Goal: Task Accomplishment & Management: Manage account settings

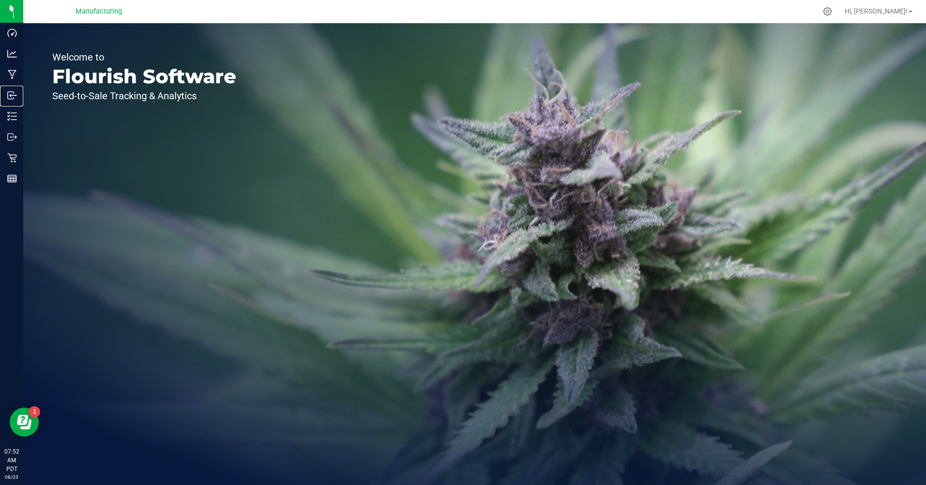
click at [12, 92] on icon at bounding box center [12, 96] width 10 height 10
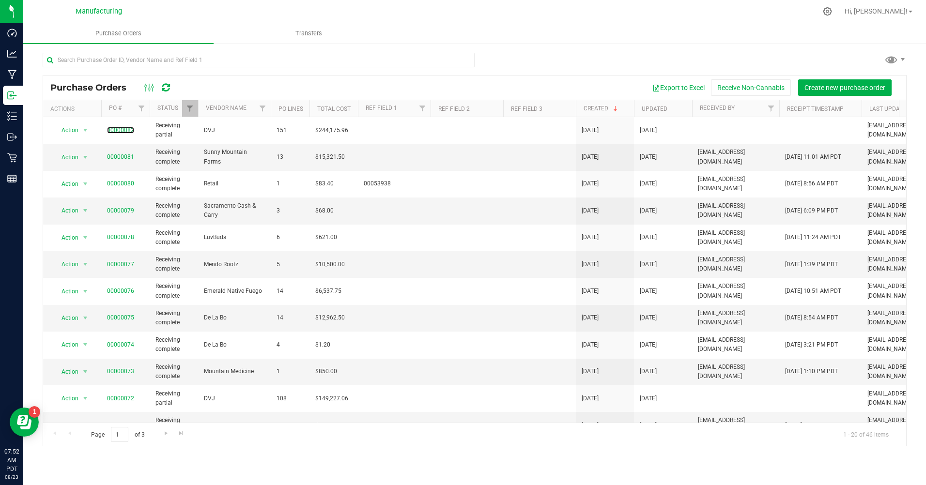
click at [123, 129] on link "00000082" at bounding box center [120, 130] width 27 height 7
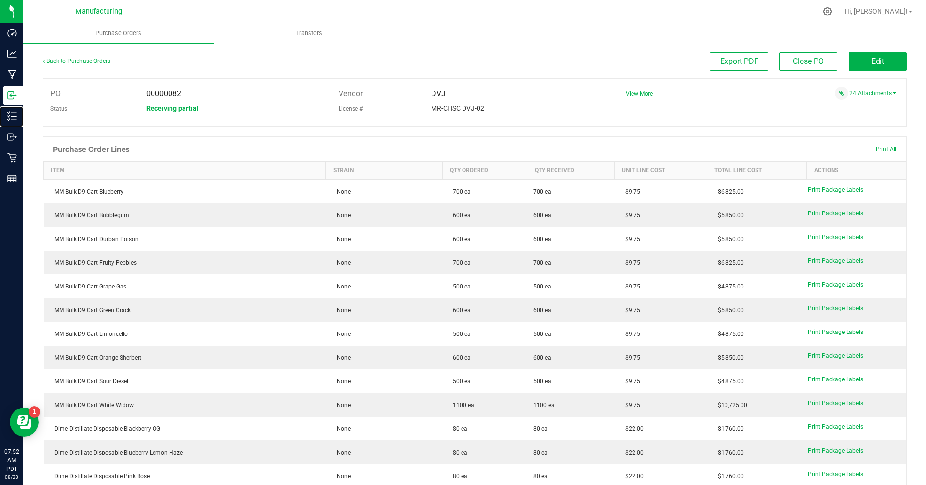
click at [0, 0] on p "Inventory" at bounding box center [0, 0] width 0 height 0
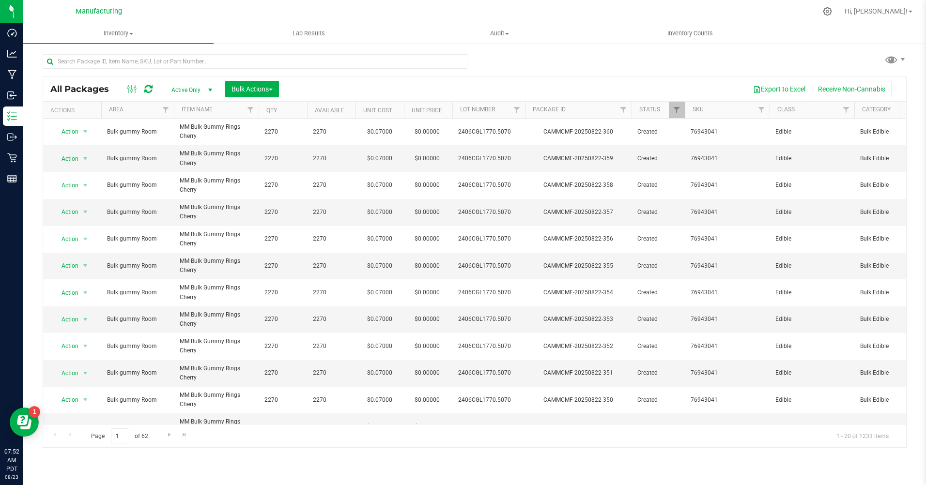
drag, startPoint x: 860, startPoint y: 12, endPoint x: 846, endPoint y: 12, distance: 13.6
click at [658, 13] on div at bounding box center [827, 11] width 12 height 9
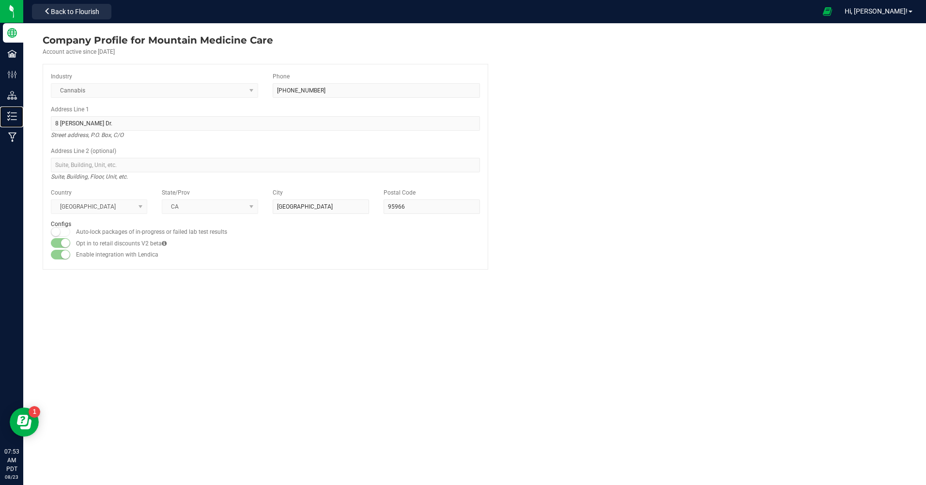
click at [13, 114] on icon at bounding box center [12, 116] width 10 height 10
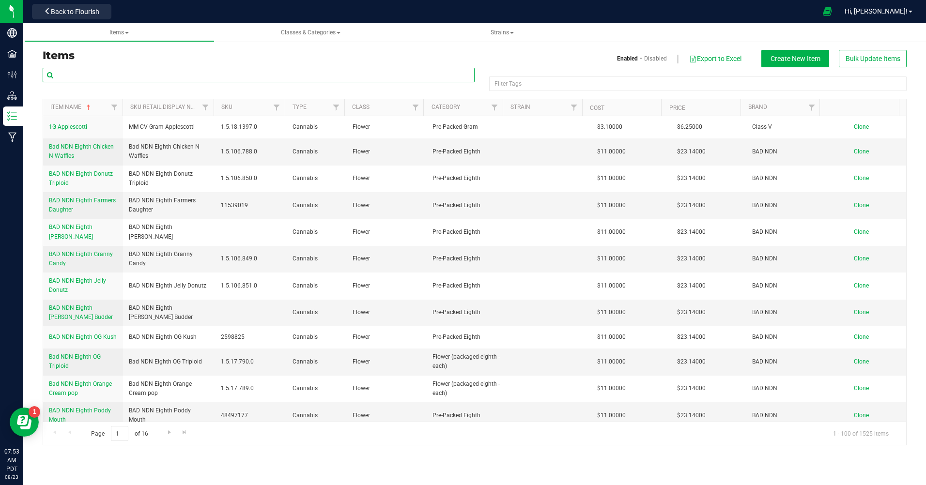
click at [197, 78] on input "text" at bounding box center [259, 75] width 432 height 15
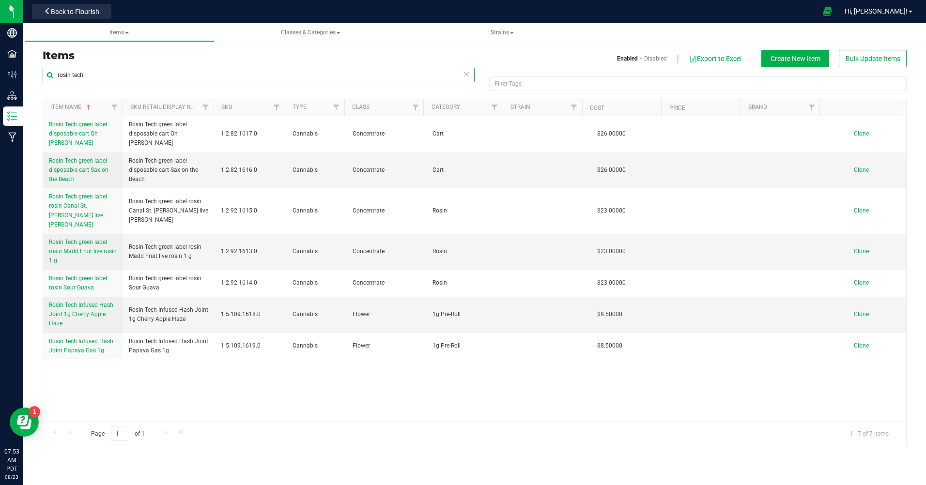
type input "rosin tech"
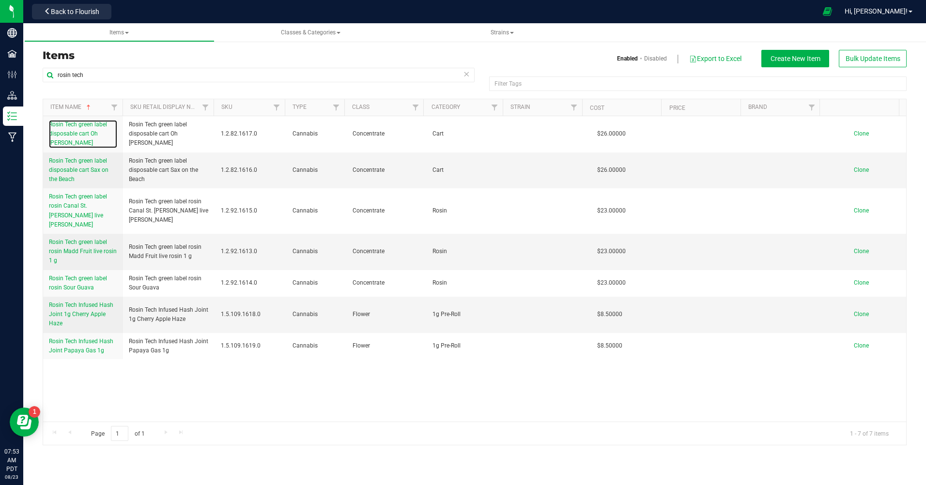
click at [83, 130] on span "Rosin Tech green label disposable cart Oh [PERSON_NAME]" at bounding box center [78, 133] width 58 height 25
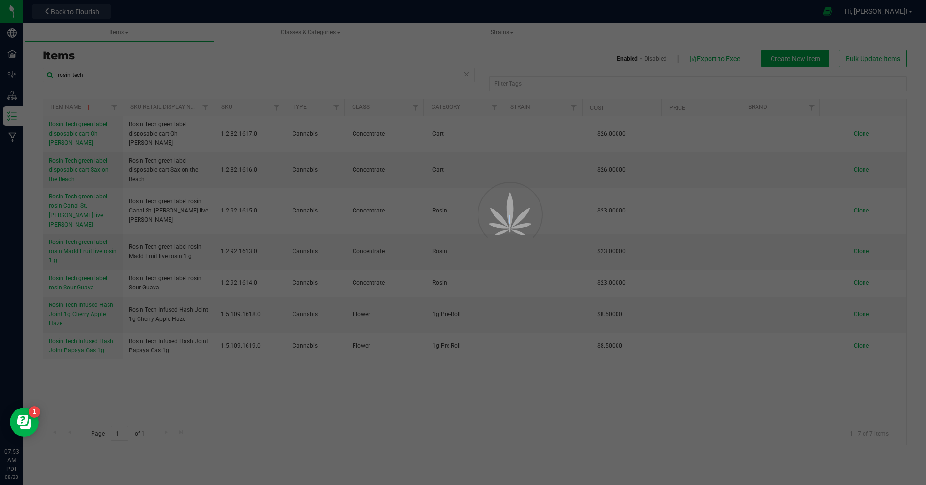
click at [83, 130] on div at bounding box center [463, 242] width 926 height 485
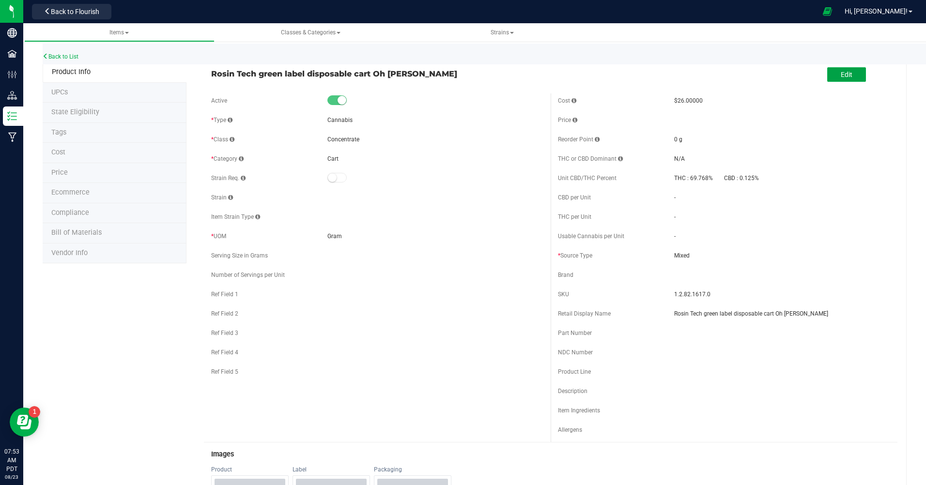
click at [658, 81] on button "Edit" at bounding box center [846, 74] width 39 height 15
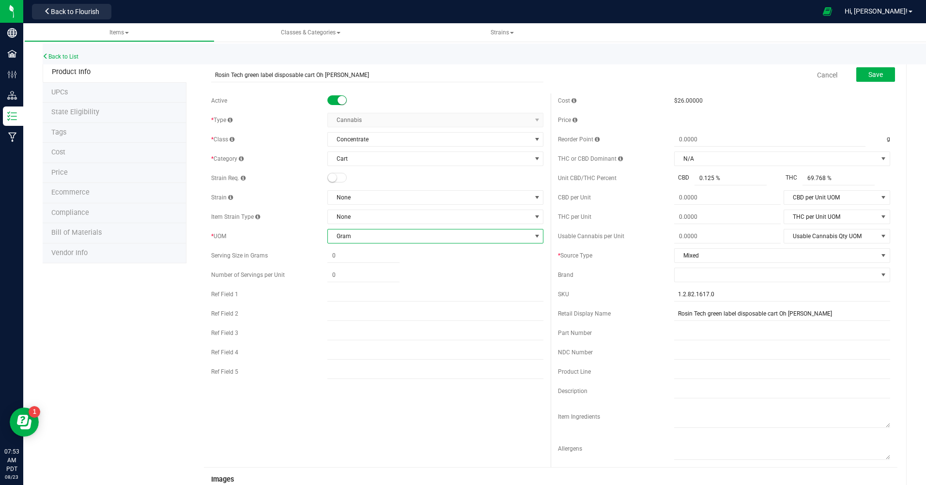
click at [525, 232] on span "Gram" at bounding box center [429, 236] width 203 height 14
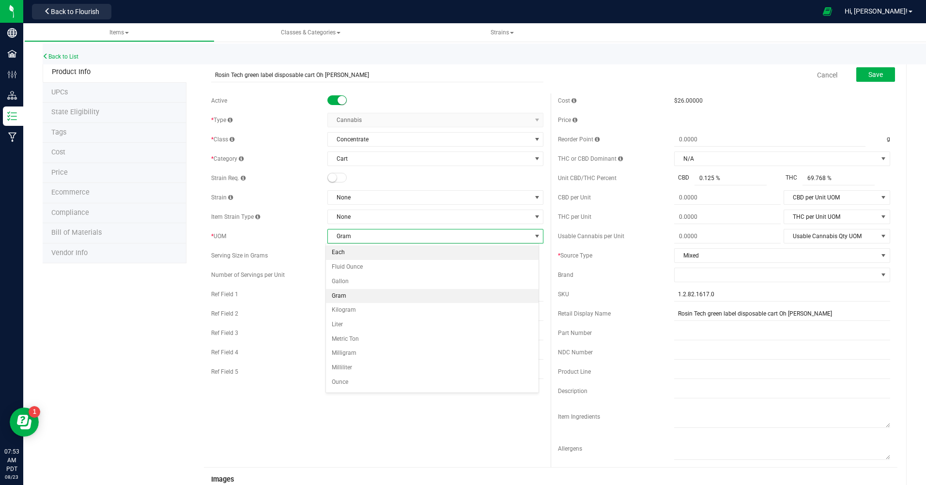
click at [345, 252] on li "Each" at bounding box center [432, 252] width 213 height 15
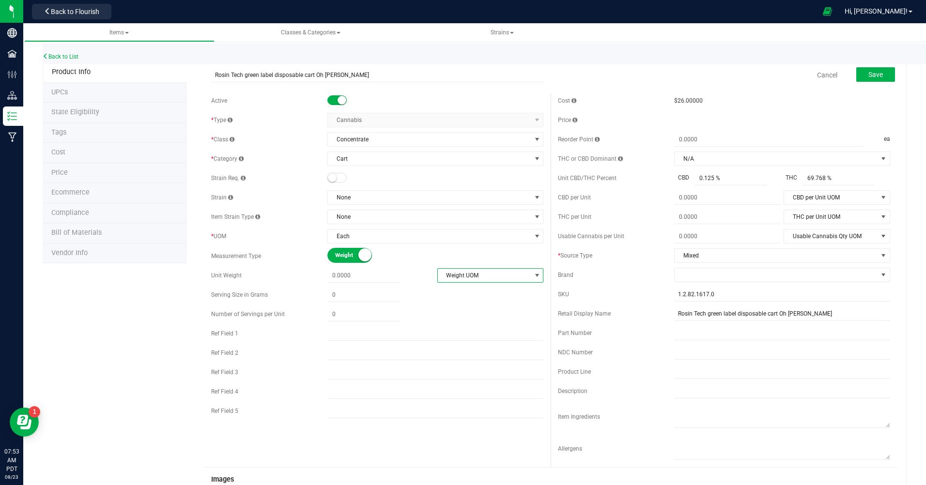
click at [534, 273] on span "select" at bounding box center [537, 276] width 8 height 8
click at [452, 288] on li "Gram" at bounding box center [486, 292] width 104 height 15
click at [342, 273] on span at bounding box center [363, 276] width 72 height 14
type input "1"
type input "1.0000"
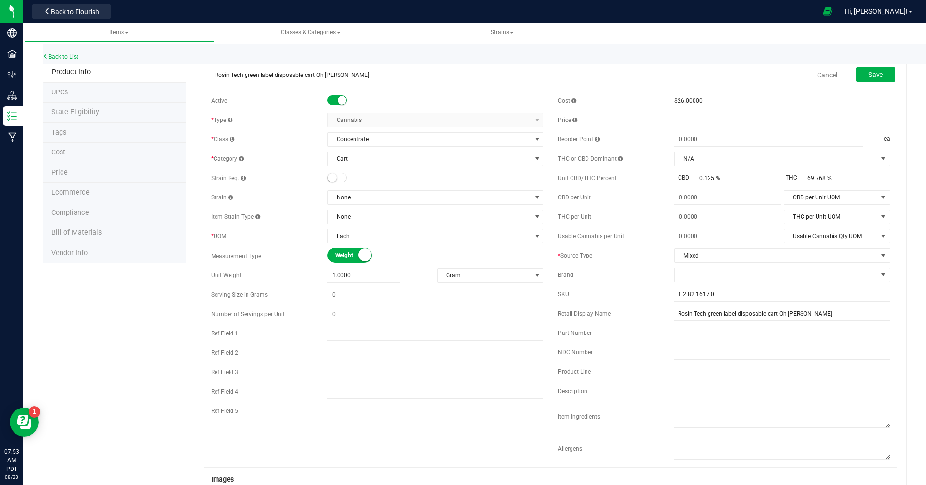
click at [414, 319] on div at bounding box center [435, 314] width 216 height 14
click at [658, 77] on span "Save" at bounding box center [875, 75] width 15 height 8
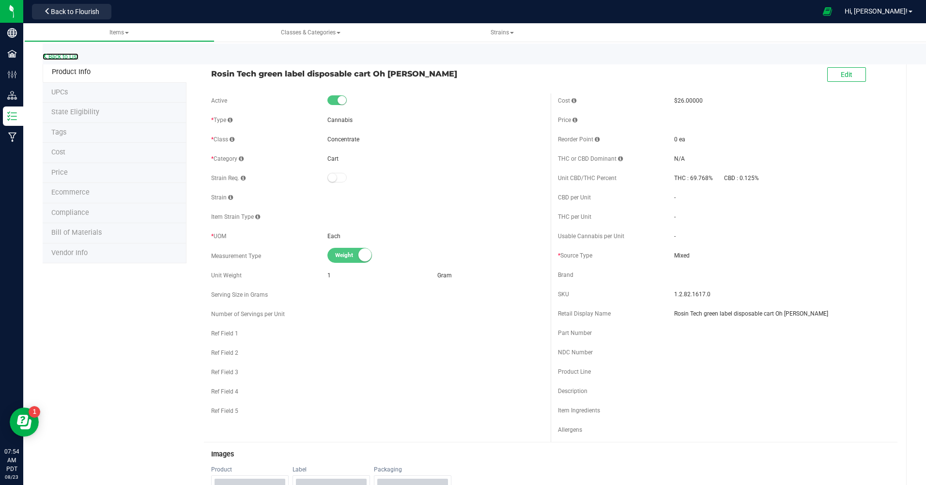
click at [65, 57] on link "Back to List" at bounding box center [61, 56] width 36 height 7
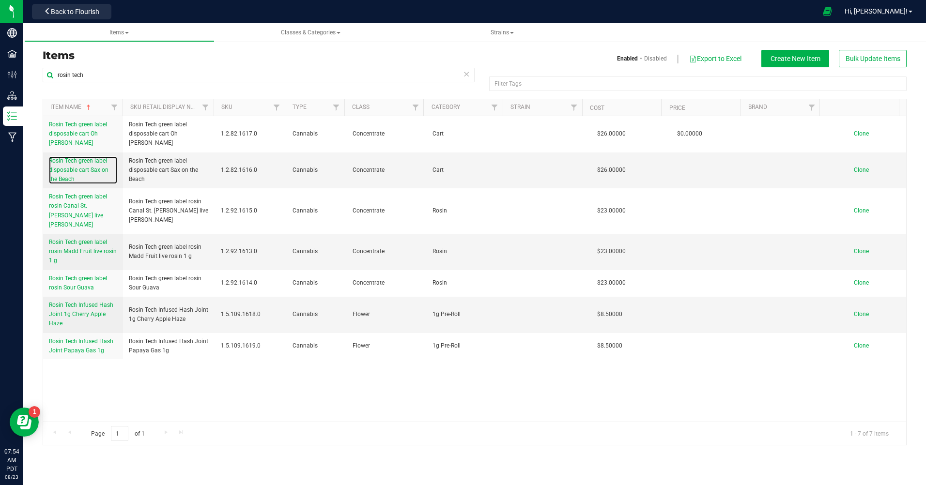
click at [97, 176] on link "Rosin Tech green label disposable cart Sax on the Beach" at bounding box center [83, 170] width 68 height 28
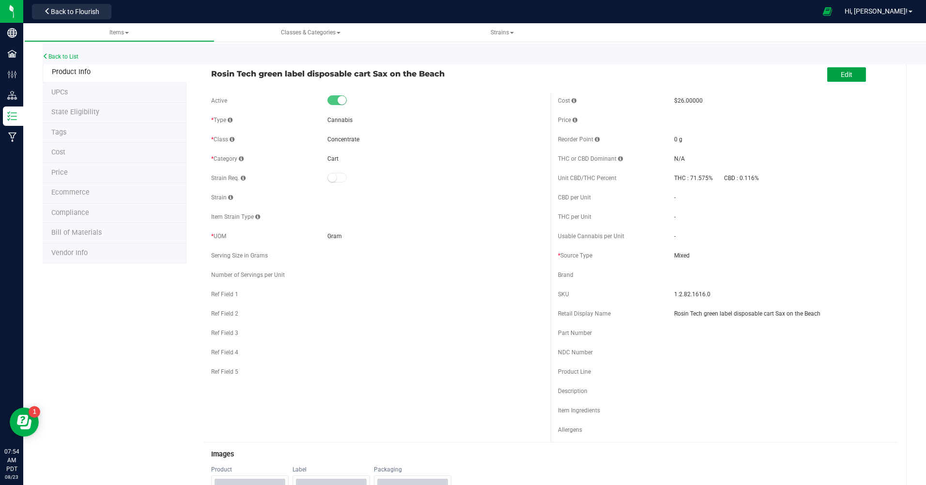
click at [658, 78] on span "Edit" at bounding box center [846, 75] width 12 height 8
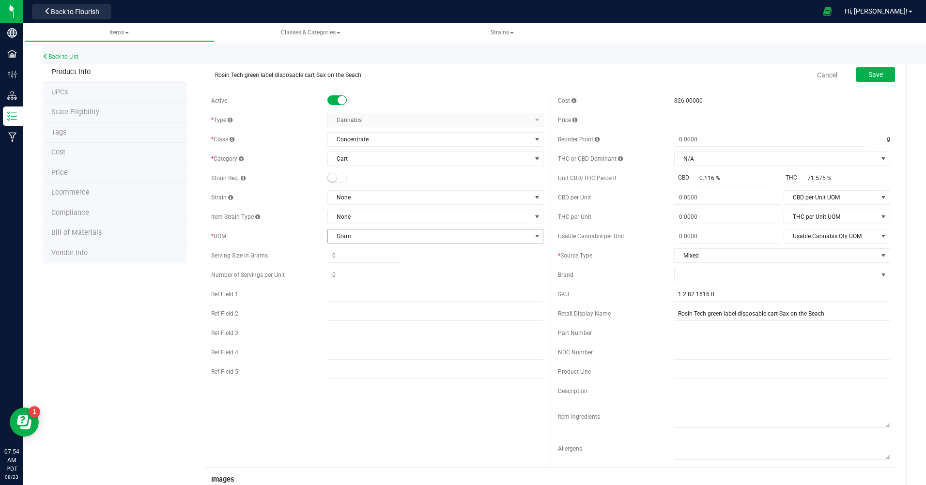
click at [359, 236] on span "Gram" at bounding box center [429, 236] width 203 height 14
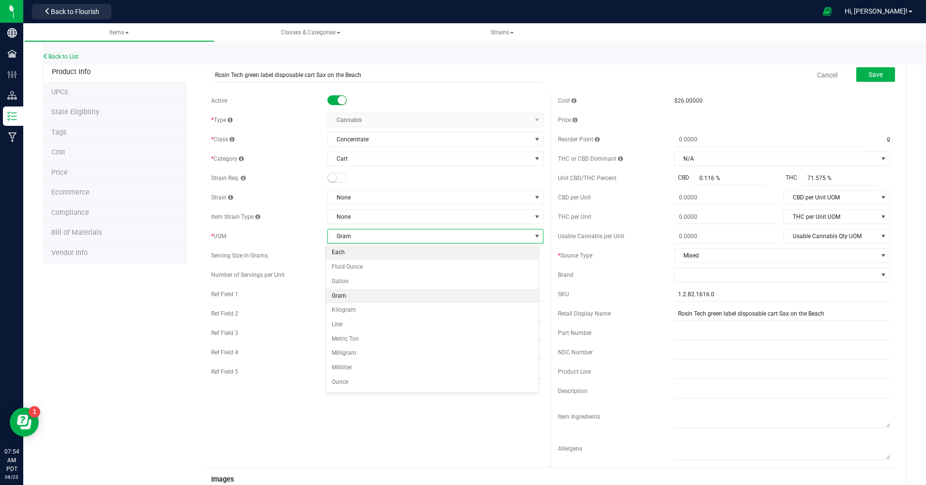
click at [337, 251] on li "Each" at bounding box center [432, 252] width 213 height 15
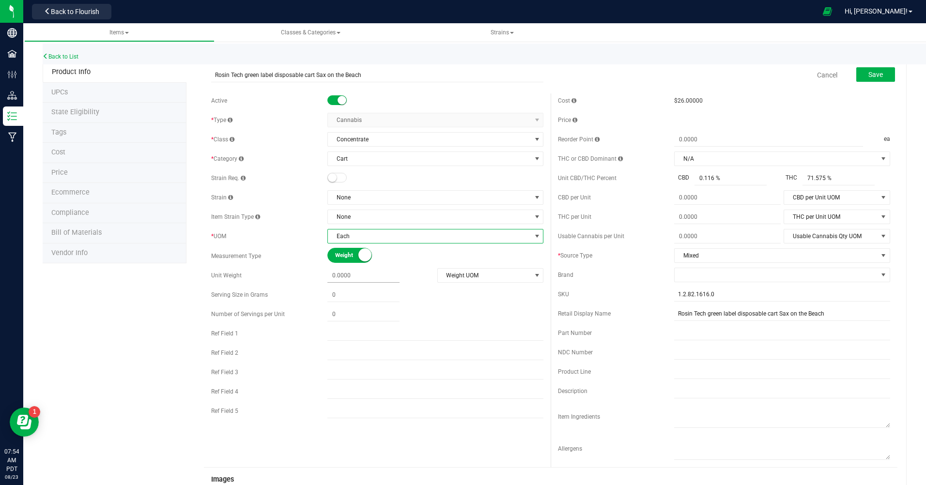
click at [329, 278] on span at bounding box center [363, 276] width 72 height 14
type input "1"
type input "1.0000"
click at [425, 275] on div "1.0000 1" at bounding box center [380, 276] width 106 height 14
click at [438, 274] on span "Weight UOM" at bounding box center [484, 276] width 93 height 14
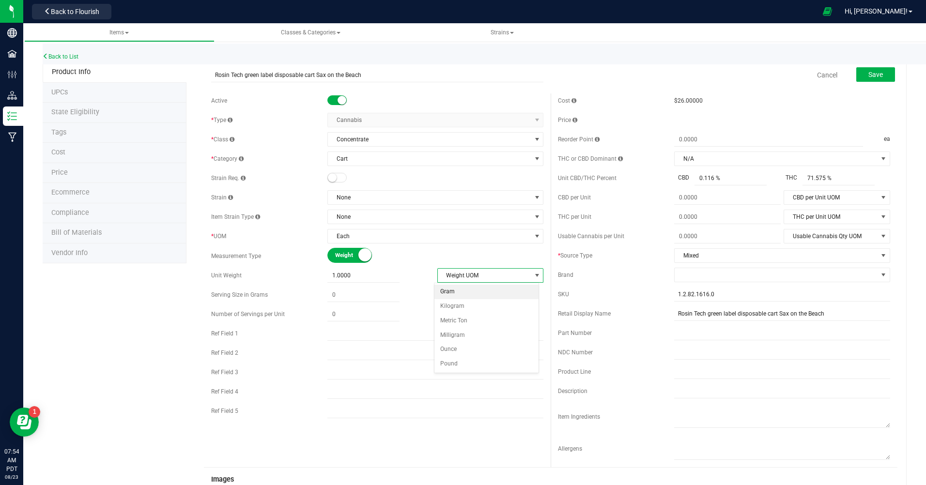
click at [438, 285] on li "Gram" at bounding box center [486, 292] width 104 height 15
click at [658, 82] on button "Save" at bounding box center [875, 74] width 39 height 15
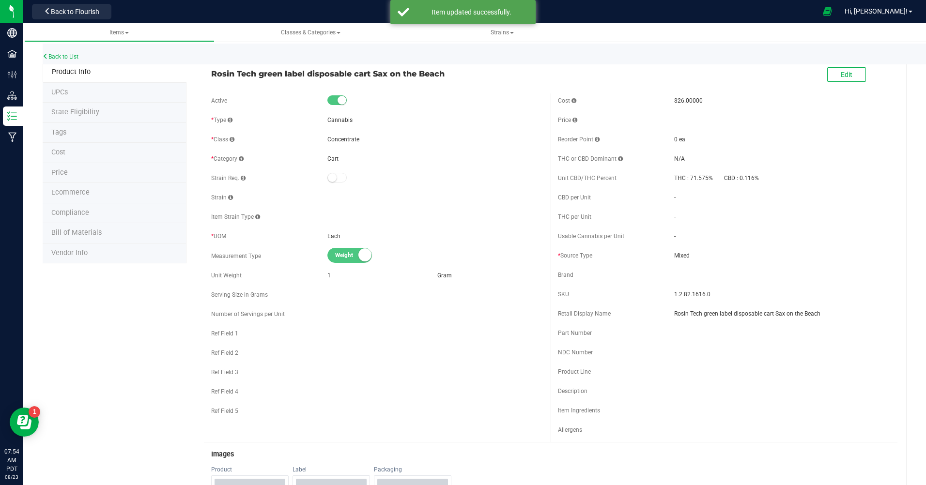
click at [42, 54] on div "Back to List Product Info UPCs State Eligibility Tags Cost Price Ecommerce Comp…" at bounding box center [474, 484] width 902 height 913
click at [62, 56] on link "Back to List" at bounding box center [61, 56] width 36 height 7
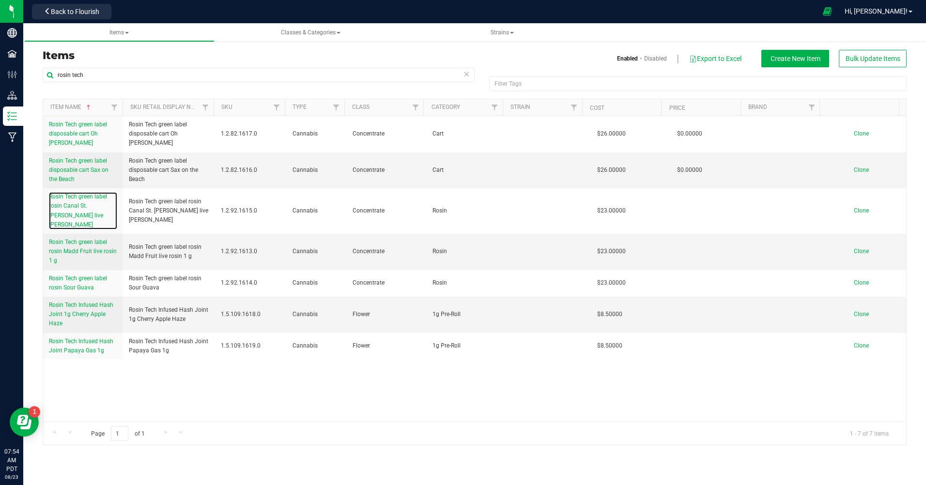
click at [73, 212] on link "Rosin Tech green label rosin Canal St. [PERSON_NAME] live [PERSON_NAME]" at bounding box center [83, 210] width 68 height 37
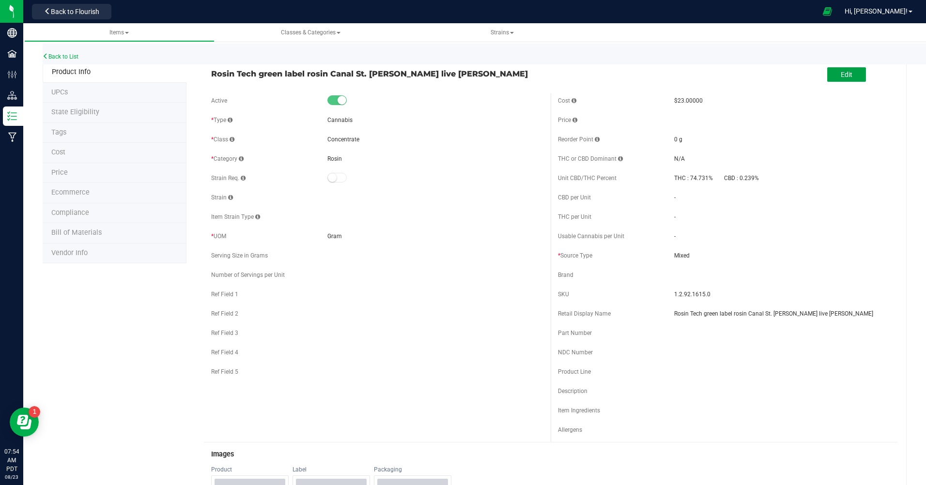
click at [658, 81] on button "Edit" at bounding box center [846, 74] width 39 height 15
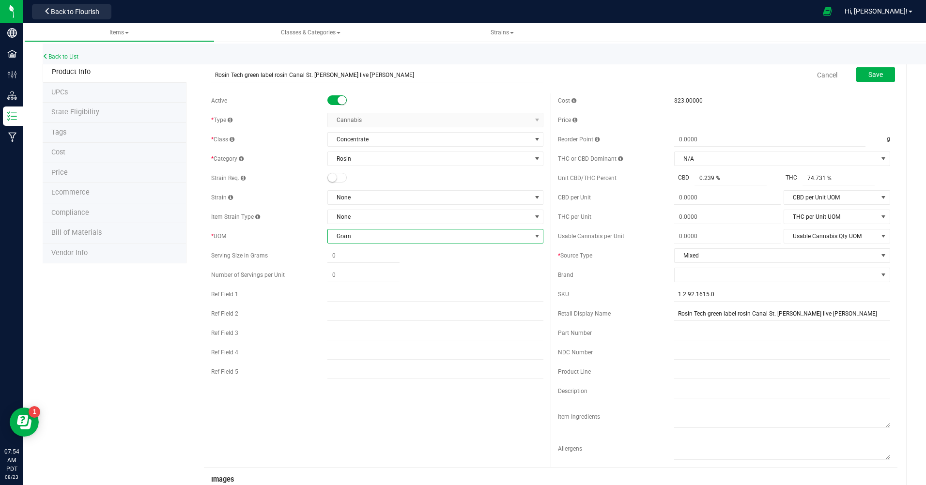
click at [344, 238] on span "Gram" at bounding box center [429, 236] width 203 height 14
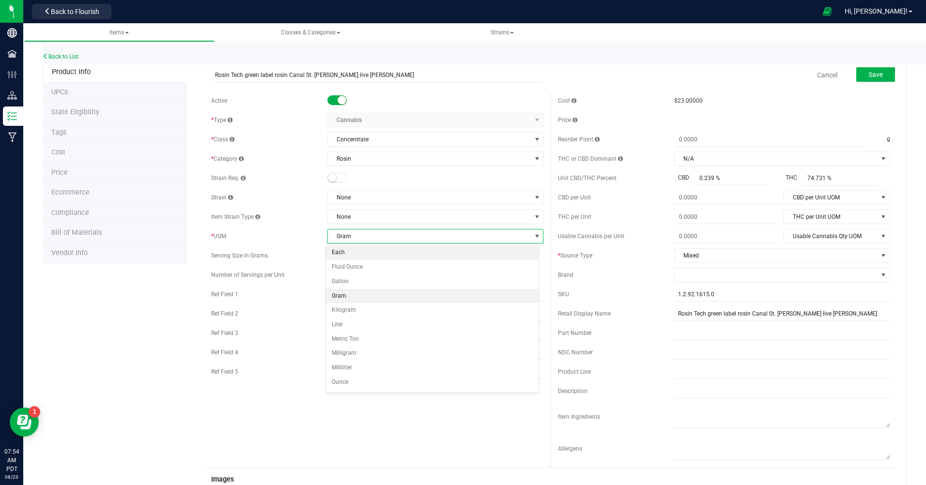
click at [343, 255] on li "Each" at bounding box center [432, 252] width 213 height 15
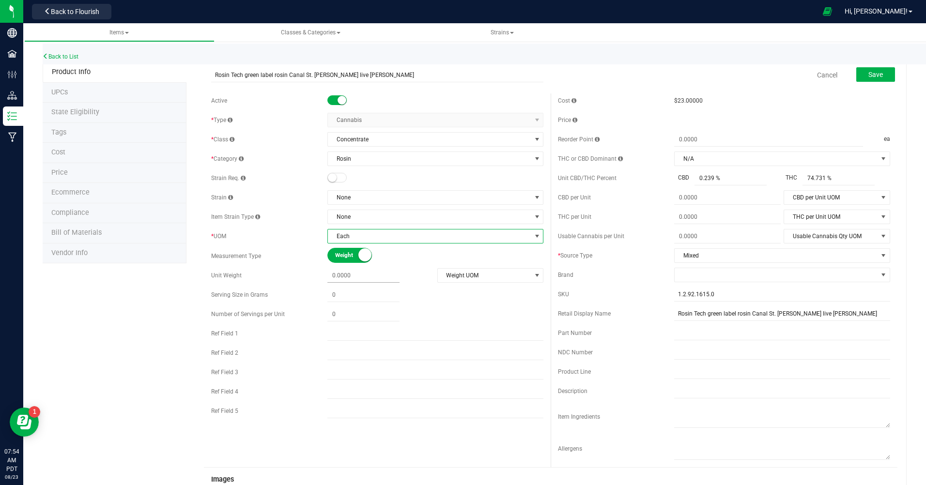
click at [356, 277] on span at bounding box center [363, 276] width 72 height 14
type input "1"
type input "1.0000"
click at [510, 271] on span "Weight UOM" at bounding box center [484, 276] width 93 height 14
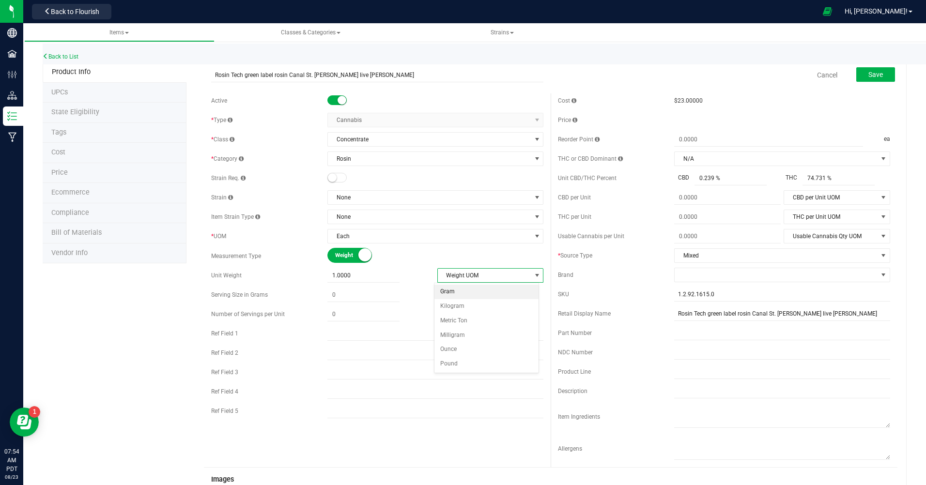
click at [451, 296] on li "Gram" at bounding box center [486, 292] width 104 height 15
click at [658, 76] on button "Save" at bounding box center [875, 74] width 39 height 15
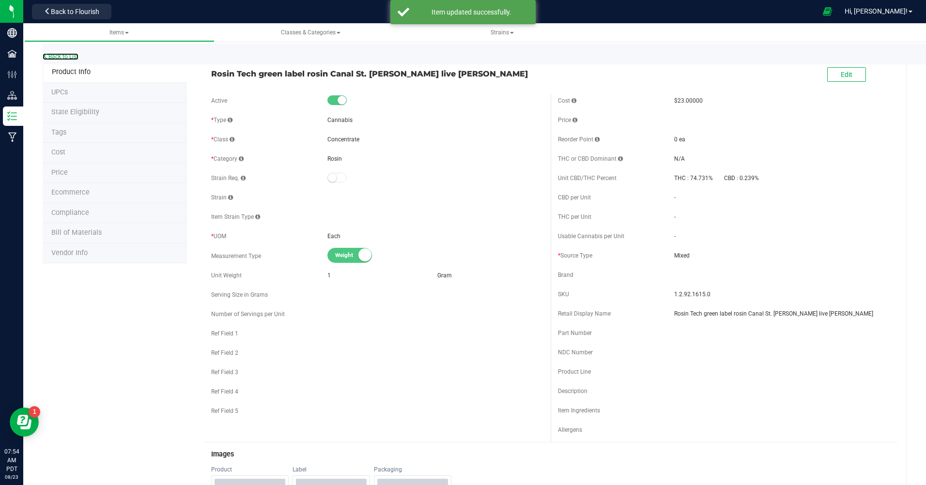
click at [64, 59] on link "Back to List" at bounding box center [61, 56] width 36 height 7
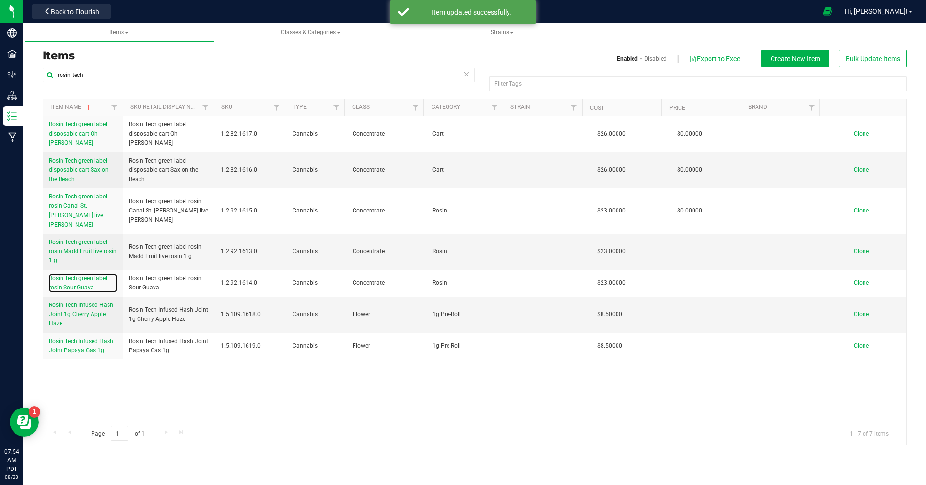
click at [87, 274] on link "Rosin Tech green label rosin Sour Guava" at bounding box center [83, 283] width 68 height 18
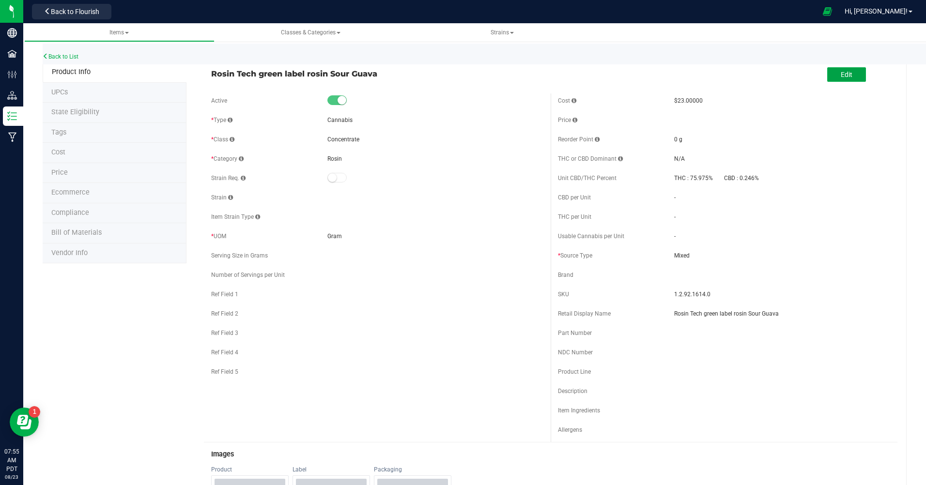
click at [658, 81] on button "Edit" at bounding box center [846, 74] width 39 height 15
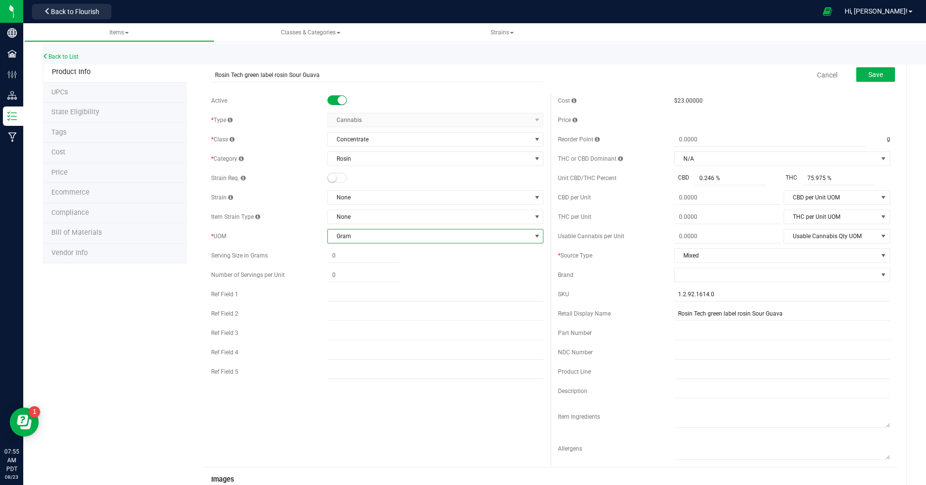
click at [351, 236] on span "Gram" at bounding box center [429, 236] width 203 height 14
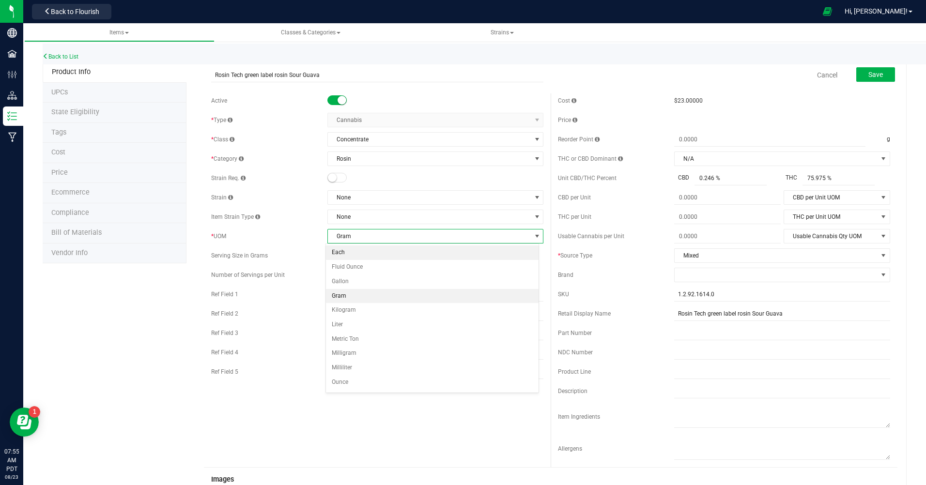
click at [336, 250] on li "Each" at bounding box center [432, 252] width 213 height 15
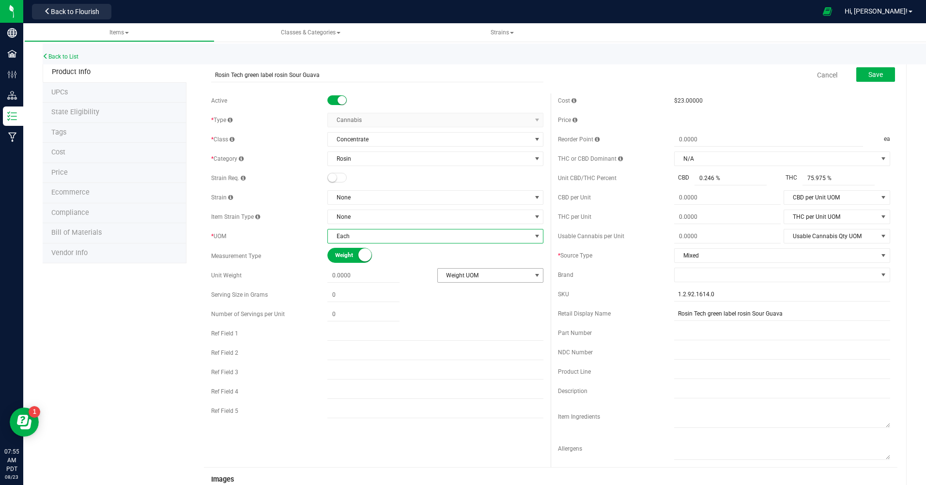
click at [503, 276] on span "Weight UOM" at bounding box center [484, 276] width 93 height 14
click at [440, 289] on li "Gram" at bounding box center [486, 292] width 104 height 15
click at [390, 283] on div "Active * Type Cannabis Select type Cannabis Non-Inventory Raw Materials Supplie…" at bounding box center [377, 258] width 347 height 330
click at [383, 280] on span at bounding box center [363, 276] width 72 height 14
type input "1"
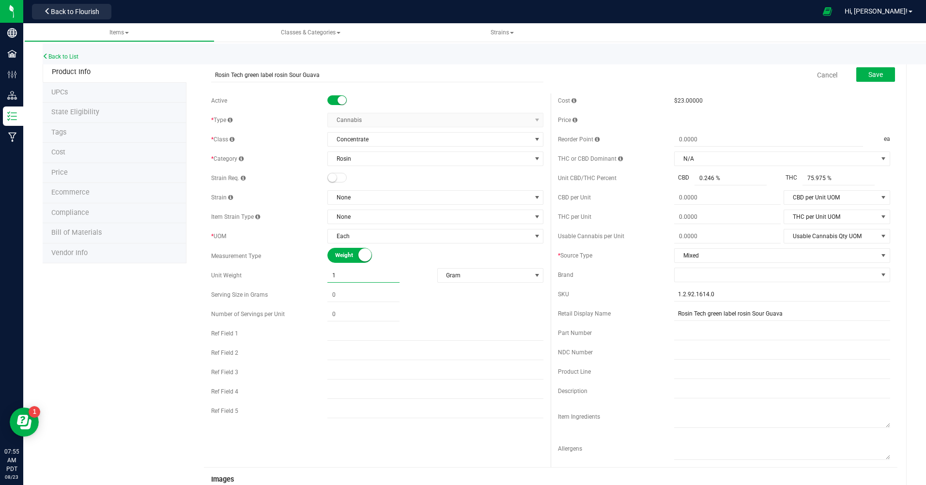
type input "1.0000"
click at [476, 315] on div at bounding box center [435, 314] width 216 height 14
click at [658, 79] on button "Save" at bounding box center [875, 74] width 39 height 15
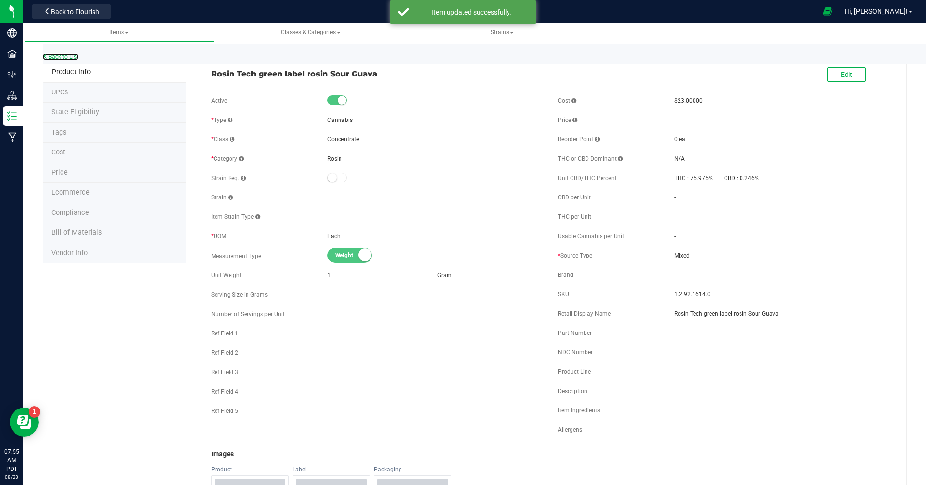
click at [75, 59] on link "Back to List" at bounding box center [61, 56] width 36 height 7
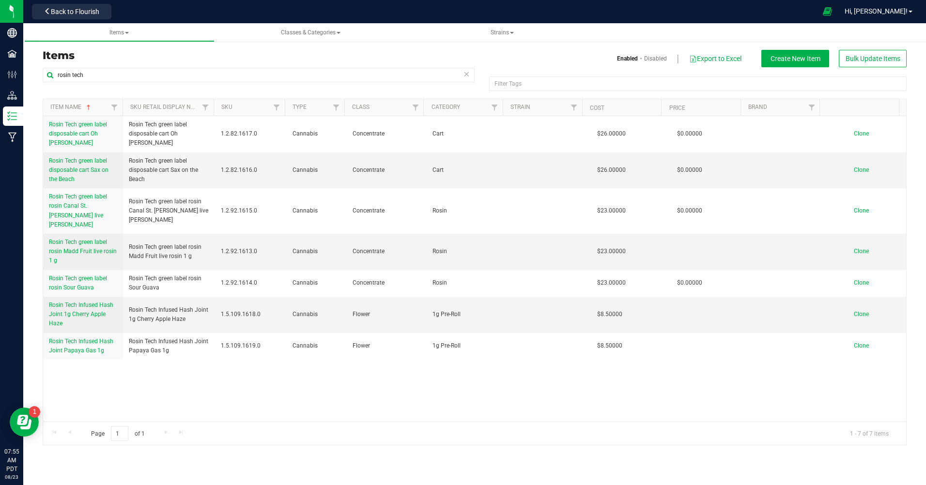
click at [80, 285] on td "Rosin Tech green label rosin Sour Guava" at bounding box center [83, 283] width 80 height 27
click at [76, 276] on span "Rosin Tech green label rosin Sour Guava" at bounding box center [78, 283] width 58 height 16
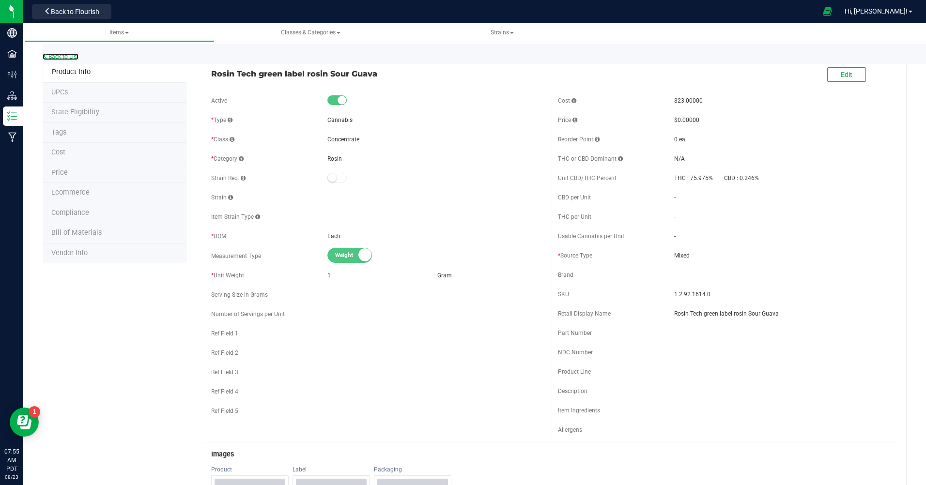
click at [57, 54] on link "Back to List" at bounding box center [61, 56] width 36 height 7
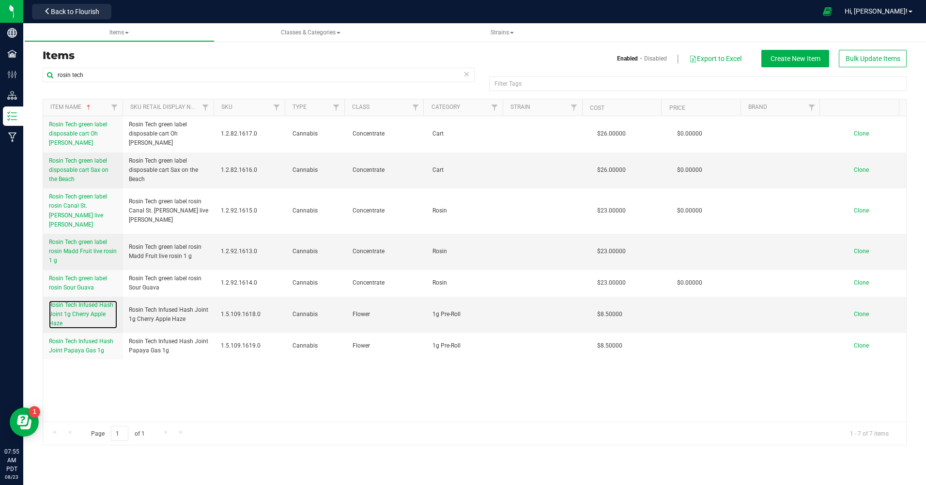
click at [76, 308] on span "Rosin Tech Infused Hash Joint 1g Cherry Apple Haze" at bounding box center [81, 314] width 64 height 25
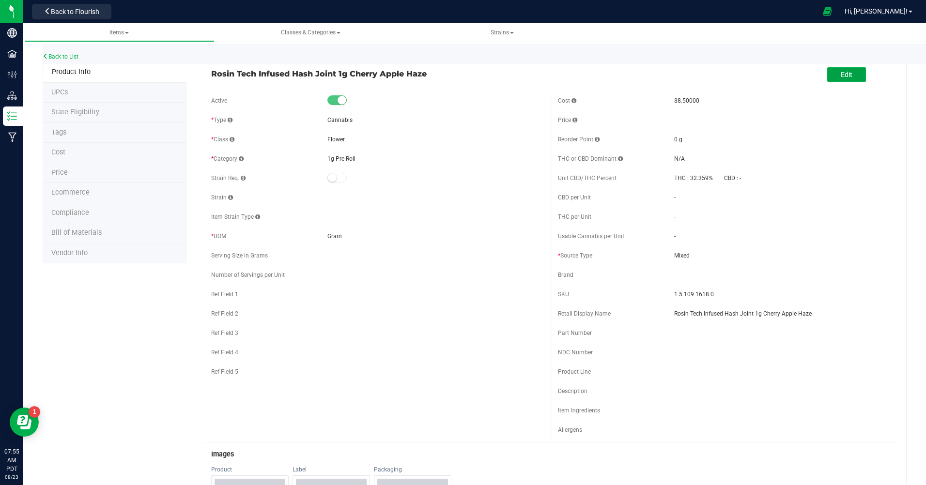
click at [658, 69] on button "Edit" at bounding box center [846, 74] width 39 height 15
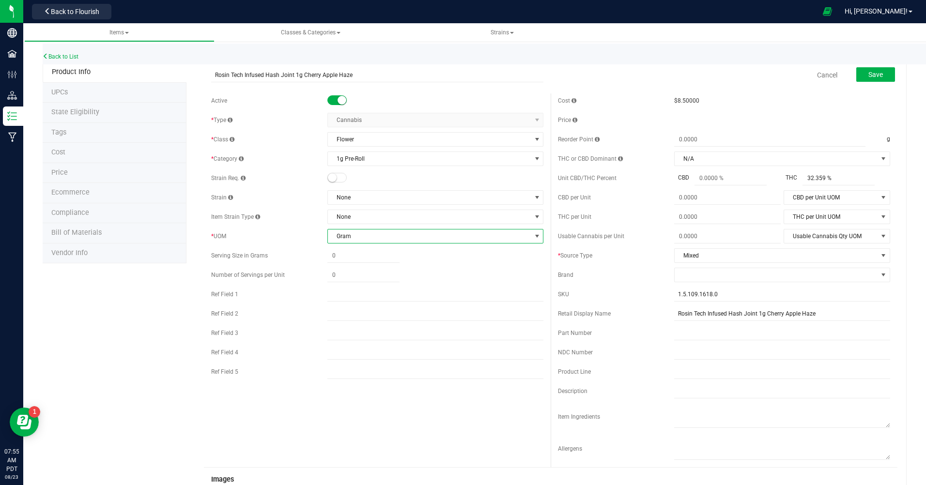
click at [533, 237] on span "select" at bounding box center [537, 236] width 8 height 8
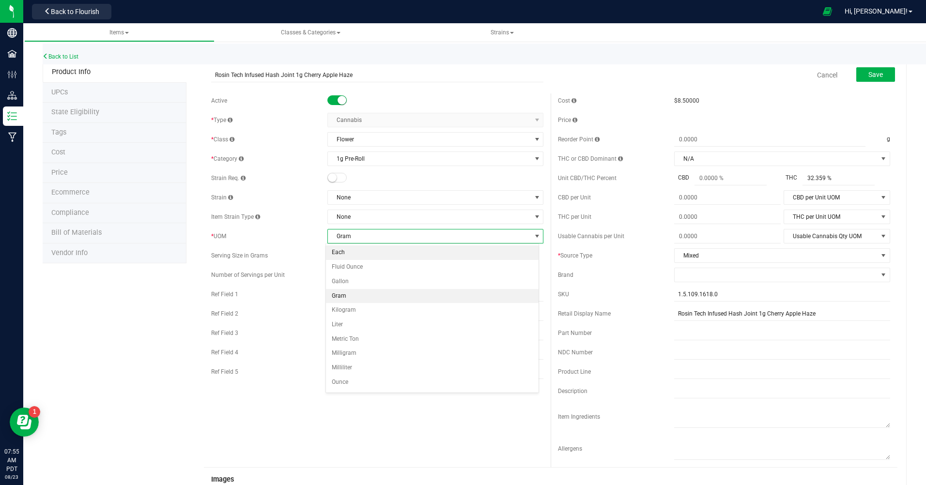
click at [341, 256] on li "Each" at bounding box center [432, 252] width 213 height 15
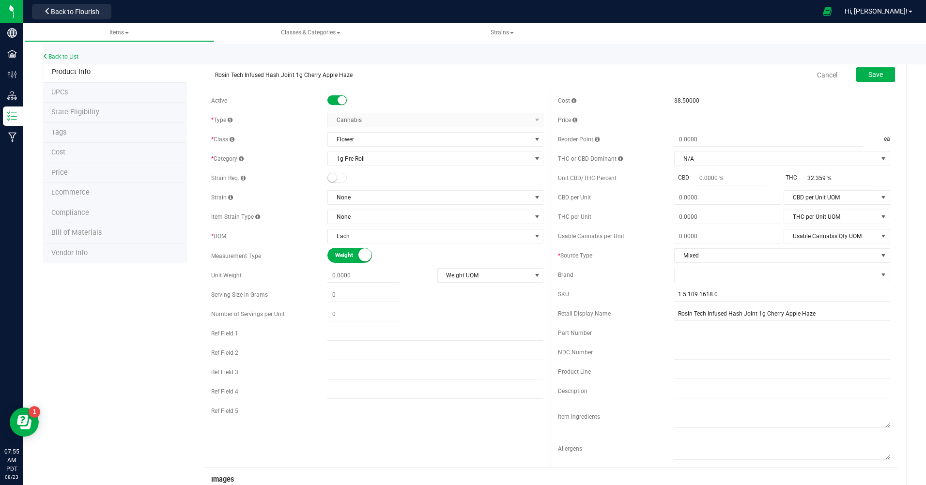
click at [504, 283] on div "Active * Type Cannabis Select type Cannabis Non-Inventory Raw Materials Supplie…" at bounding box center [377, 258] width 347 height 330
click at [447, 273] on span "Weight UOM" at bounding box center [484, 276] width 93 height 14
click at [447, 292] on li "Gram" at bounding box center [486, 292] width 104 height 15
click at [375, 277] on span at bounding box center [363, 276] width 72 height 14
type input "1"
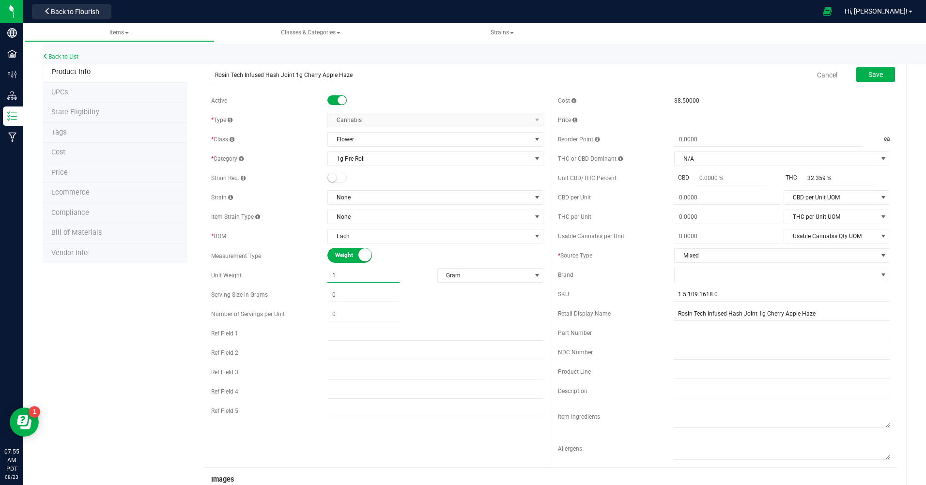
type input "1.0000"
click at [431, 324] on div "Active * Type Cannabis Select type Cannabis Non-Inventory Raw Materials Supplie…" at bounding box center [377, 258] width 347 height 330
click at [658, 76] on span "Save" at bounding box center [875, 75] width 15 height 8
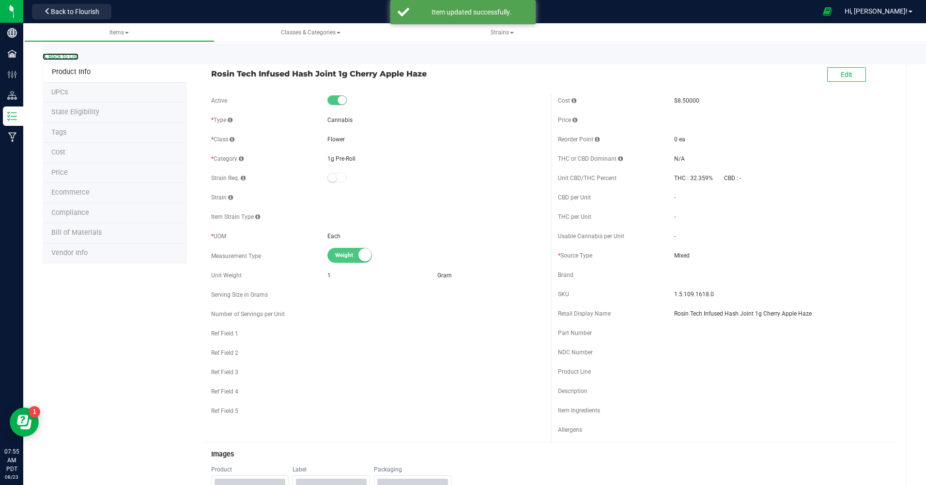
click at [55, 58] on link "Back to List" at bounding box center [61, 56] width 36 height 7
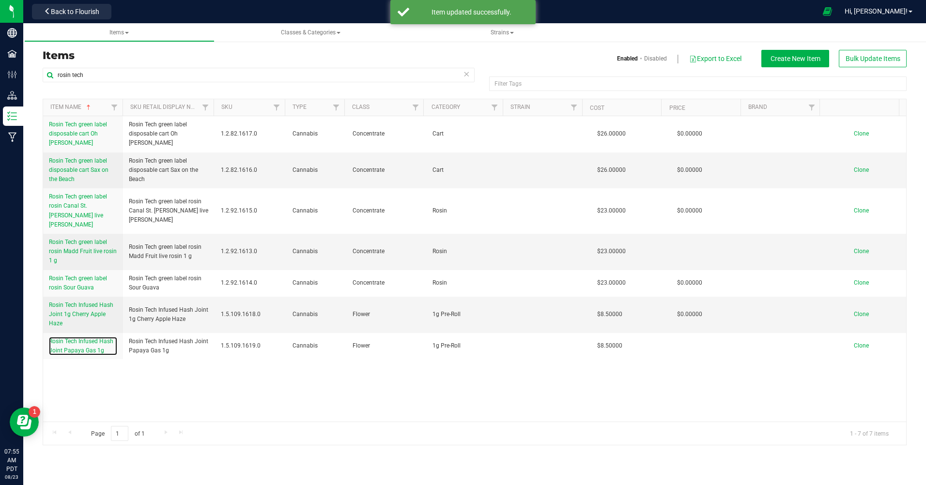
click at [104, 341] on link "Rosin Tech Infused Hash Joint Papaya Gas 1g" at bounding box center [83, 346] width 68 height 18
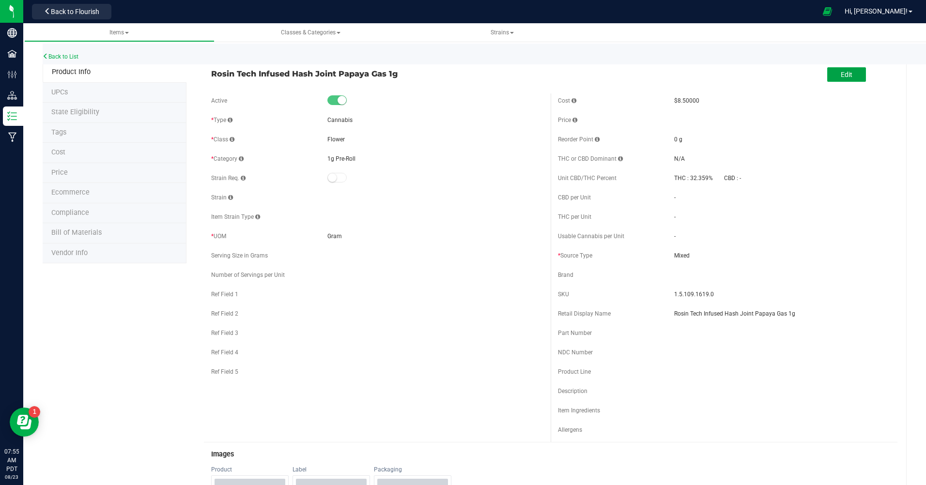
click at [658, 69] on button "Edit" at bounding box center [846, 74] width 39 height 15
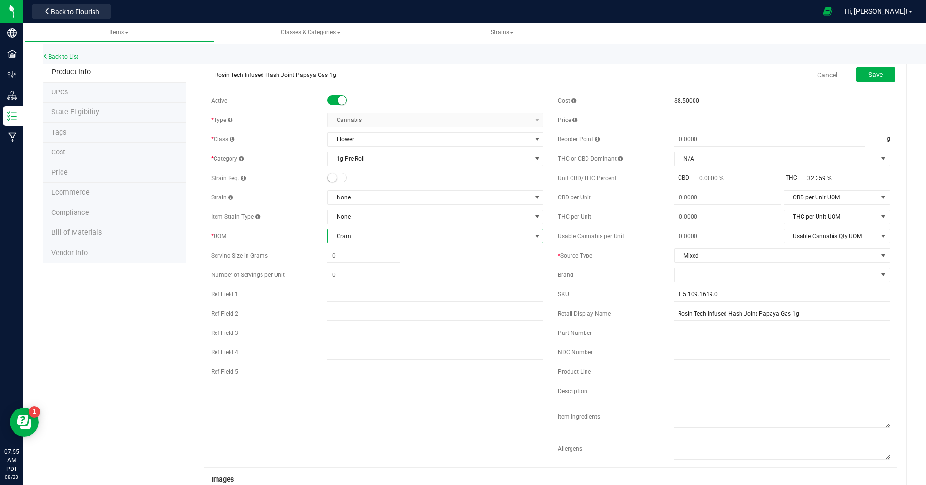
click at [459, 241] on span "Gram" at bounding box center [429, 236] width 203 height 14
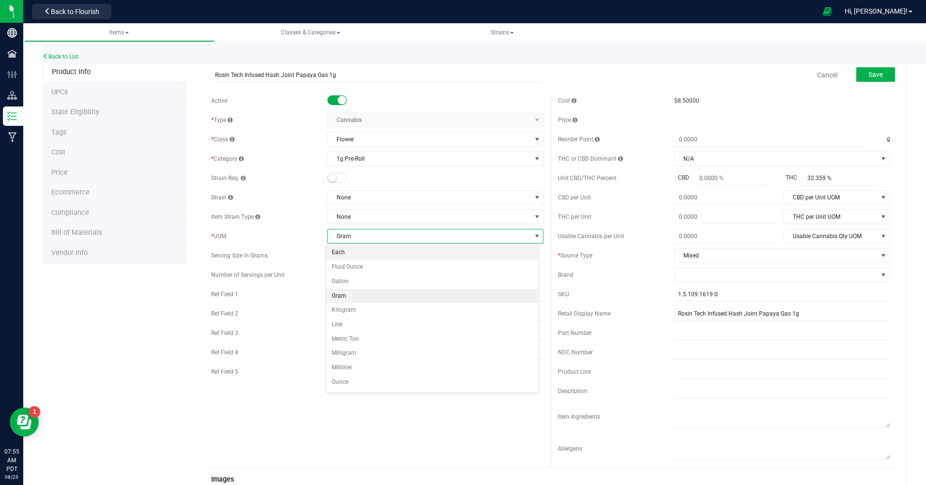
click at [340, 254] on li "Each" at bounding box center [432, 252] width 213 height 15
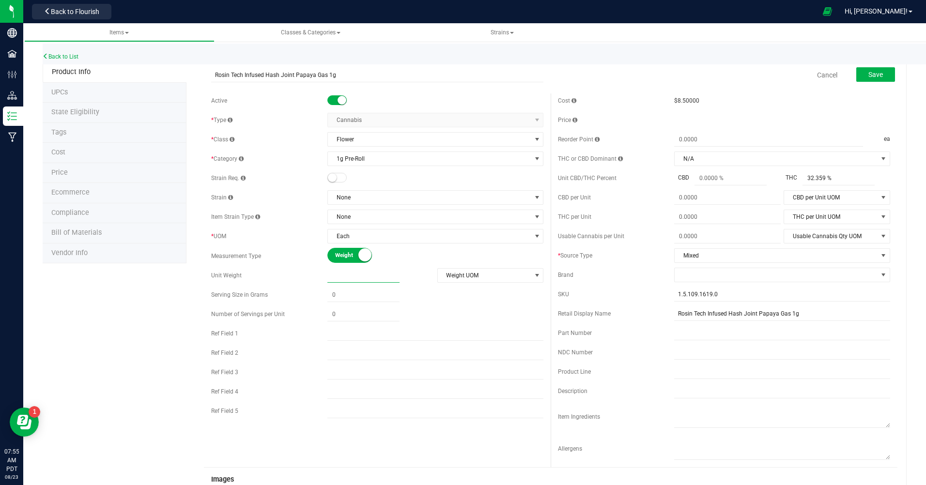
click at [366, 275] on span at bounding box center [363, 276] width 72 height 14
type input "1"
type input "1.0000"
click at [523, 271] on span "Weight UOM" at bounding box center [484, 276] width 93 height 14
click at [455, 292] on li "Gram" at bounding box center [486, 292] width 104 height 15
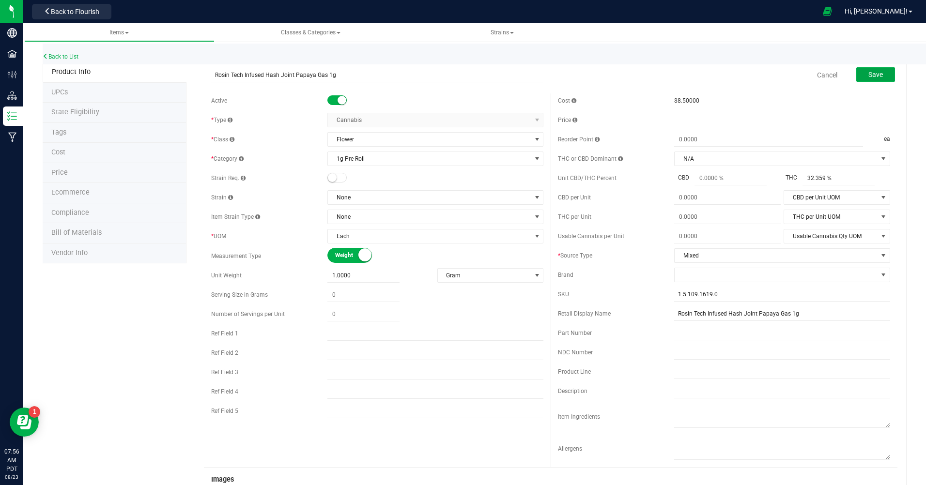
click at [658, 72] on button "Save" at bounding box center [875, 74] width 39 height 15
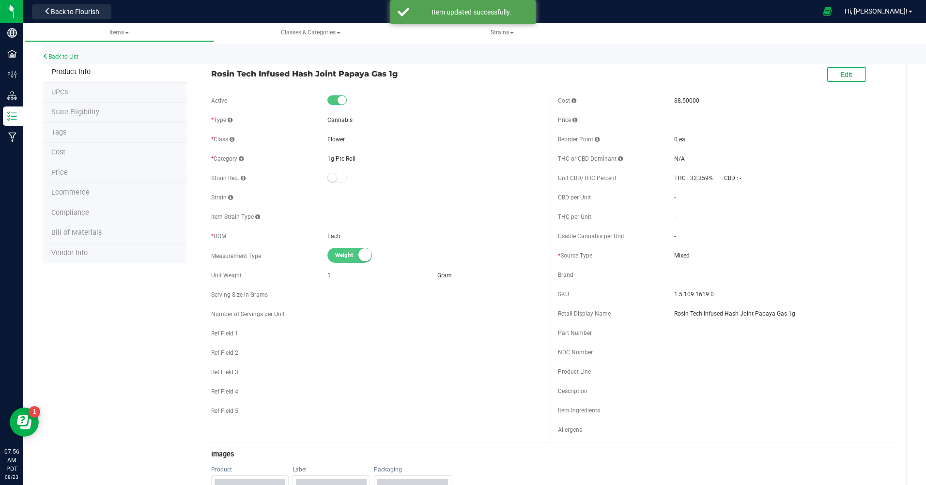
click at [76, 11] on span "Back to Flourish" at bounding box center [75, 12] width 48 height 8
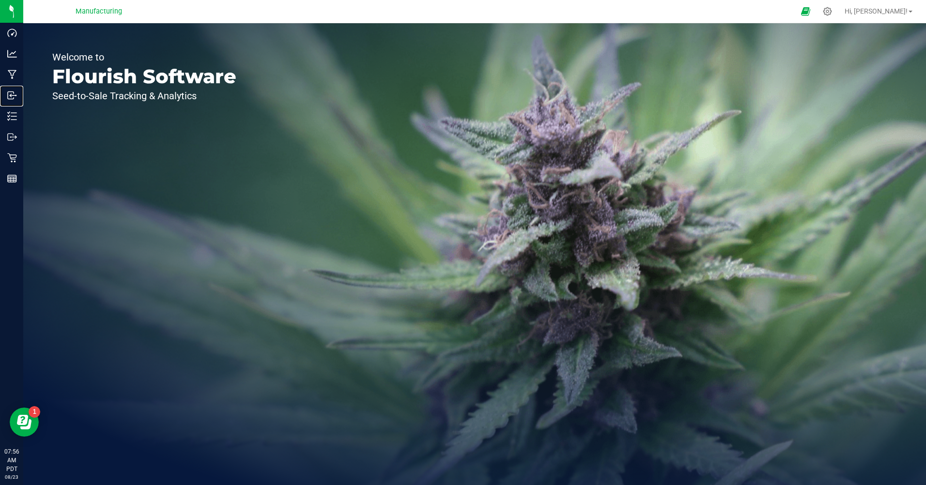
click at [0, 0] on p "Inbound" at bounding box center [0, 0] width 0 height 0
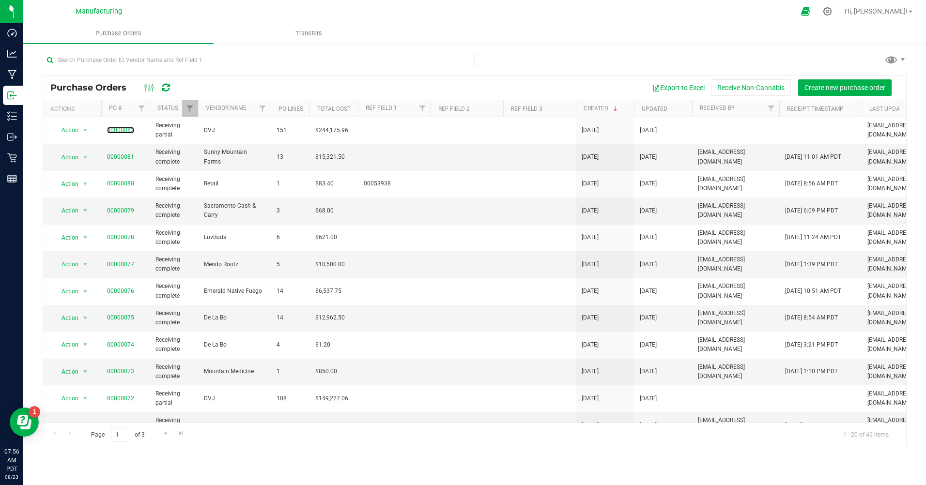
click at [120, 132] on link "00000082" at bounding box center [120, 130] width 27 height 7
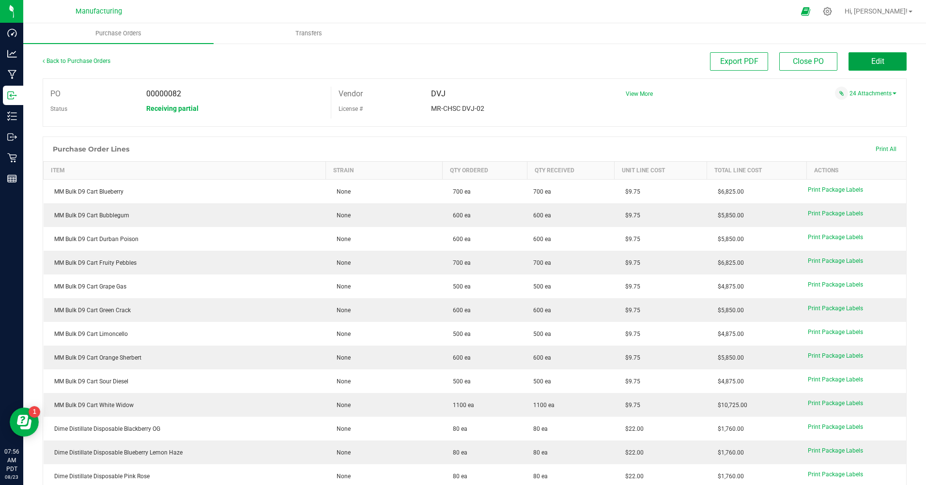
click at [658, 64] on button "Edit" at bounding box center [877, 61] width 58 height 18
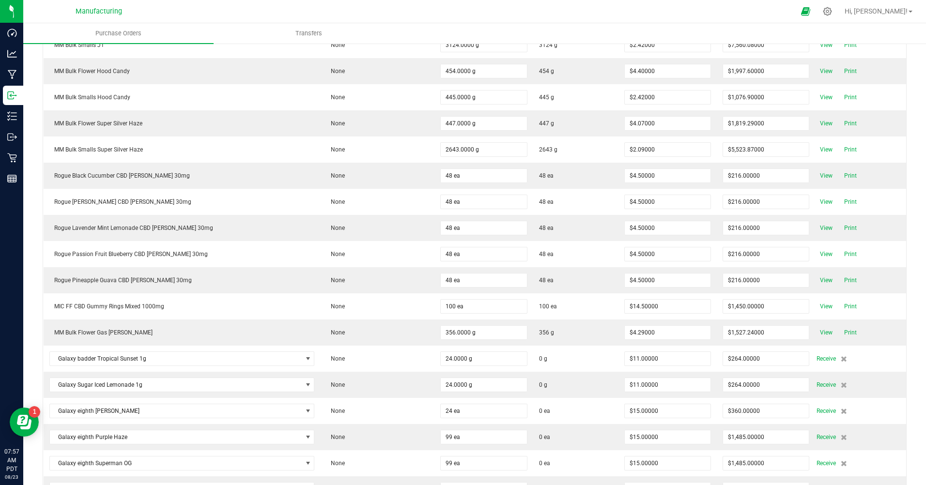
scroll to position [2994, 0]
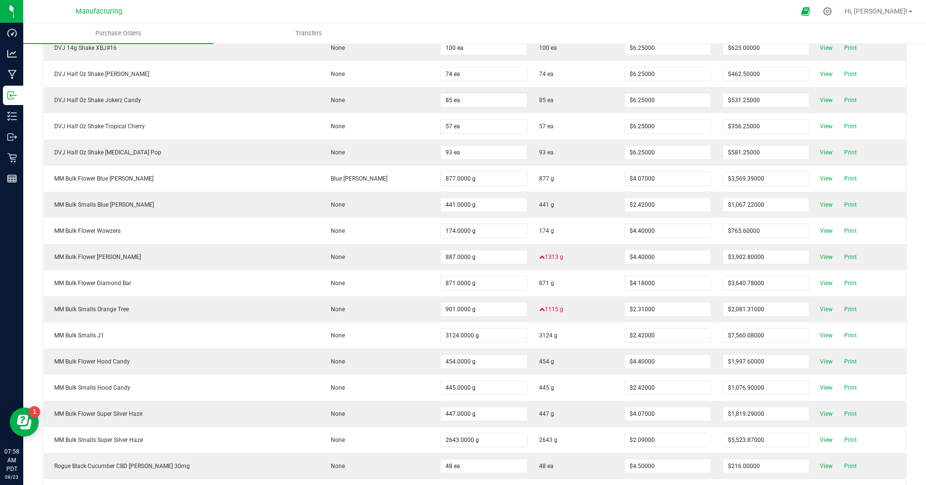
click at [658, 203] on span "View" at bounding box center [825, 205] width 19 height 12
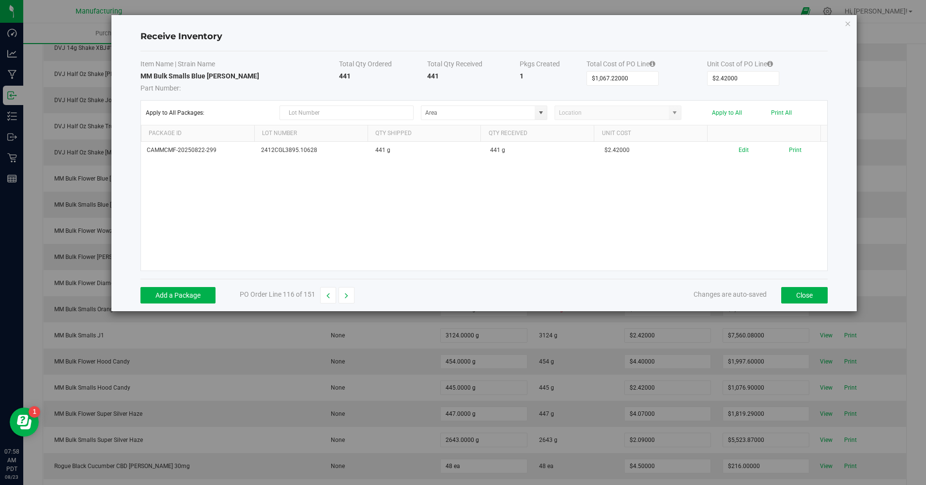
click at [658, 152] on button "Edit" at bounding box center [743, 150] width 10 height 9
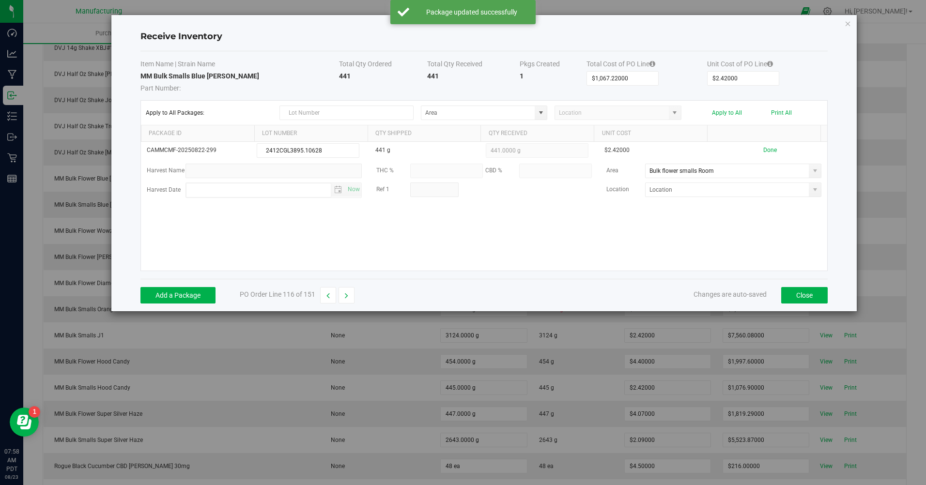
click at [658, 167] on input "Bulk flower smalls Room" at bounding box center [727, 171] width 164 height 14
click at [658, 153] on button "Done" at bounding box center [770, 150] width 14 height 9
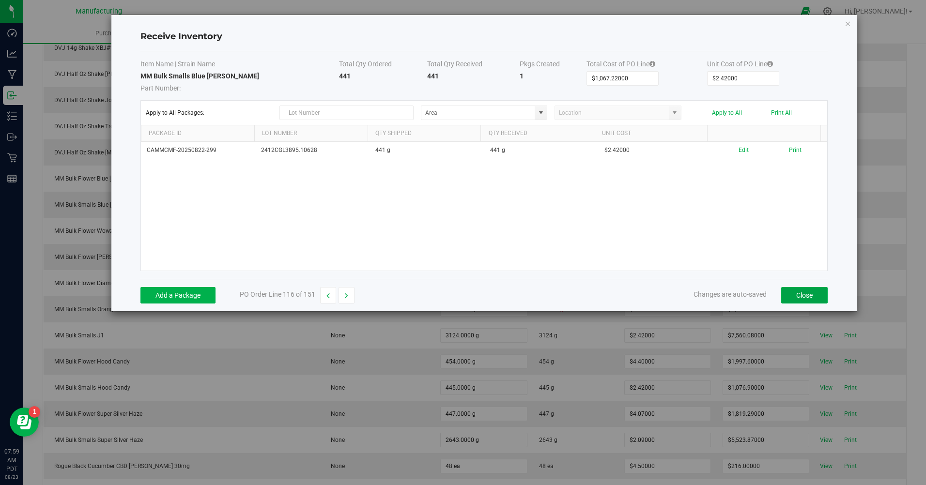
click at [658, 298] on button "Close" at bounding box center [804, 295] width 46 height 16
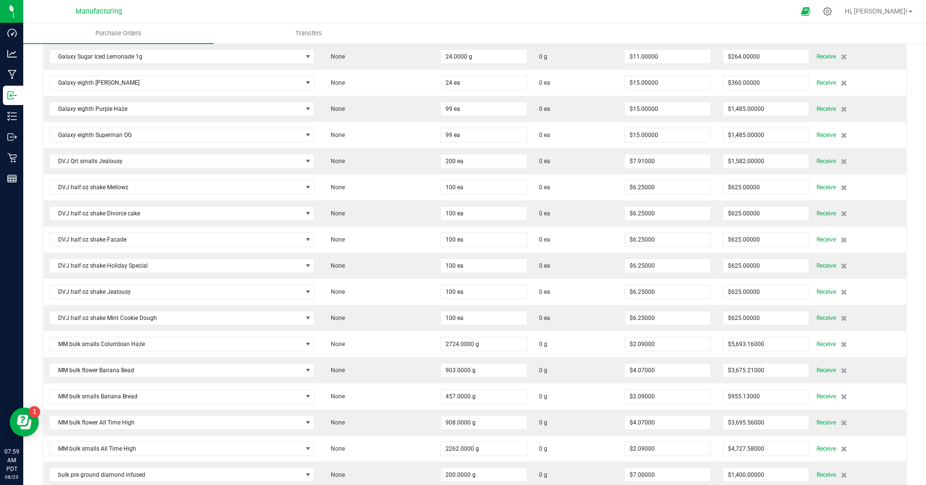
scroll to position [3817, 0]
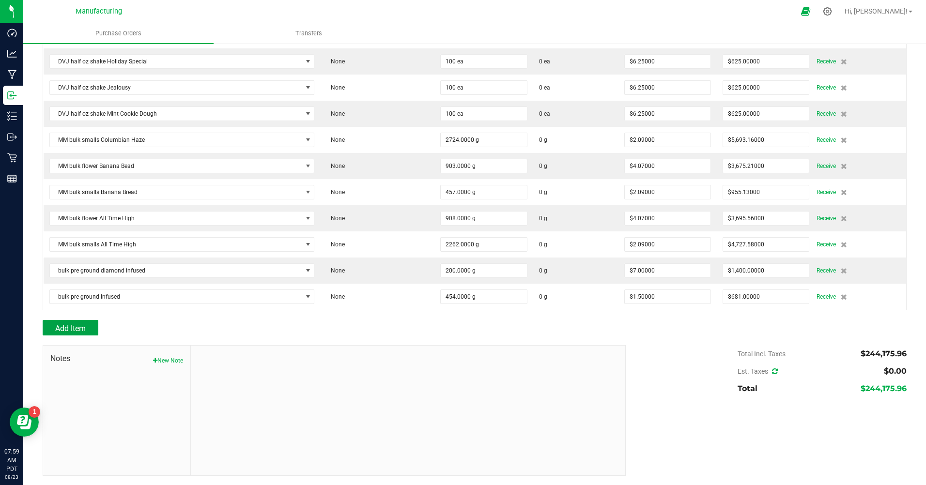
click at [71, 334] on button "Add Item" at bounding box center [71, 327] width 56 height 15
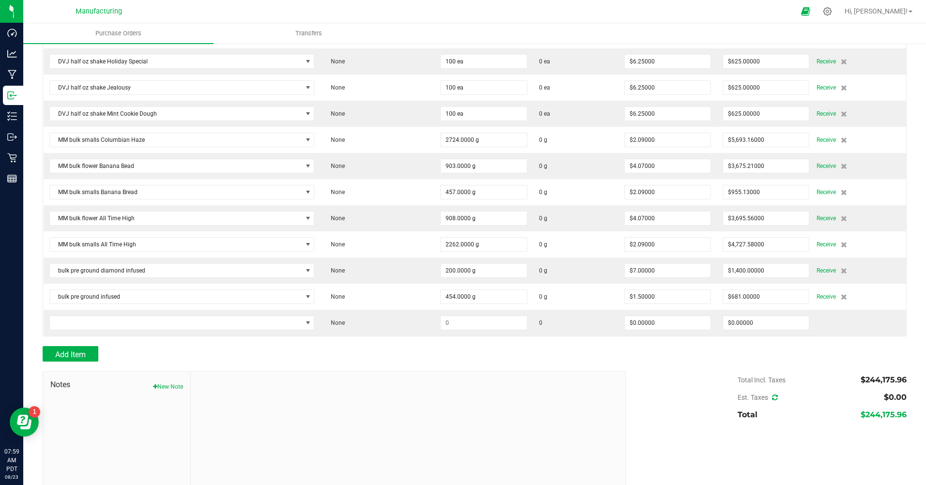
click at [82, 333] on td at bounding box center [182, 323] width 277 height 26
click at [87, 326] on span "NO DATA FOUND" at bounding box center [176, 323] width 252 height 14
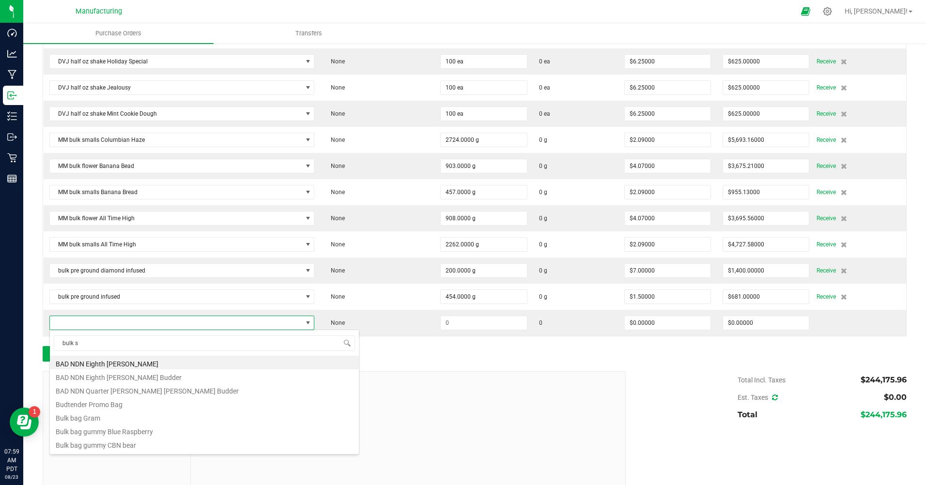
type input "bulk sm"
click at [127, 380] on li "MM Bulk Smalls Blue [PERSON_NAME]" at bounding box center [204, 407] width 309 height 14
type input "$2.31000"
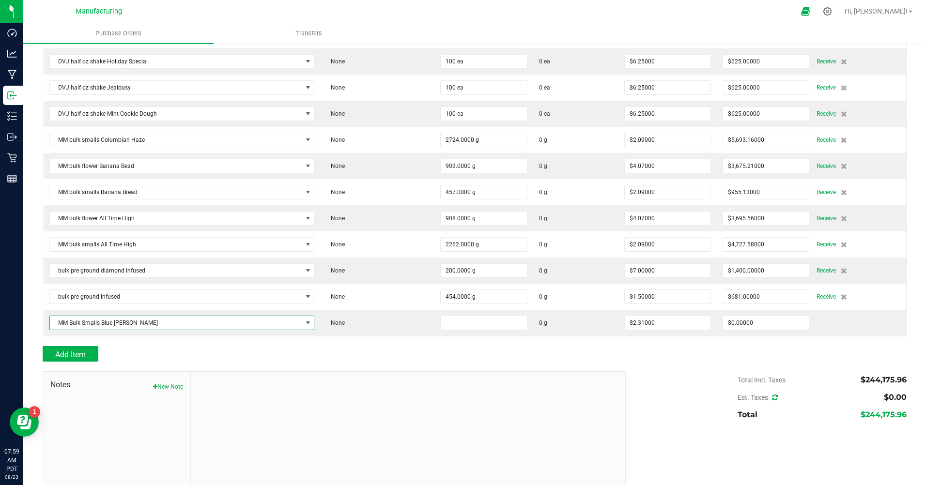
click at [469, 327] on input at bounding box center [483, 323] width 86 height 14
type input "441.0000 g"
click at [498, 354] on div "Add Item" at bounding box center [331, 353] width 576 height 15
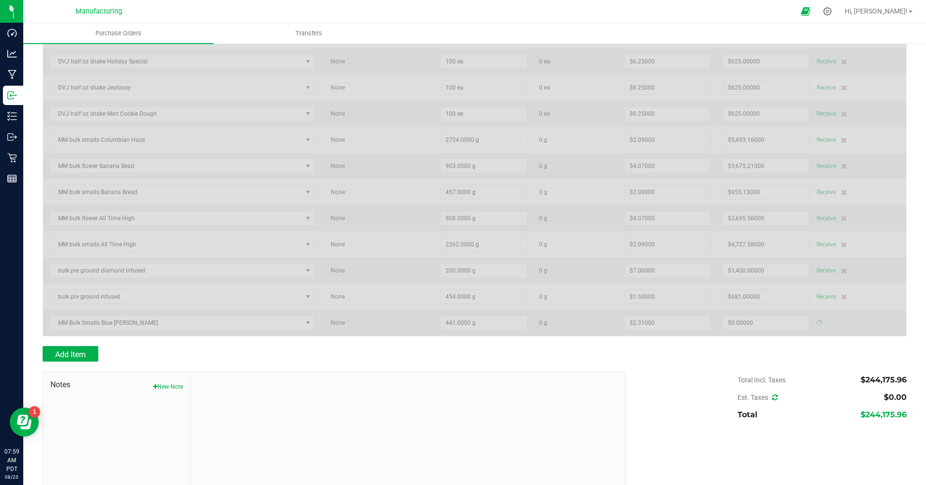
type input "$1,018.71000"
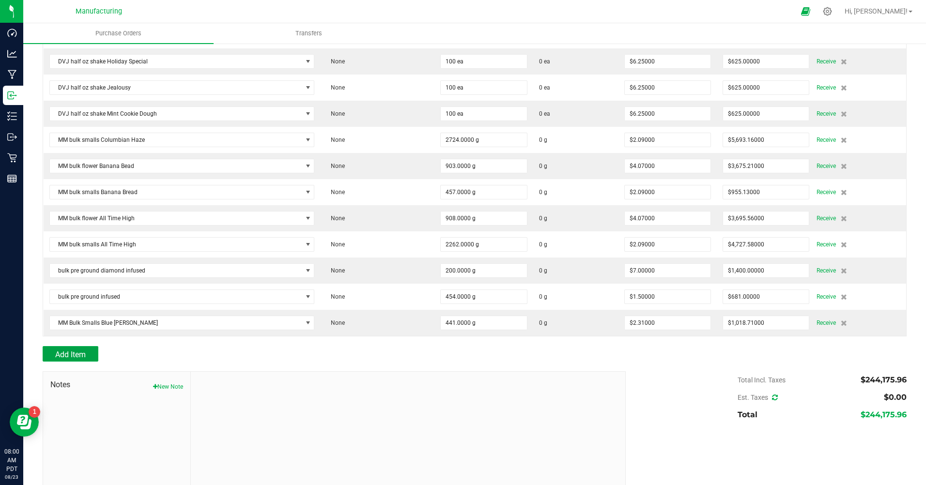
click at [53, 352] on button "Add Item" at bounding box center [71, 353] width 56 height 15
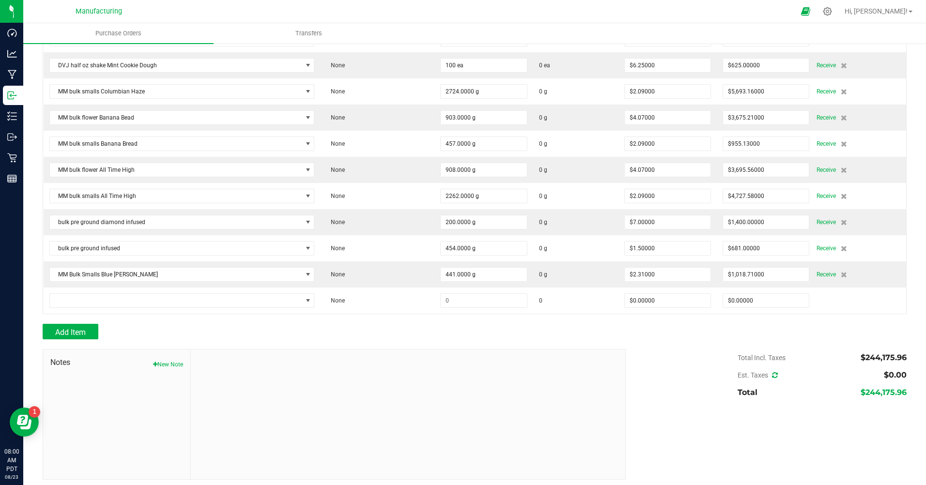
scroll to position [3870, 0]
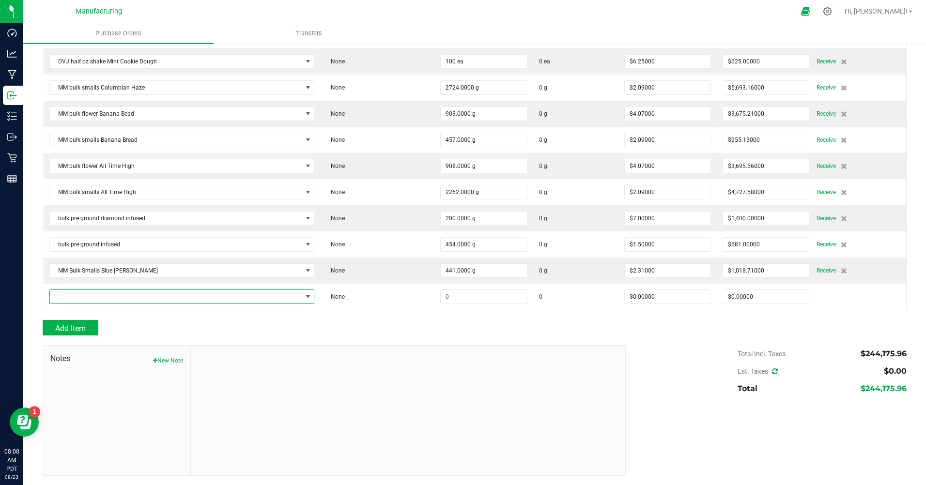
click at [176, 297] on span "NO DATA FOUND" at bounding box center [176, 297] width 252 height 14
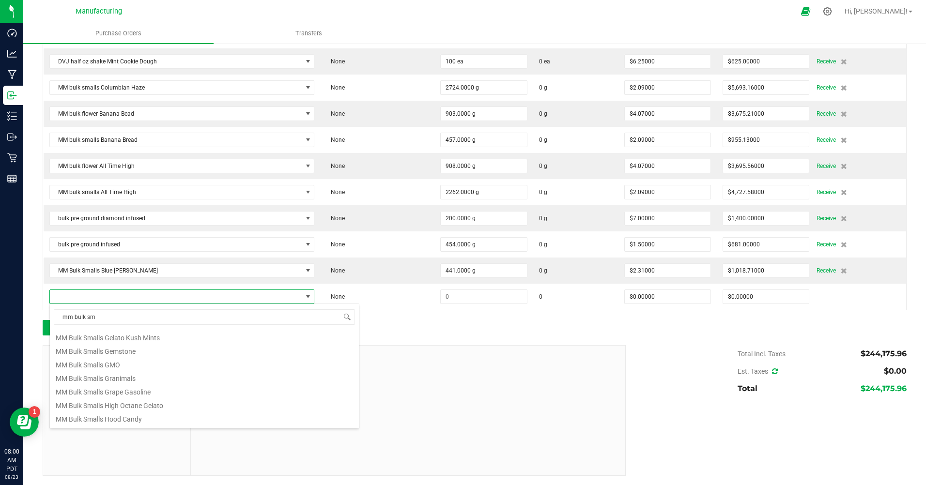
scroll to position [242, 0]
type input "m"
type input "wow"
click at [135, 380] on li "MM Bulk Smalls Wowzers" at bounding box center [204, 391] width 309 height 14
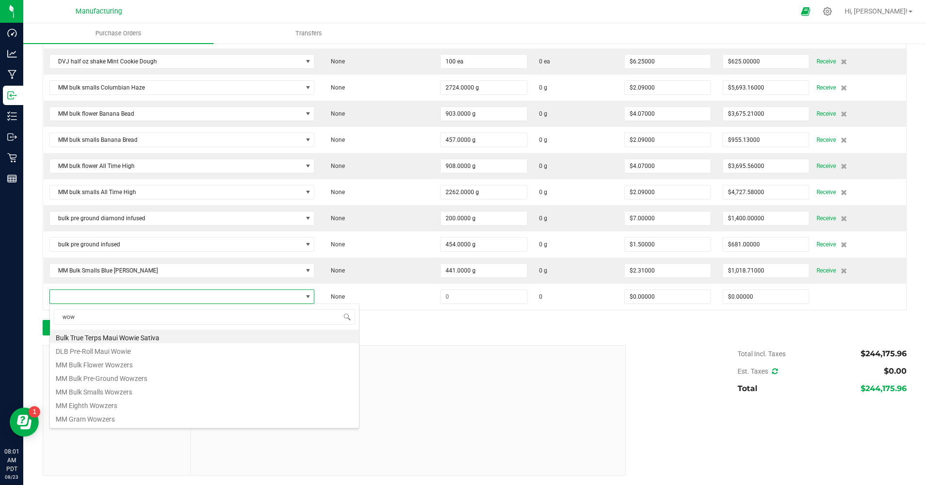
type input "$2.42000"
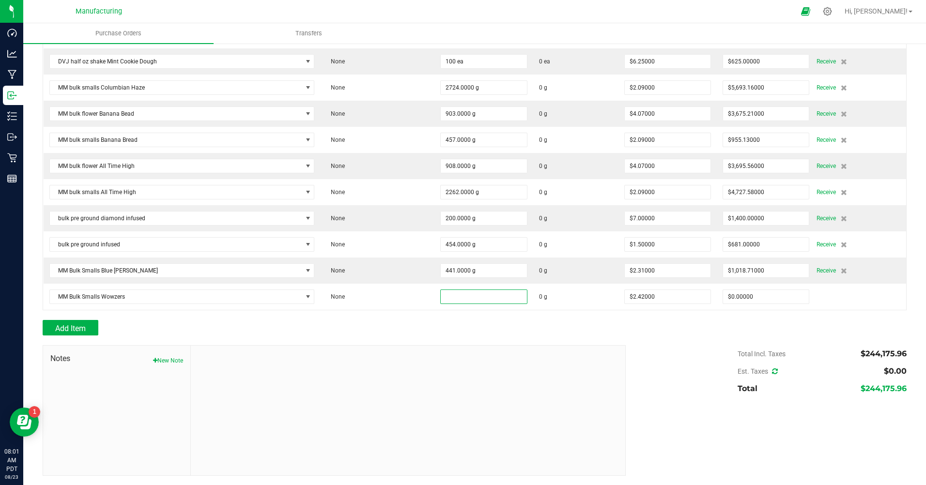
click at [452, 300] on input at bounding box center [483, 297] width 86 height 14
type input "422.0000 g"
click at [303, 322] on div "Add Item" at bounding box center [331, 327] width 576 height 15
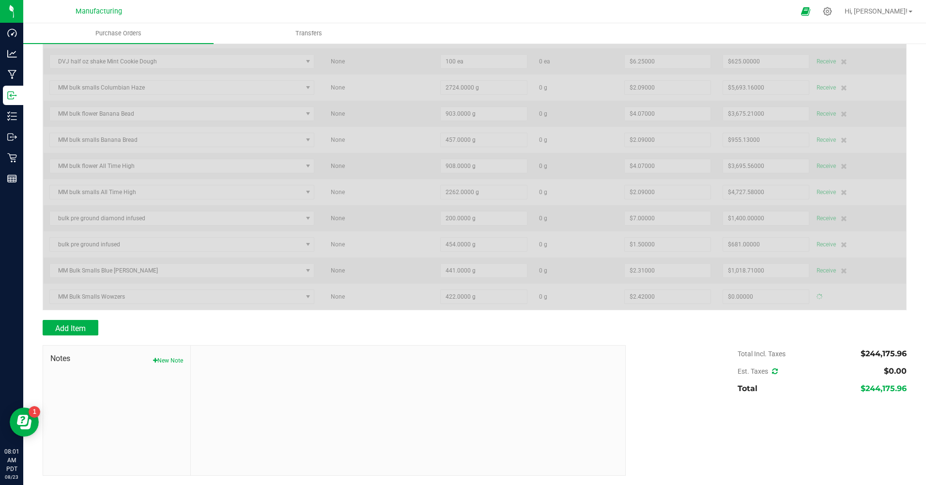
type input "$1,021.24000"
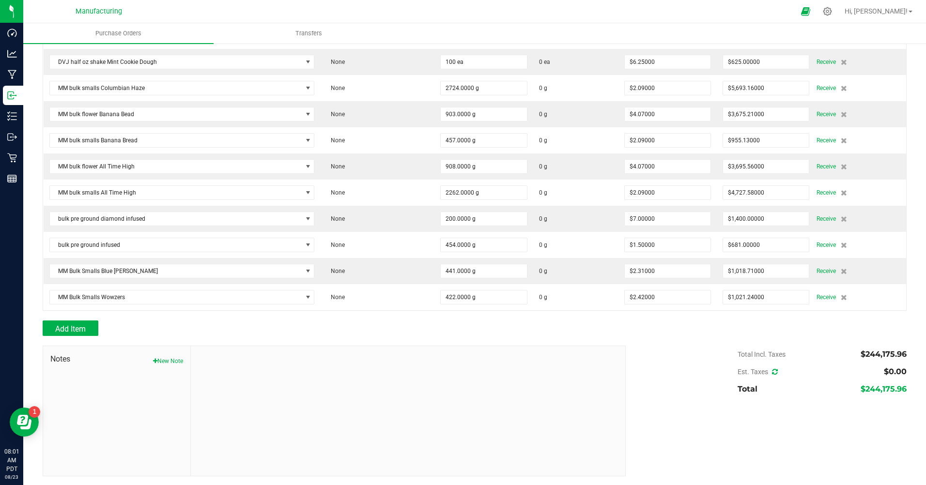
scroll to position [3870, 0]
click at [82, 327] on span "Add Item" at bounding box center [70, 328] width 30 height 9
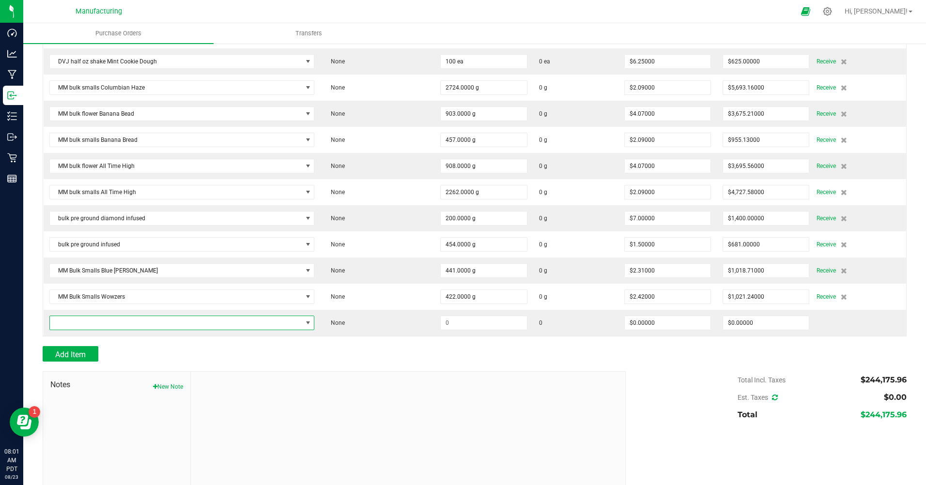
click at [84, 326] on span "NO DATA FOUND" at bounding box center [176, 323] width 252 height 14
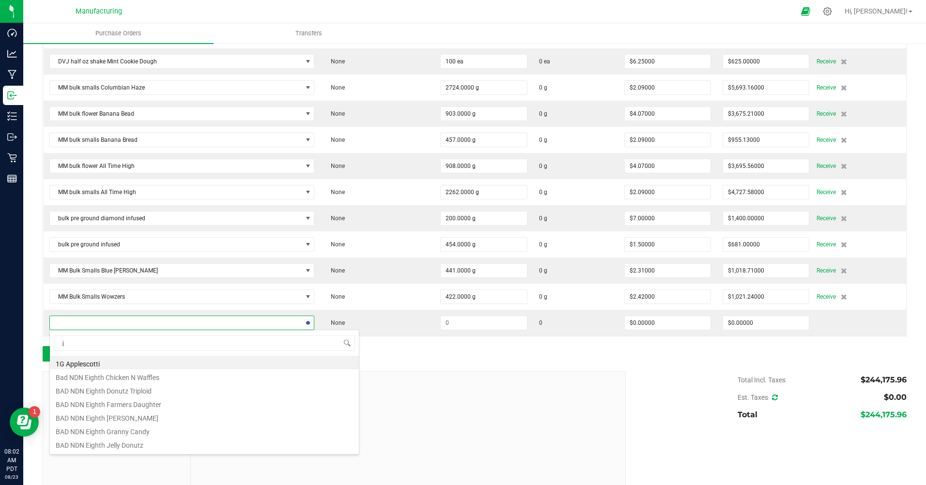
type input "j1"
click at [105, 380] on li "MM Bulk Flower J1" at bounding box center [204, 390] width 309 height 14
type input "$4.18000"
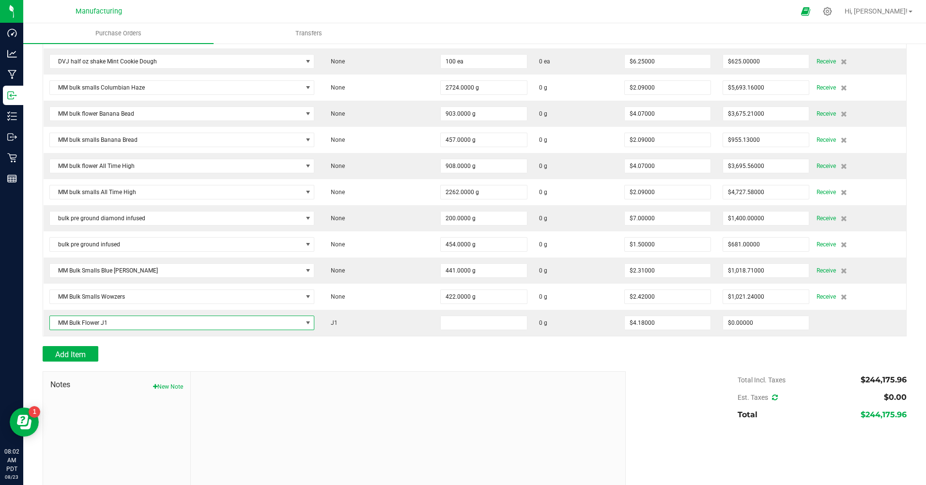
click at [476, 321] on input at bounding box center [483, 323] width 86 height 14
type input "867.0000 g"
click at [460, 348] on div "Add Item" at bounding box center [331, 353] width 576 height 15
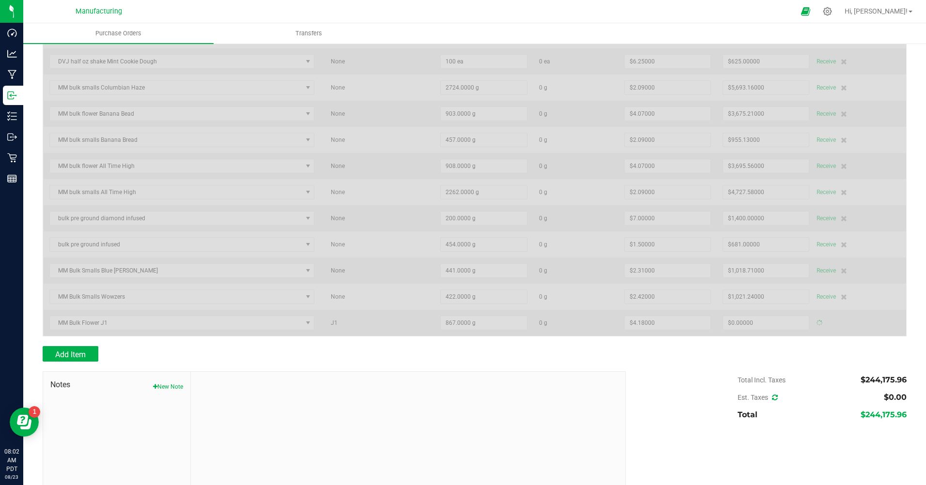
type input "$3,624.06000"
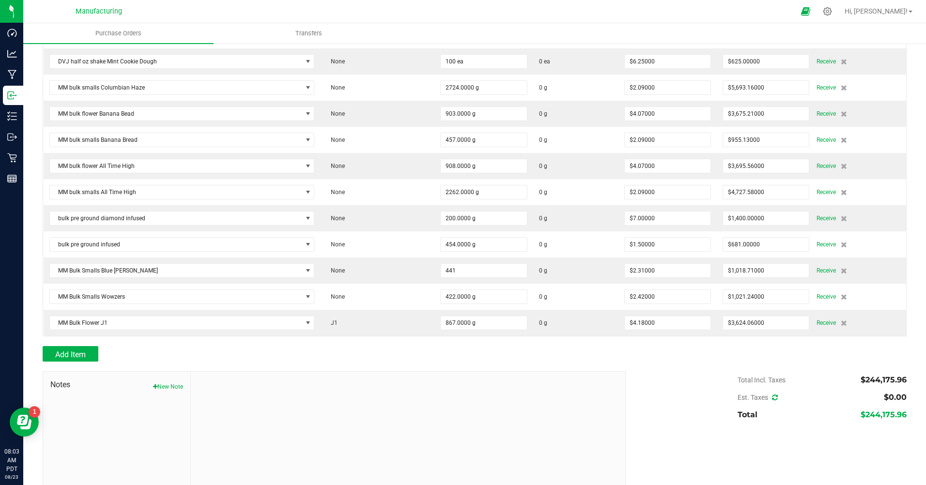
click at [455, 268] on input "441" at bounding box center [483, 271] width 86 height 14
type input "881.0000 g"
type input "$2,035.11000"
click at [455, 355] on div "Add Item" at bounding box center [331, 353] width 576 height 15
click at [658, 269] on icon at bounding box center [843, 271] width 6 height 6
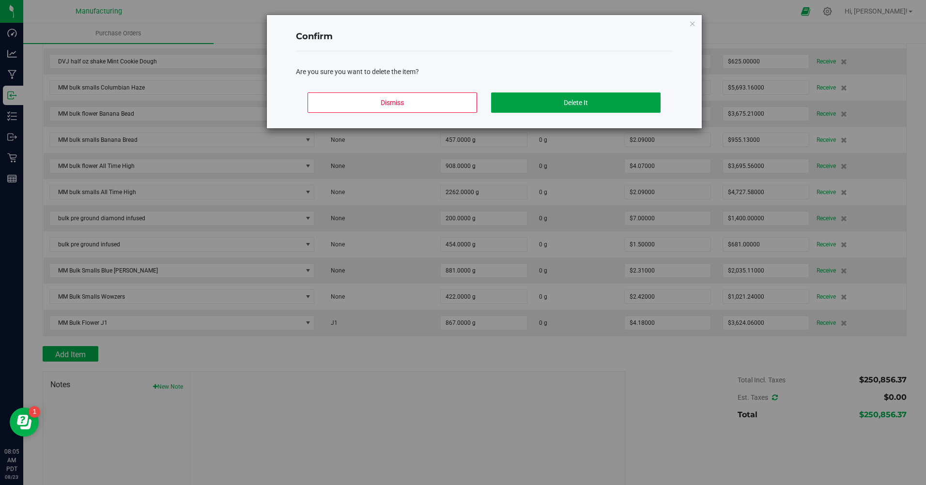
click at [529, 98] on button "Delete It" at bounding box center [575, 102] width 169 height 20
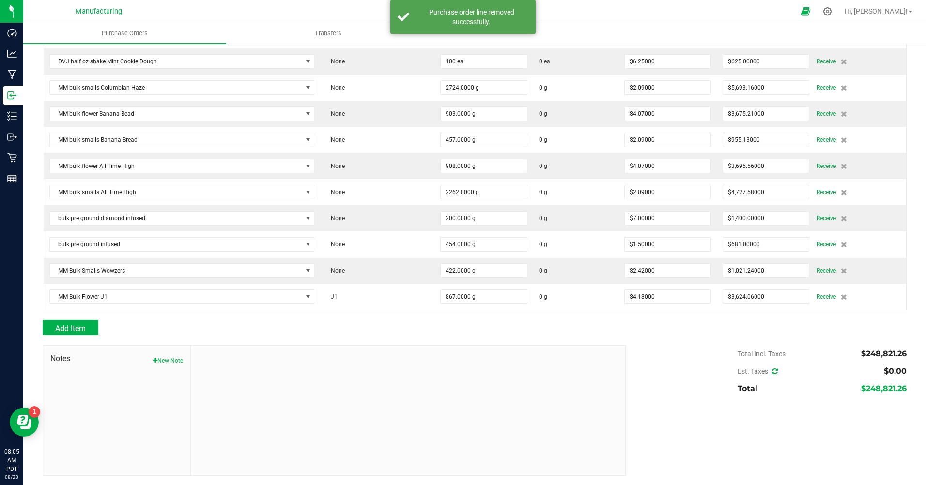
scroll to position [3870, 0]
click at [658, 275] on div "Receive" at bounding box center [858, 271] width 84 height 12
click at [658, 269] on icon at bounding box center [843, 271] width 6 height 6
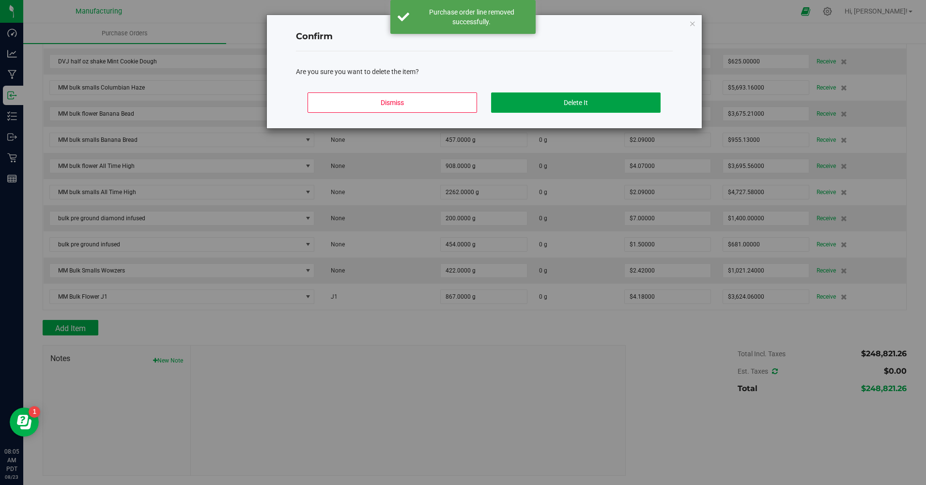
click at [591, 104] on button "Delete It" at bounding box center [575, 102] width 169 height 20
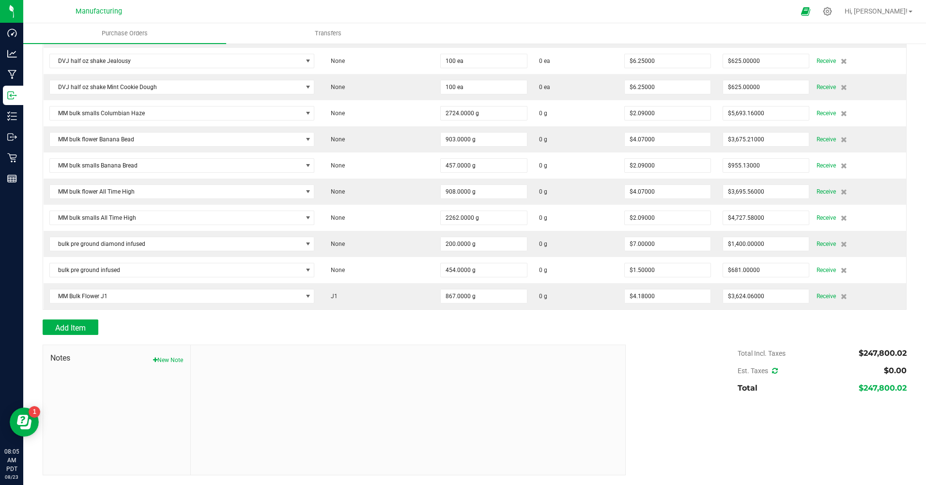
scroll to position [3843, 0]
click at [658, 298] on icon at bounding box center [843, 297] width 6 height 6
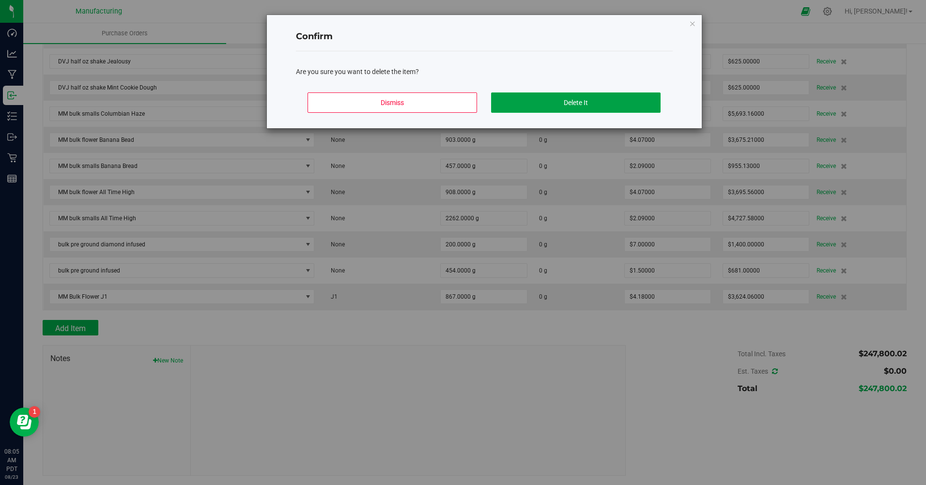
click at [571, 104] on button "Delete It" at bounding box center [575, 102] width 169 height 20
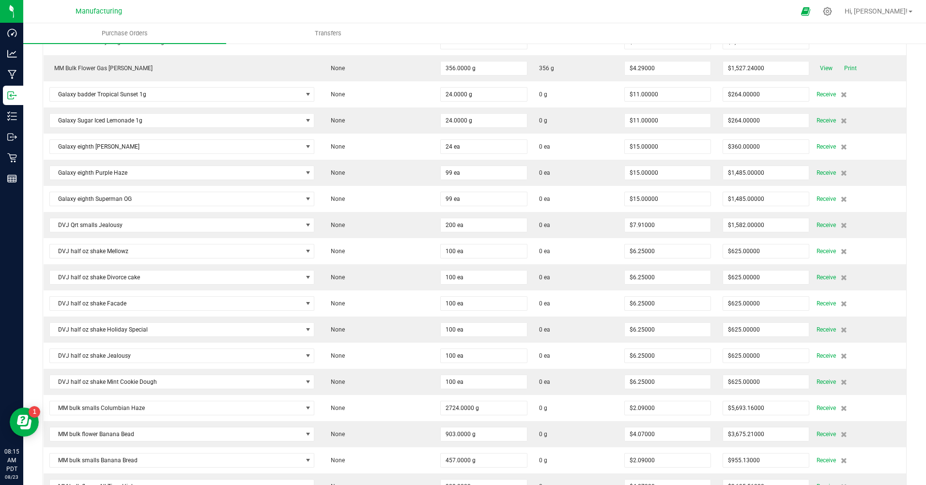
scroll to position [3817, 0]
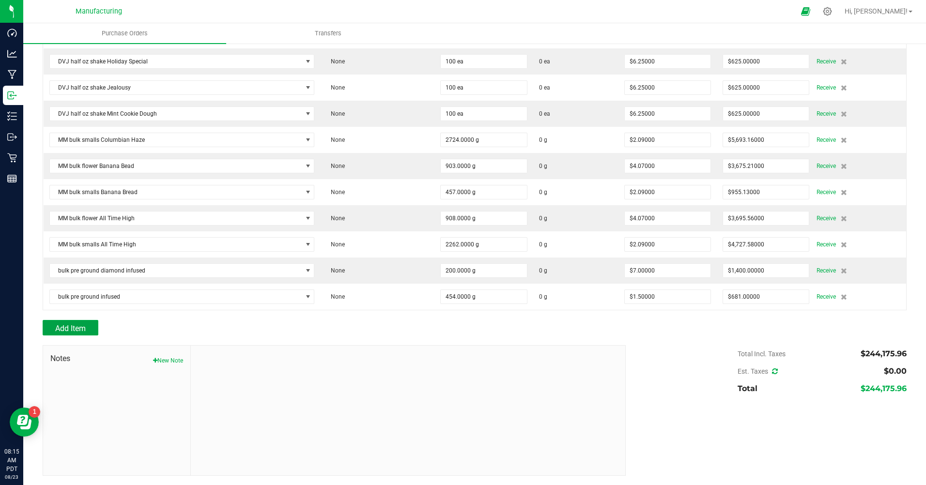
click at [88, 328] on button "Add Item" at bounding box center [71, 327] width 56 height 15
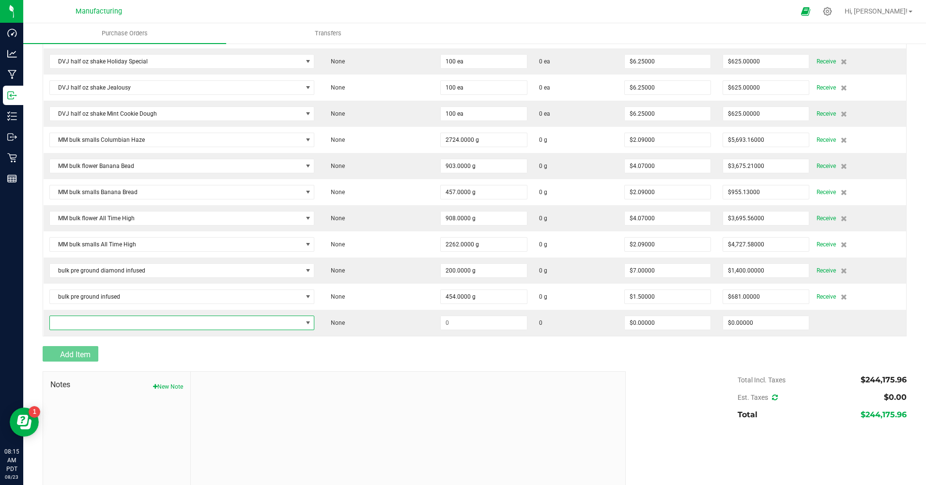
click at [90, 327] on span "NO DATA FOUND" at bounding box center [176, 323] width 252 height 14
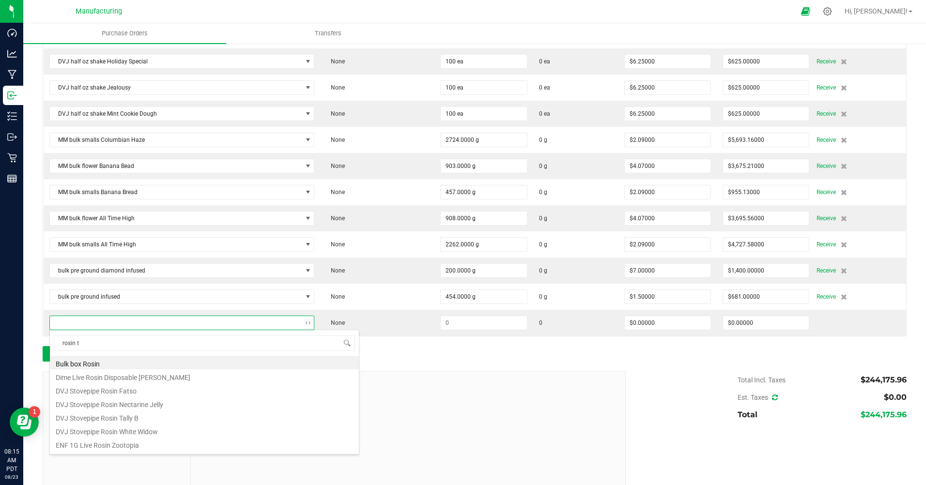
type input "[PERSON_NAME]"
click at [208, 380] on li "Rosin Tech Infused Hash Joint 1g Cherry Apple Haze" at bounding box center [204, 431] width 309 height 14
type input "$8.50000"
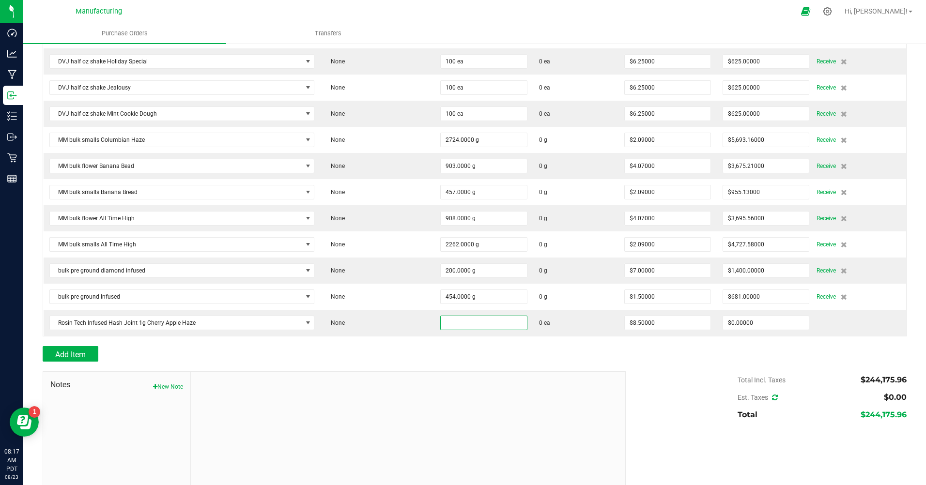
click at [440, 325] on input at bounding box center [483, 323] width 86 height 14
type input "24 ea"
click at [437, 355] on div "Add Item" at bounding box center [331, 353] width 576 height 15
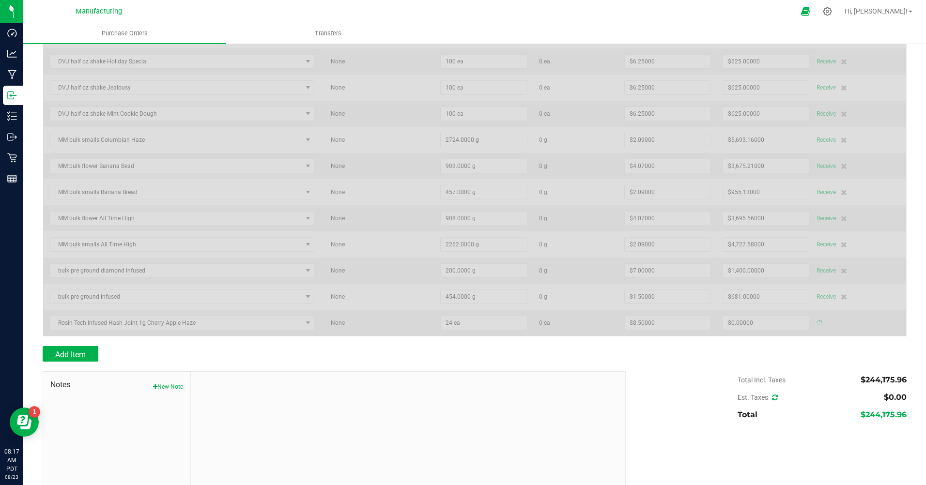
type input "$204.00000"
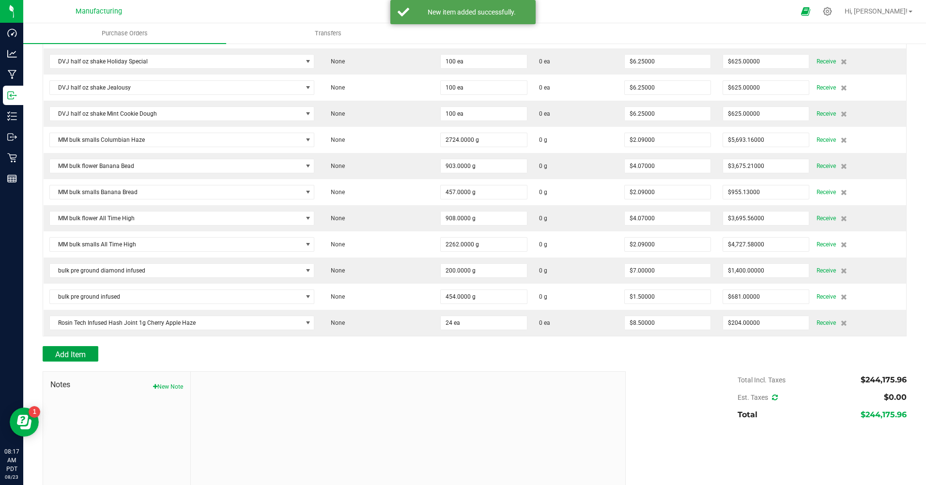
click at [69, 350] on span "Add Item" at bounding box center [70, 354] width 30 height 9
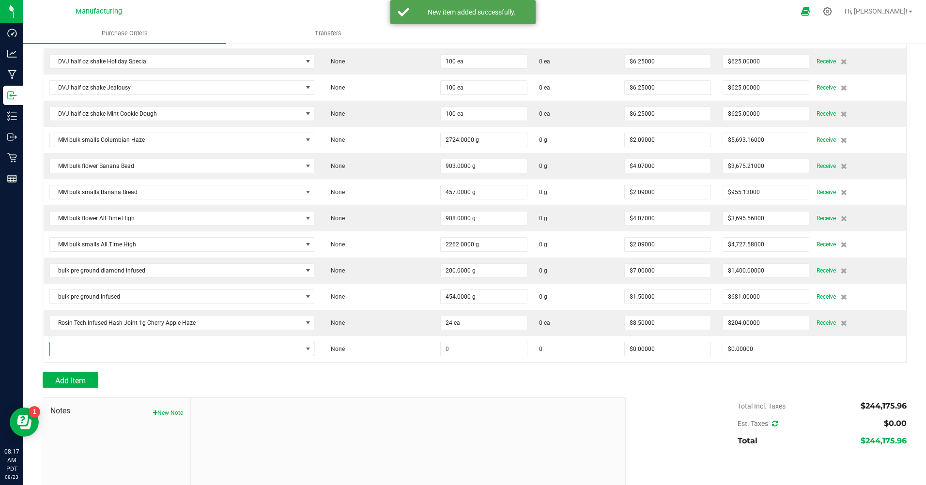
click at [88, 350] on span "NO DATA FOUND" at bounding box center [176, 349] width 252 height 14
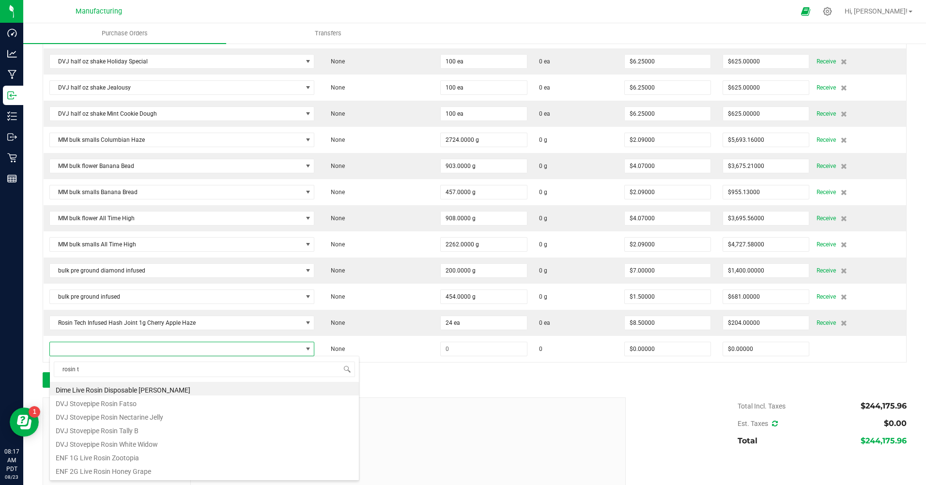
type input "[PERSON_NAME]"
click at [176, 380] on li "Rosin Tech Infused Hash Joint Papaya Gas 1g" at bounding box center [204, 470] width 309 height 14
type input "$8.50000"
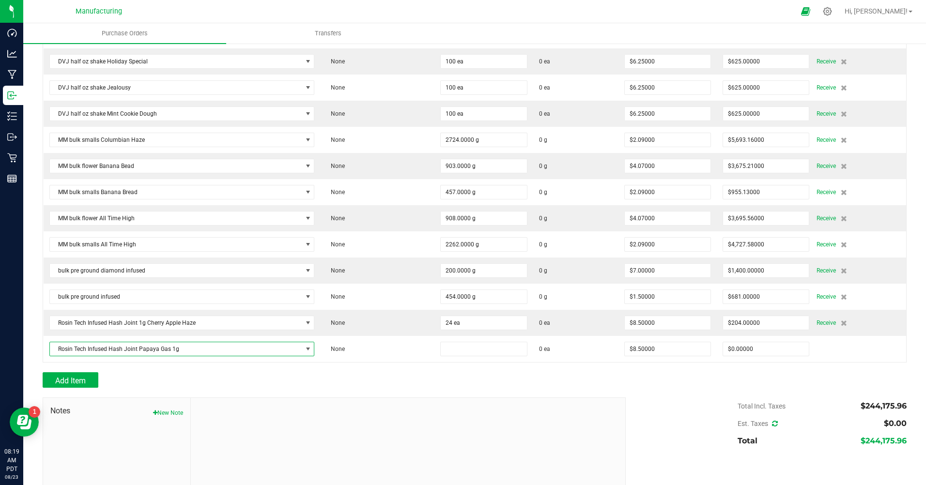
click at [449, 349] on input at bounding box center [483, 349] width 86 height 14
type input "24 ea"
click at [436, 380] on div at bounding box center [475, 393] width 864 height 10
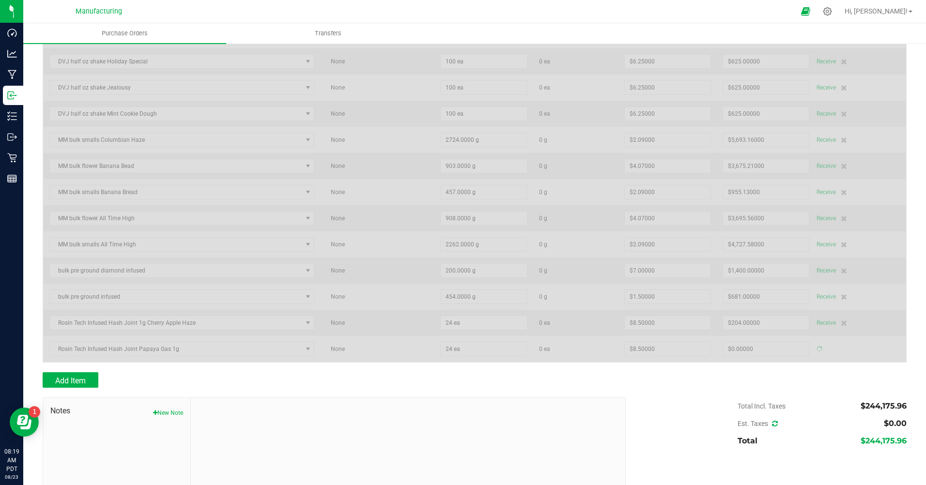
type input "$204.00000"
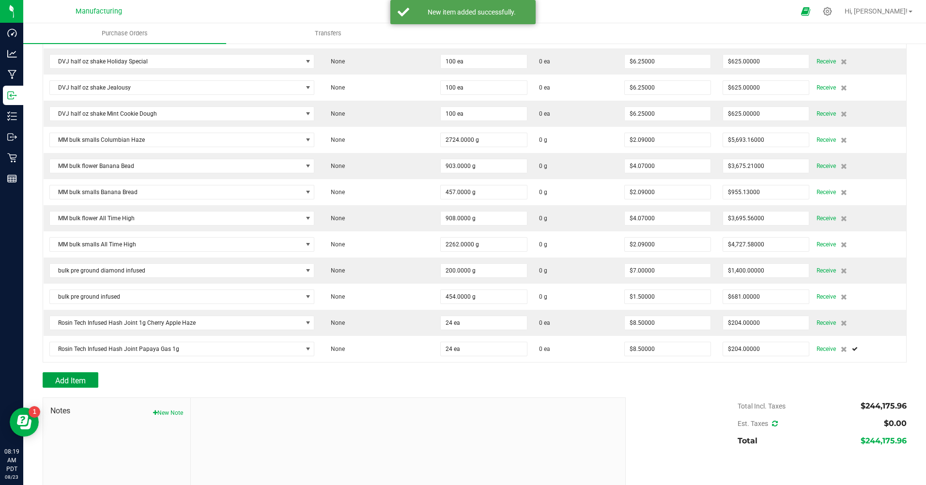
click at [92, 380] on button "Add Item" at bounding box center [71, 379] width 56 height 15
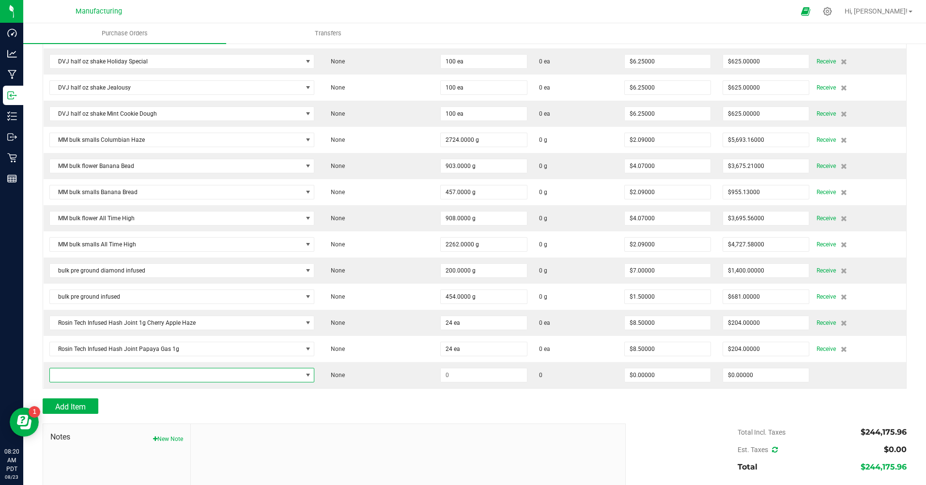
click at [96, 378] on span "NO DATA FOUND" at bounding box center [176, 375] width 252 height 14
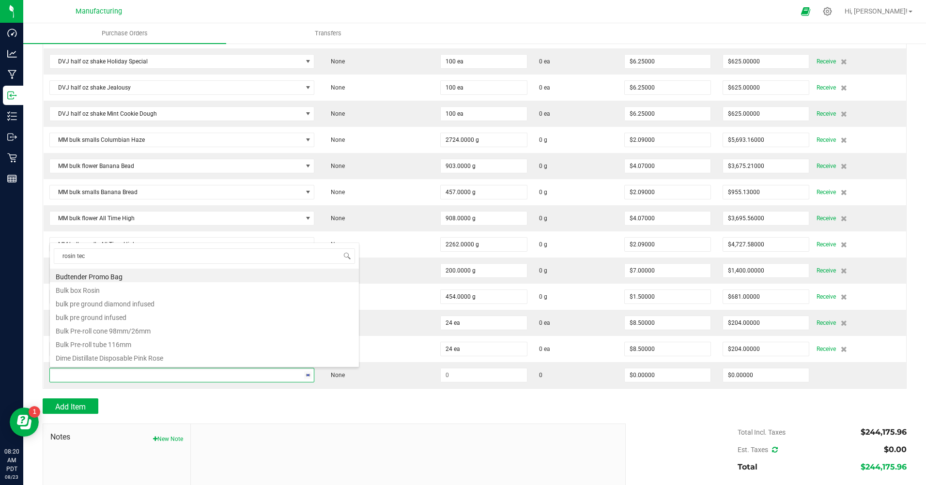
type input "rosin tech"
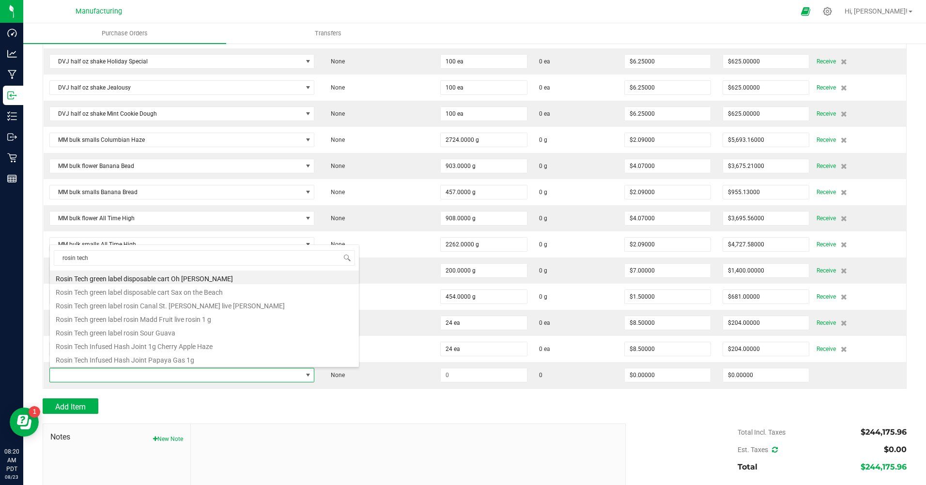
click at [153, 305] on li "Rosin Tech green label rosin Canal St. [PERSON_NAME] live [PERSON_NAME]" at bounding box center [204, 305] width 309 height 14
type input "$23.00000"
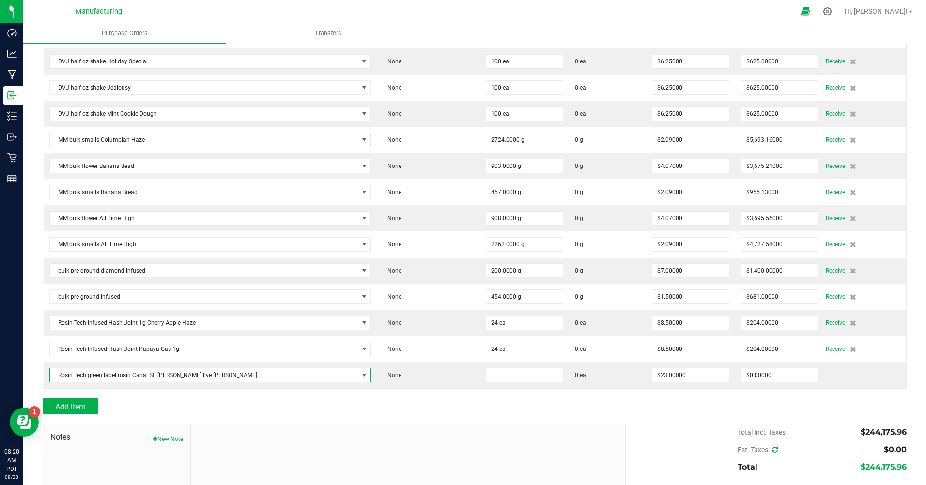
click at [486, 379] on input at bounding box center [524, 375] width 76 height 14
type input "20 ea"
click at [319, 380] on div at bounding box center [475, 419] width 864 height 10
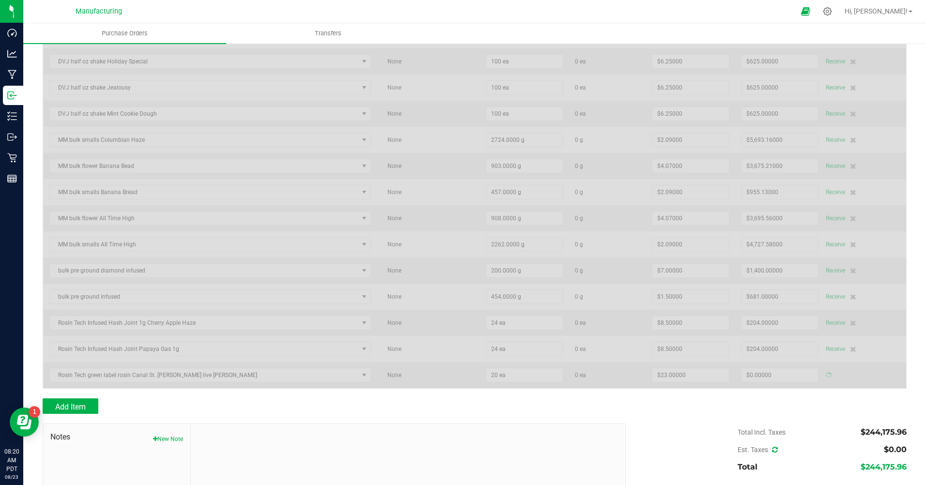
type input "$460.00000"
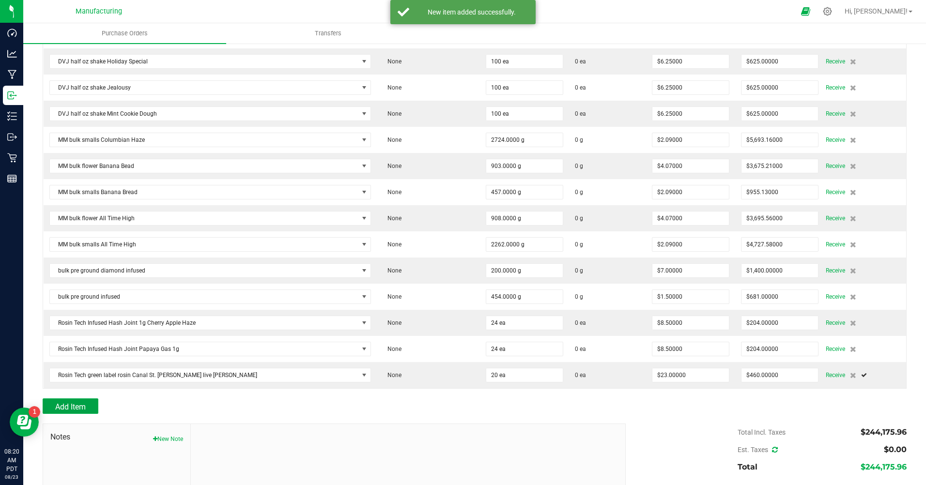
click at [71, 380] on span "Add Item" at bounding box center [70, 406] width 30 height 9
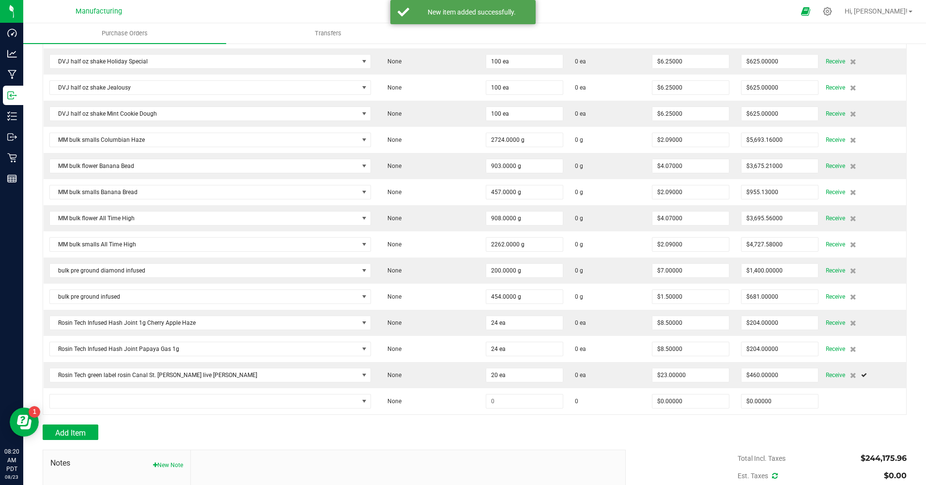
click at [84, 380] on td at bounding box center [211, 401] width 334 height 26
click at [83, 380] on td at bounding box center [211, 401] width 334 height 26
drag, startPoint x: 83, startPoint y: 408, endPoint x: 85, endPoint y: 403, distance: 5.2
click at [84, 380] on span "NO DATA FOUND" at bounding box center [210, 401] width 322 height 15
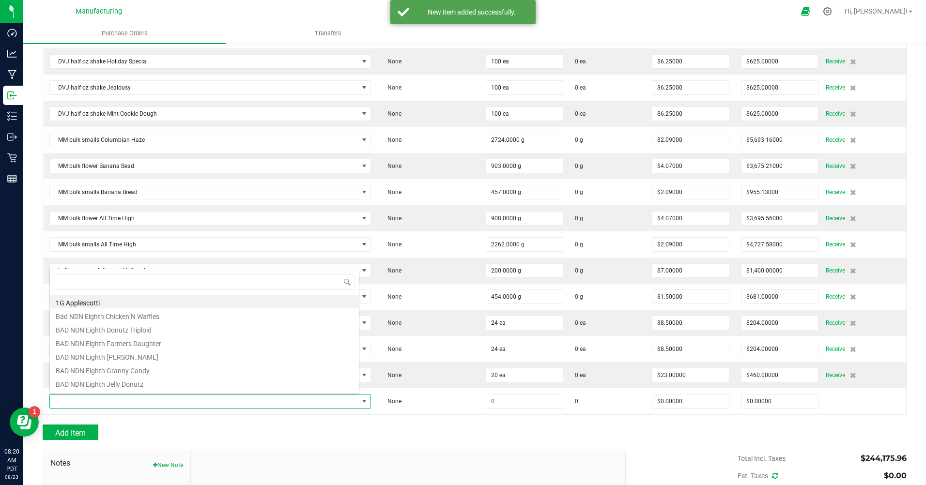
click at [85, 380] on span at bounding box center [204, 402] width 309 height 14
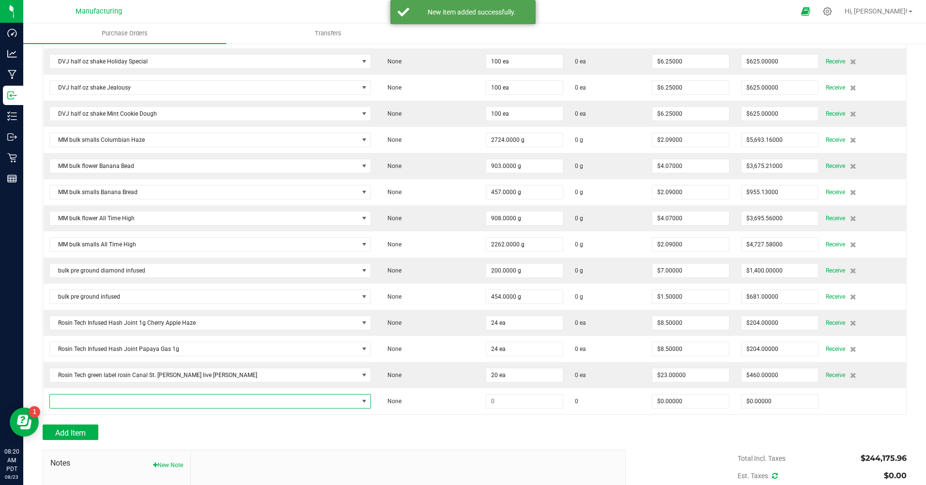
click at [85, 380] on span "NO DATA FOUND" at bounding box center [204, 402] width 309 height 14
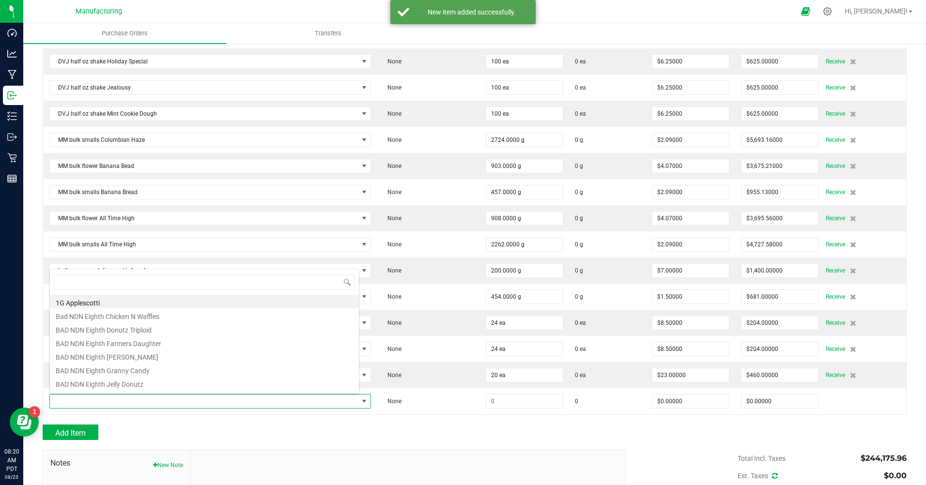
scroll to position [0, 0]
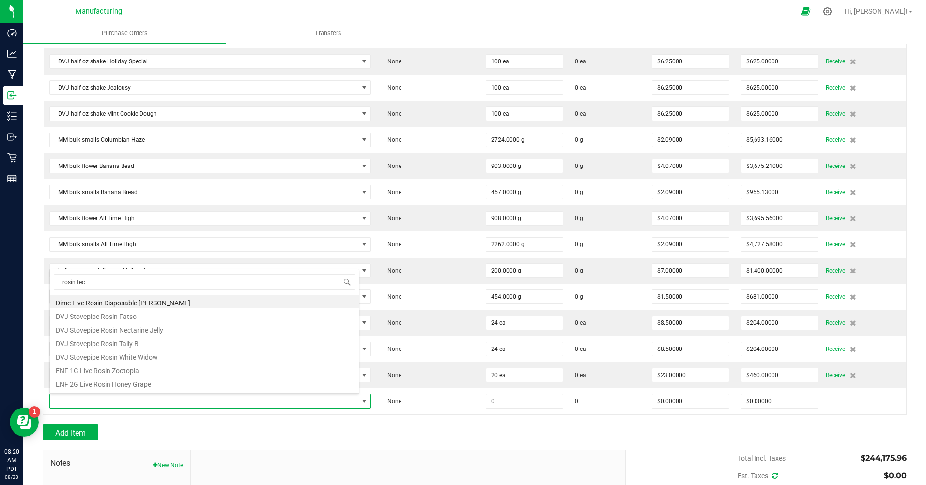
type input "rosin tech"
click at [153, 347] on li "Rosin Tech green label rosin Madd Fruit live rosin 1 g" at bounding box center [204, 344] width 309 height 14
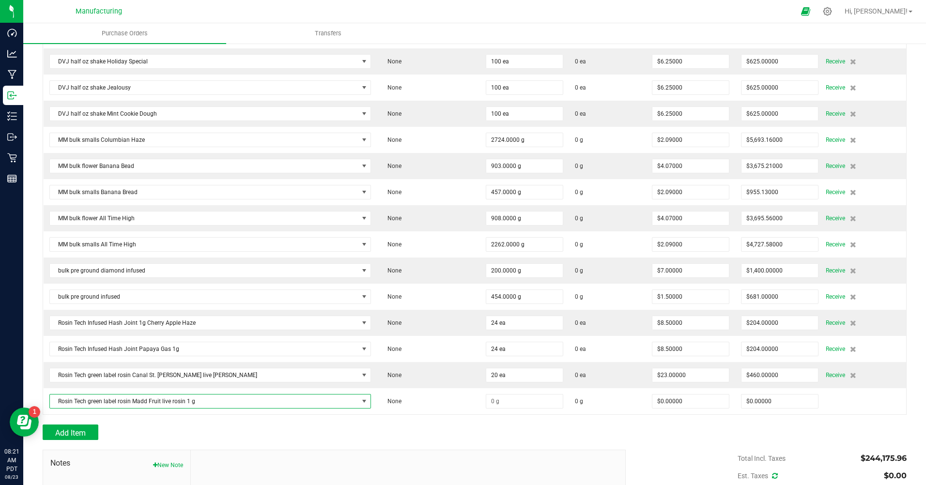
type input "$23.00000"
click at [486, 380] on input at bounding box center [524, 402] width 76 height 14
type input "20.0000 g"
click at [349, 380] on div "Add Item" at bounding box center [331, 432] width 576 height 15
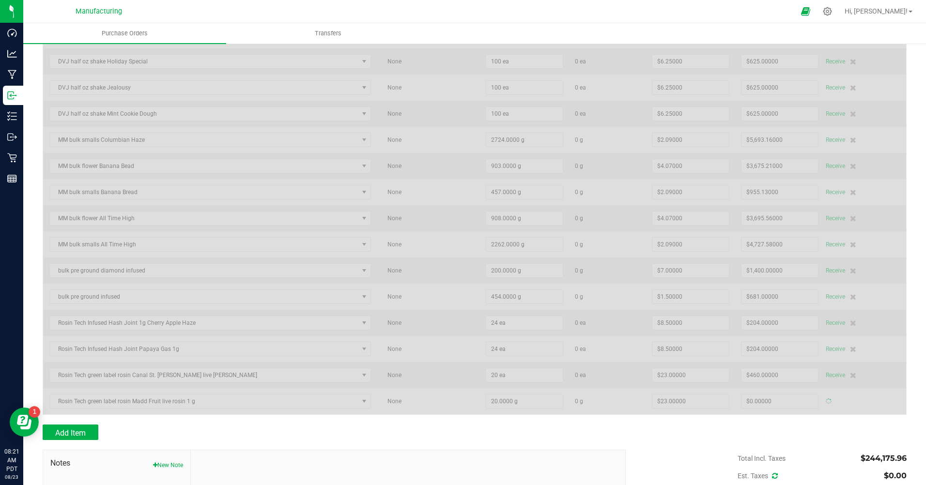
type input "$460.00000"
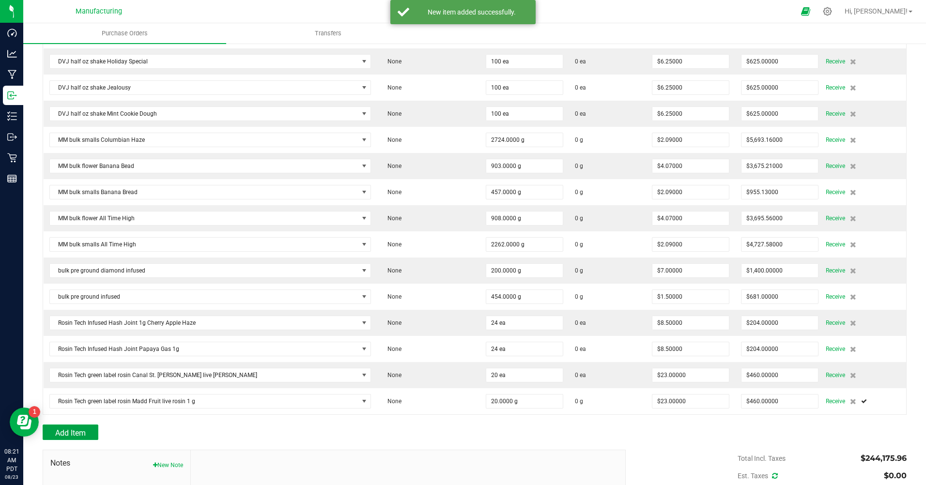
click at [90, 380] on button "Add Item" at bounding box center [71, 432] width 56 height 15
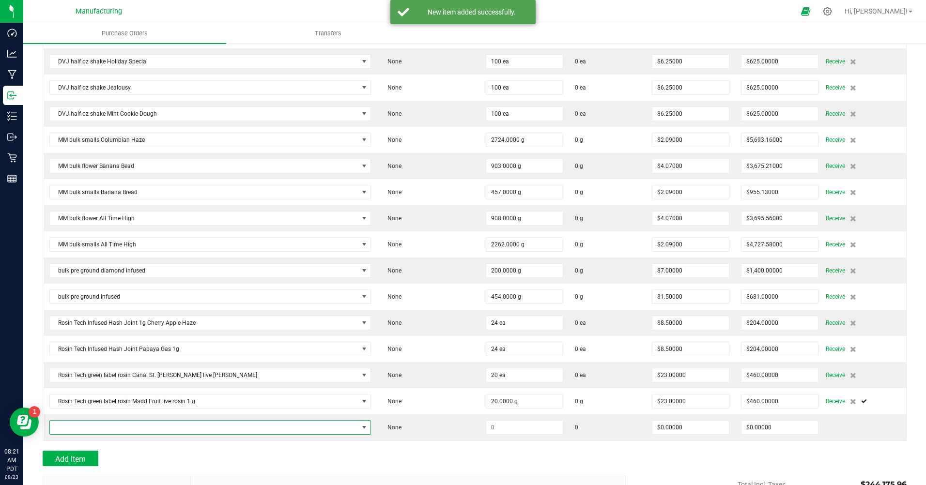
click at [95, 380] on span "NO DATA FOUND" at bounding box center [204, 428] width 309 height 14
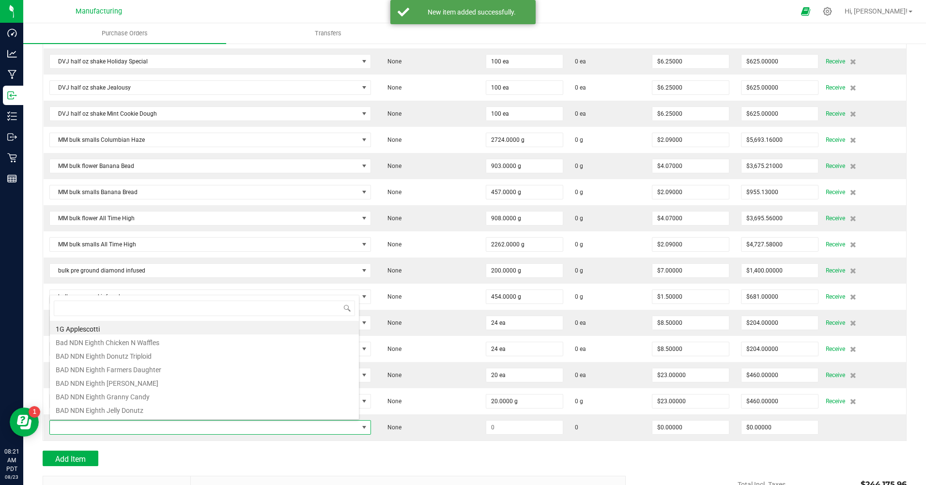
scroll to position [15, 266]
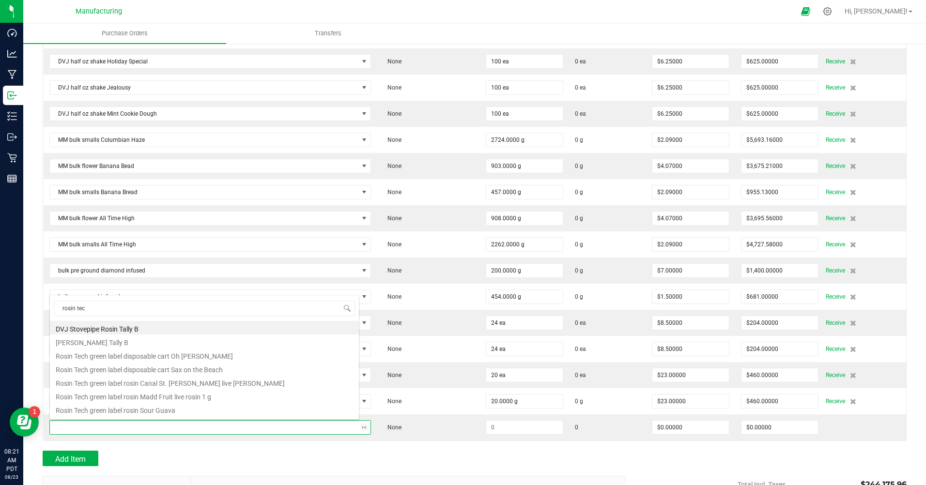
type input "rosin tech"
click at [146, 380] on li "Rosin Tech green label rosin Sour Guava" at bounding box center [204, 384] width 309 height 14
type input "$23.00000"
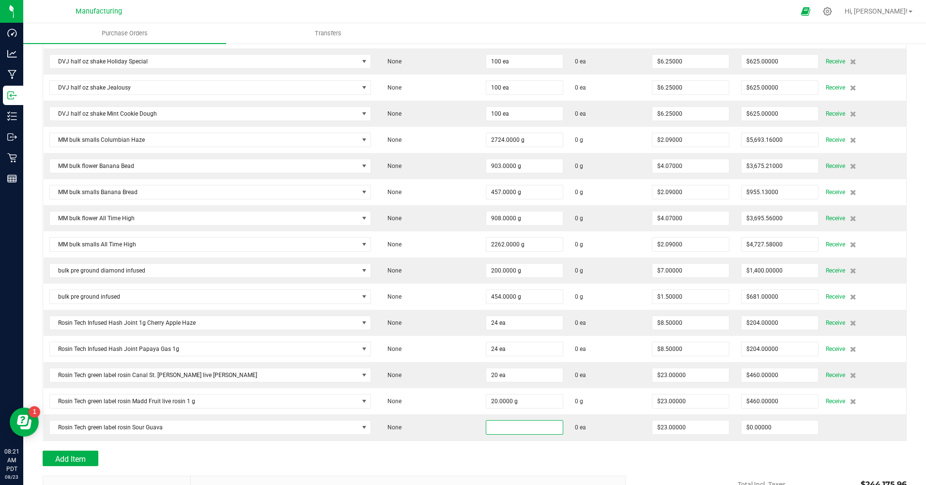
click at [486, 380] on input at bounding box center [524, 428] width 76 height 14
type input "20 ea"
click at [386, 380] on div "Add Item" at bounding box center [331, 458] width 576 height 15
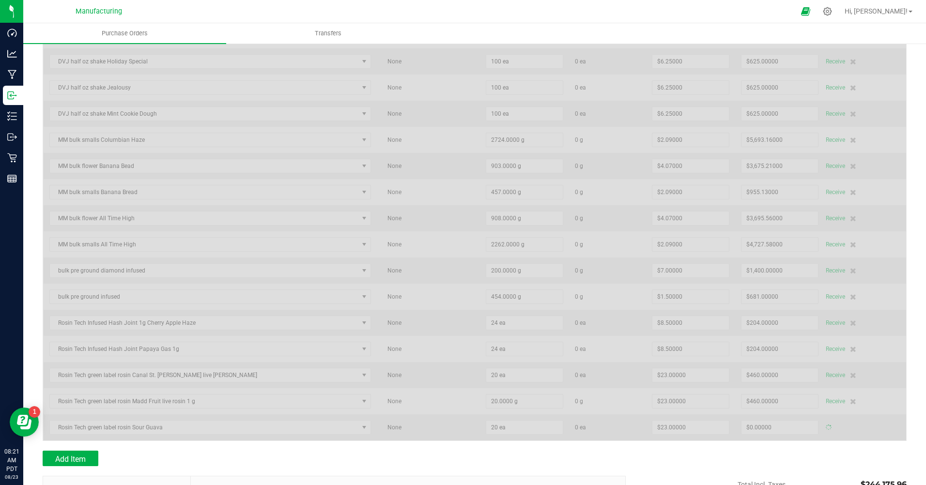
type input "$460.00000"
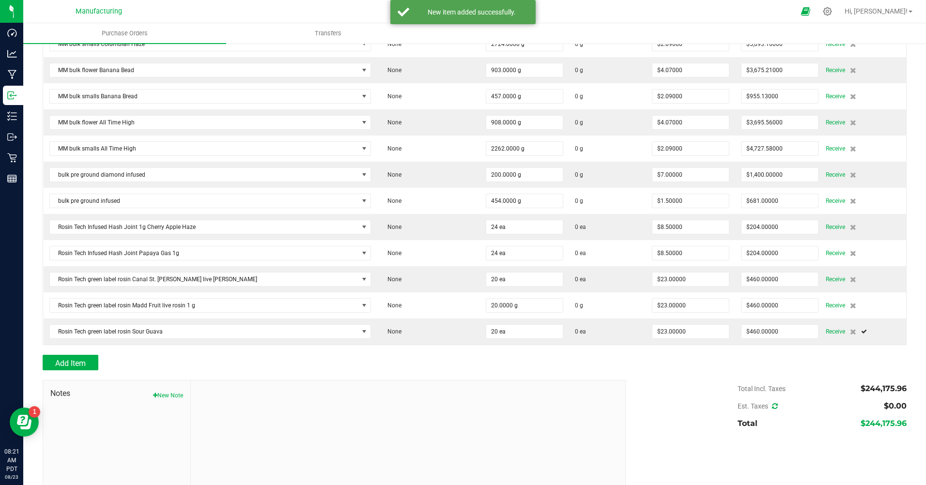
scroll to position [3914, 0]
click at [65, 363] on span "Add Item" at bounding box center [70, 362] width 30 height 9
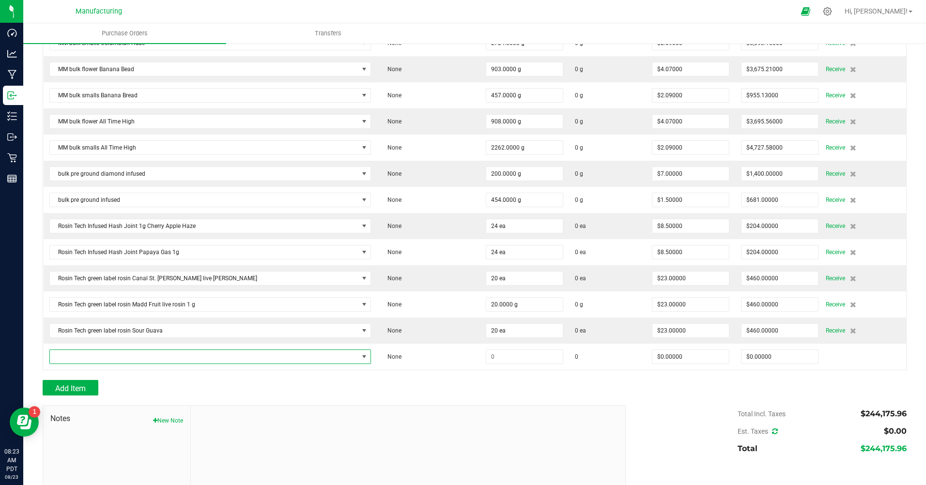
click at [73, 358] on span "NO DATA FOUND" at bounding box center [204, 357] width 309 height 14
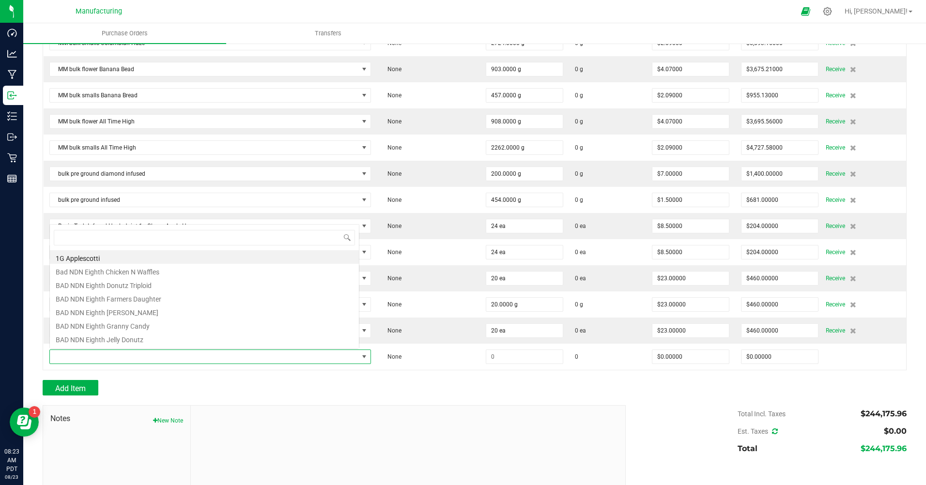
scroll to position [15, 266]
type input "rosin tech"
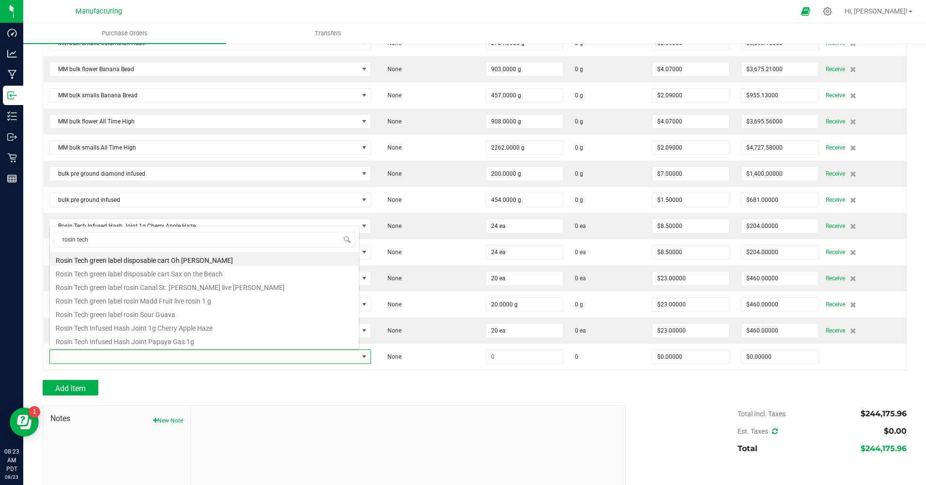
click at [151, 261] on li "Rosin Tech green label disposable cart Oh [PERSON_NAME]" at bounding box center [204, 259] width 309 height 14
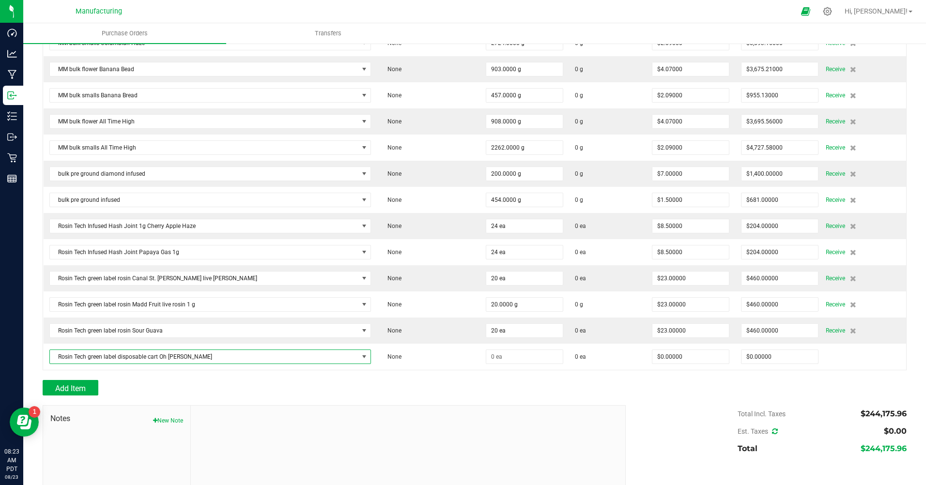
type input "$26.00000"
click at [486, 356] on input at bounding box center [524, 357] width 76 height 14
type input "36 ea"
click at [405, 380] on div "Add Item" at bounding box center [331, 387] width 576 height 15
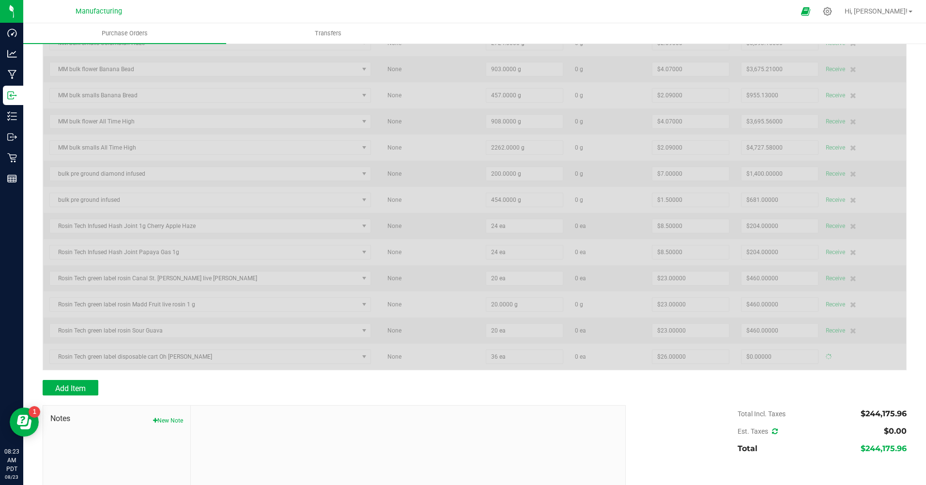
type input "$936.00000"
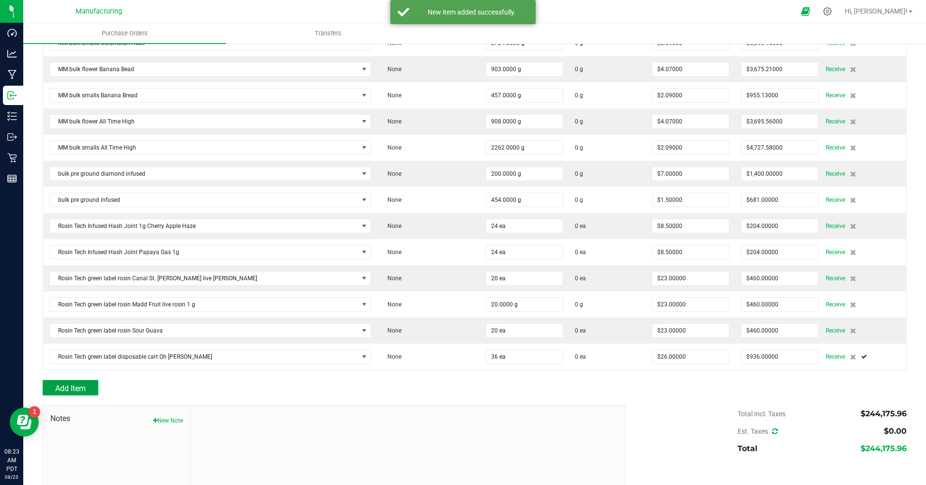
click at [58, 380] on span "Add Item" at bounding box center [70, 388] width 30 height 9
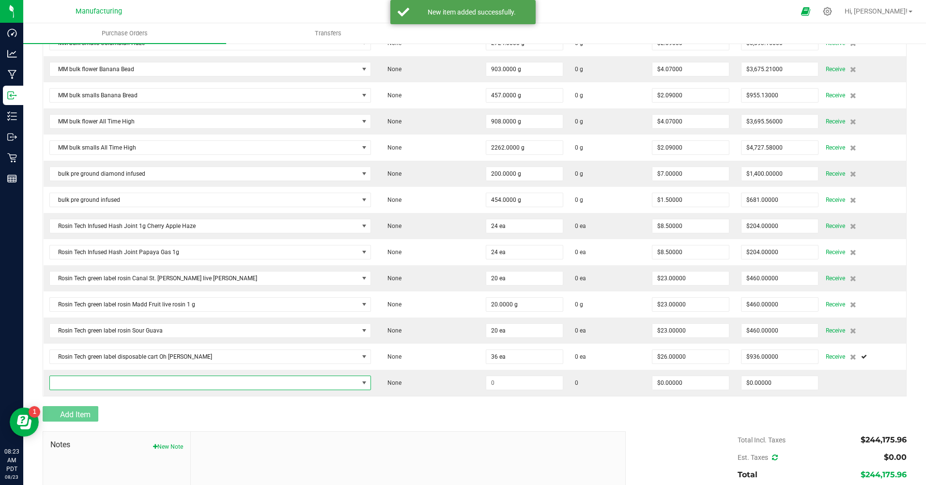
click at [74, 380] on span "NO DATA FOUND" at bounding box center [204, 383] width 309 height 14
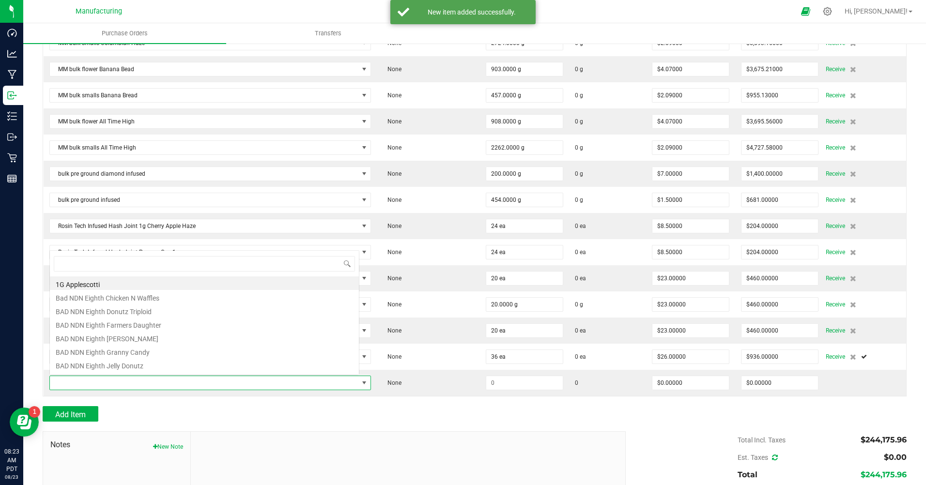
scroll to position [0, 0]
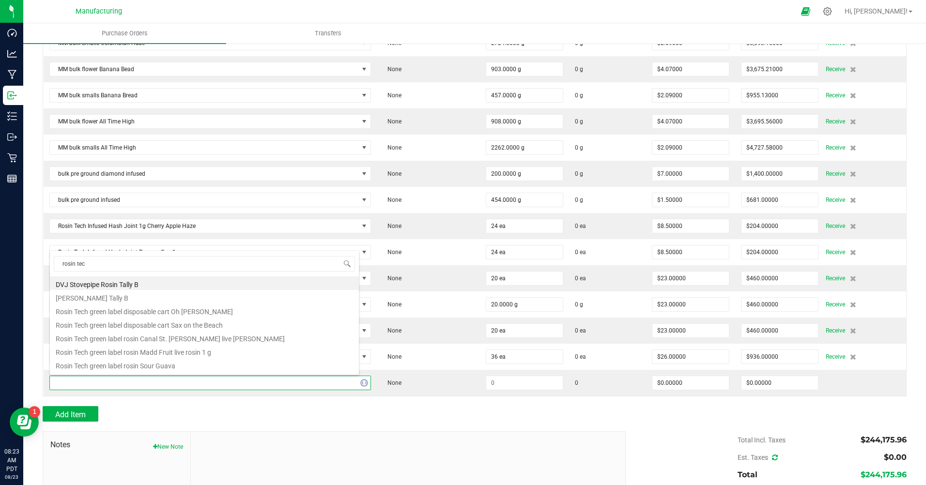
type input "rosin tech"
click at [133, 298] on li "Rosin Tech green label disposable cart Sax on the Beach" at bounding box center [204, 299] width 309 height 14
type input "$26.00000"
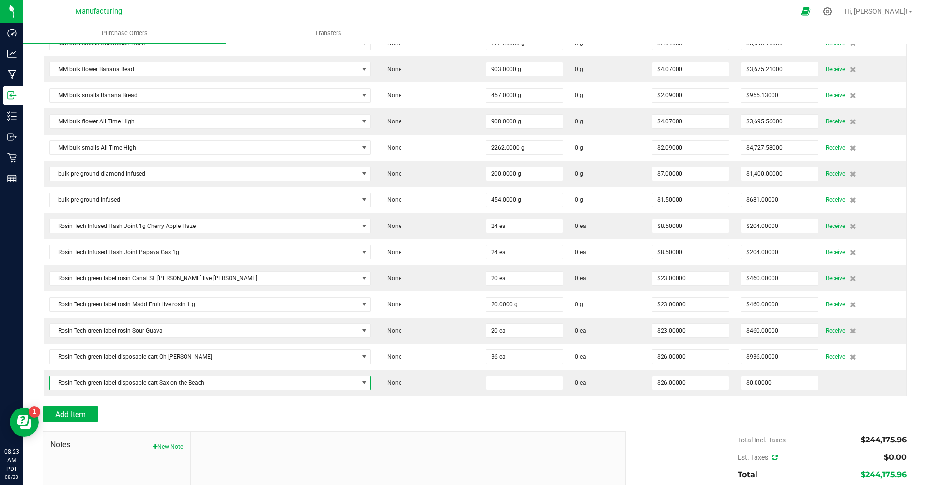
click at [486, 379] on input at bounding box center [524, 383] width 76 height 14
type input "36 ea"
click at [429, 380] on div at bounding box center [475, 401] width 864 height 10
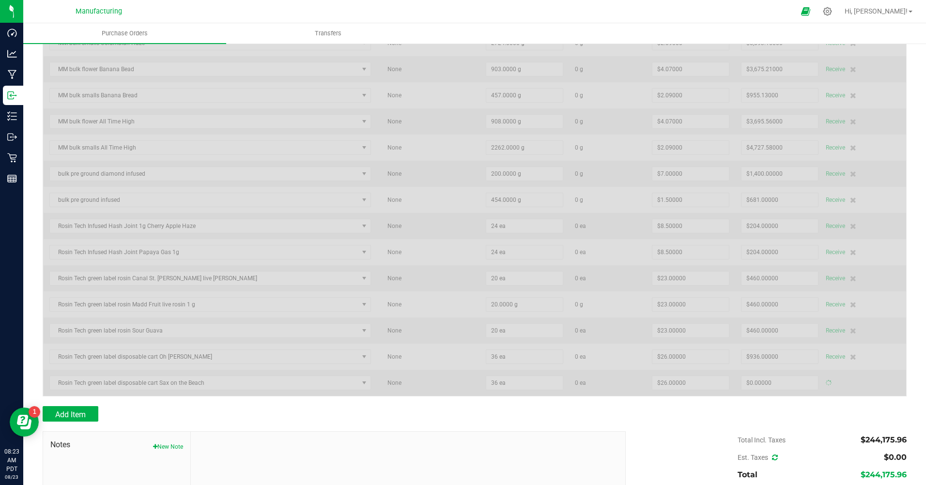
type input "$936.00000"
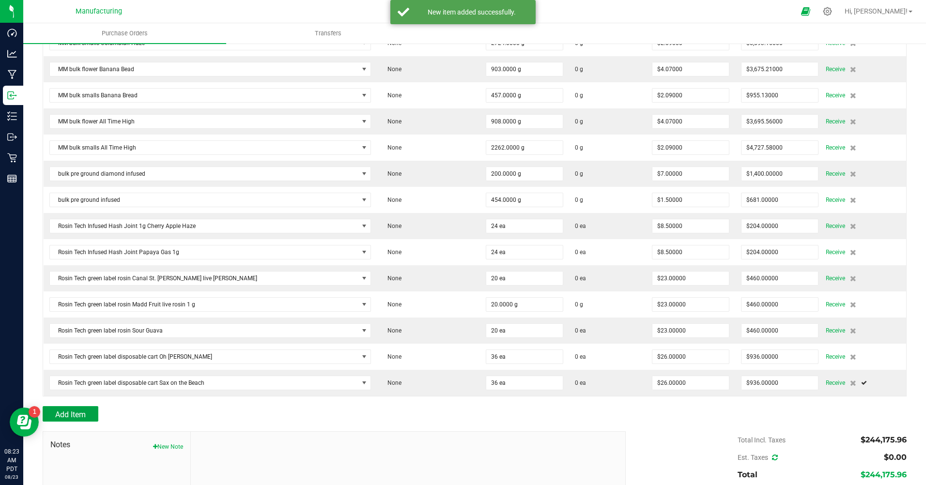
click at [75, 380] on span "Add Item" at bounding box center [70, 414] width 30 height 9
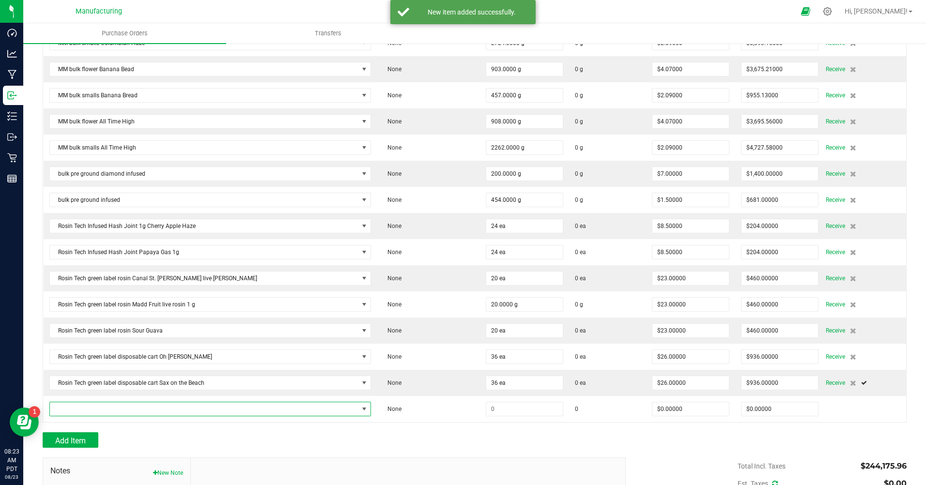
click at [103, 380] on span "NO DATA FOUND" at bounding box center [204, 409] width 309 height 14
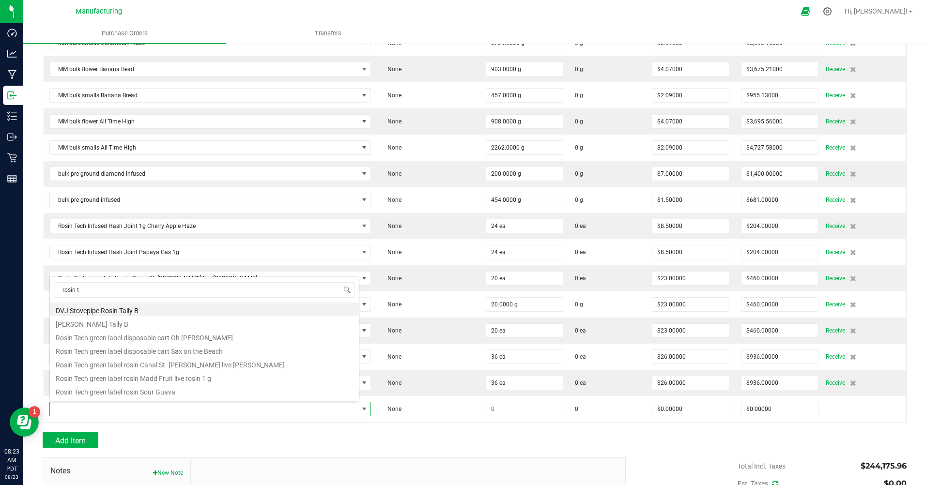
type input "[PERSON_NAME]"
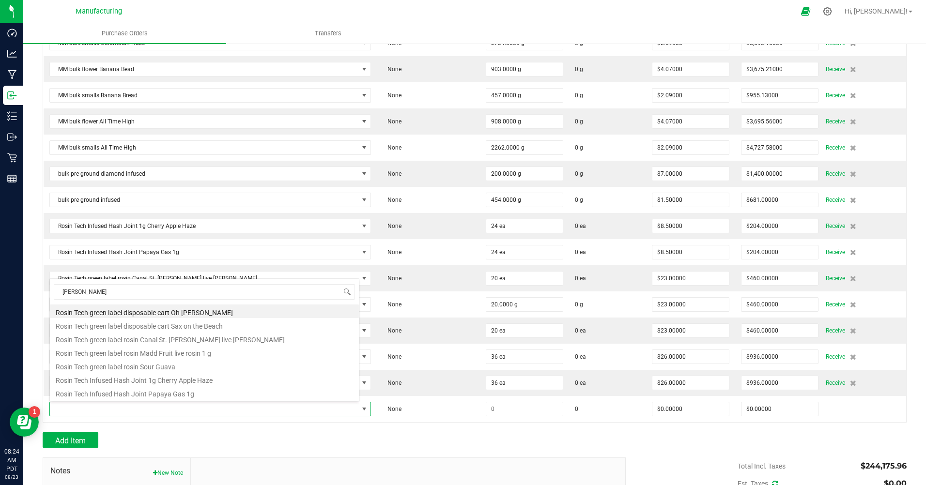
click at [465, 380] on div "Add Item" at bounding box center [331, 439] width 576 height 15
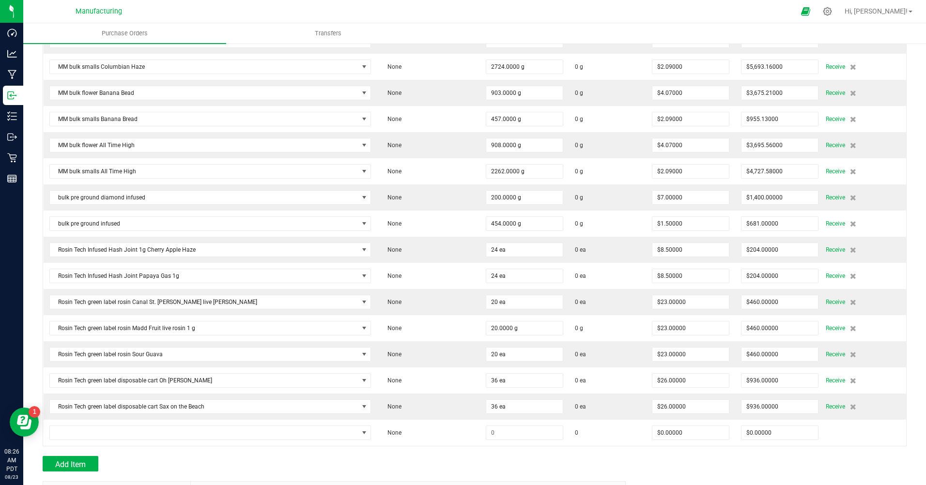
scroll to position [3963, 0]
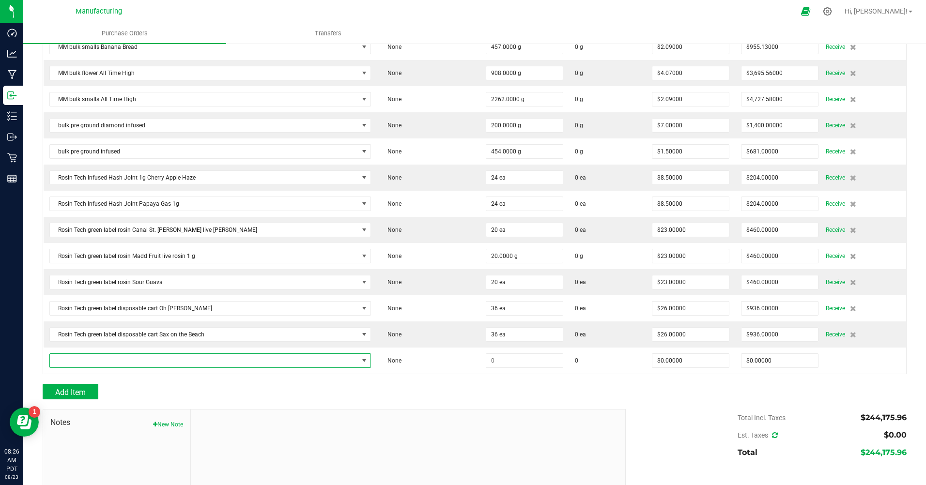
click at [106, 359] on span "NO DATA FOUND" at bounding box center [204, 361] width 309 height 14
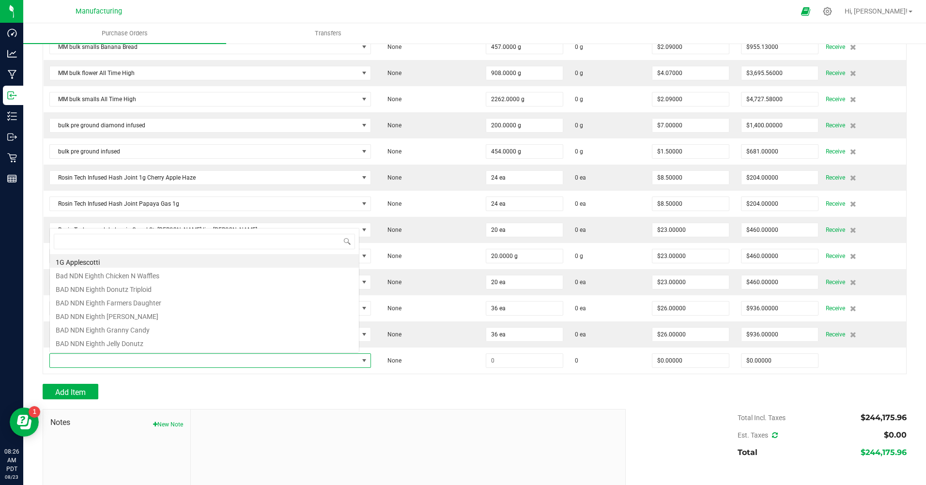
scroll to position [15, 273]
type input "dime"
click at [148, 328] on li "Dime Live Rosin Disposable [PERSON_NAME]" at bounding box center [204, 331] width 309 height 14
type input "$22.00000"
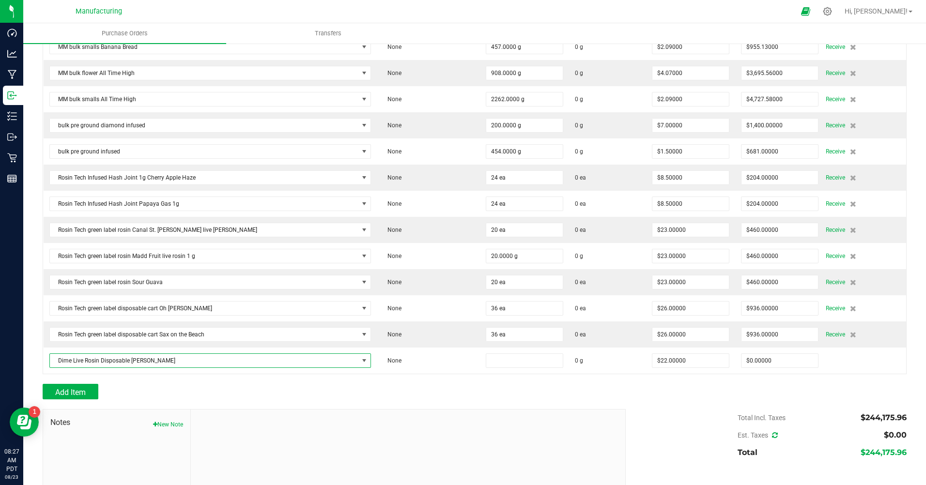
click at [486, 364] on input at bounding box center [524, 361] width 76 height 14
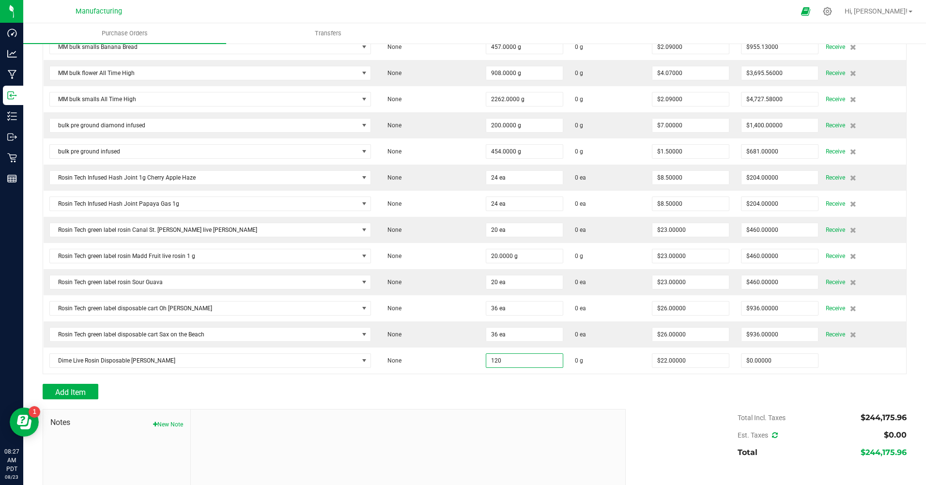
type input "120.0000 g"
click at [644, 380] on div "Total Incl. Taxes $244,175.96 Est. Taxes $0.00 Total $244,175.96" at bounding box center [762, 435] width 288 height 52
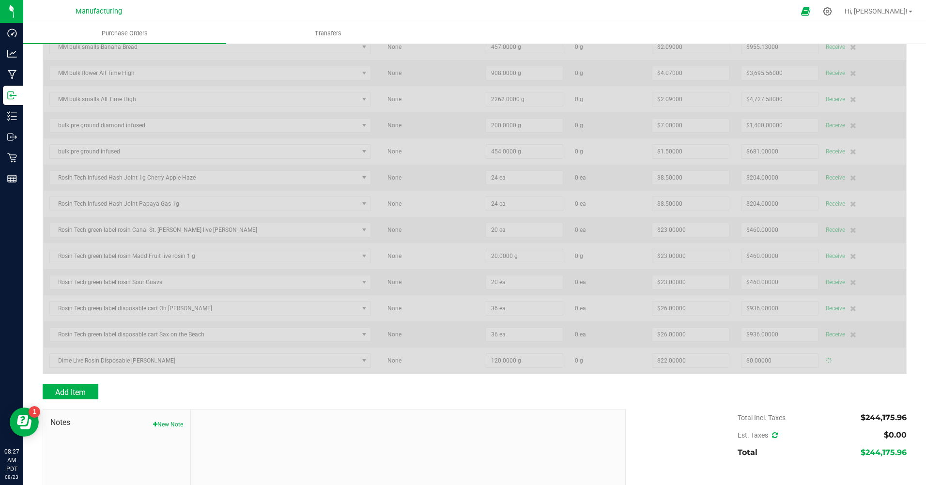
type input "$2,640.00000"
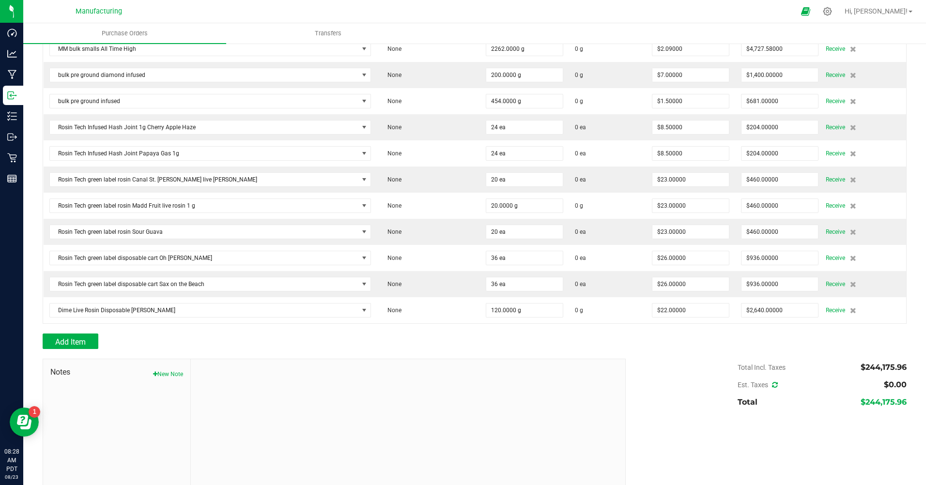
scroll to position [4026, 0]
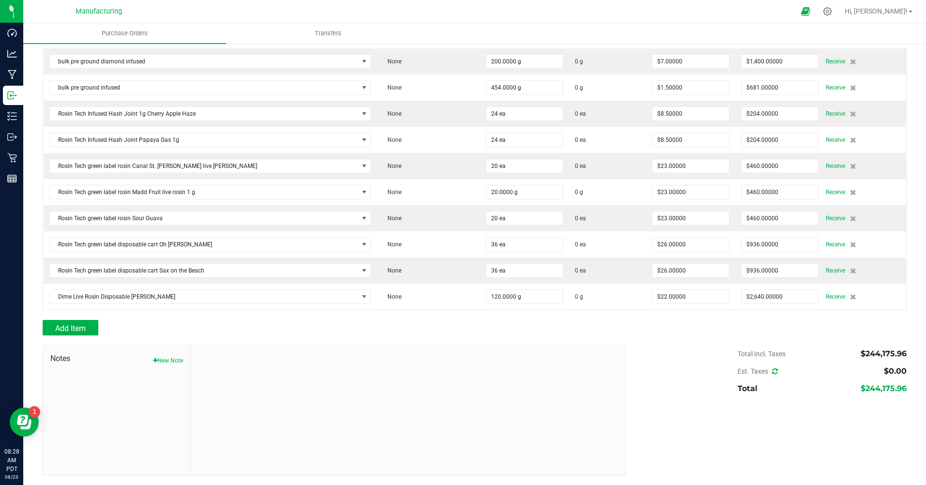
click at [658, 297] on icon at bounding box center [853, 297] width 6 height 6
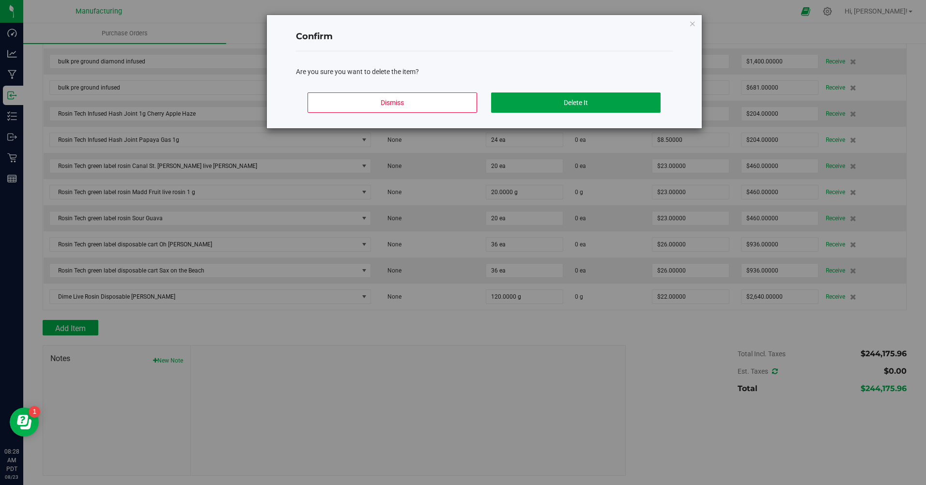
click at [629, 100] on button "Delete It" at bounding box center [575, 102] width 169 height 20
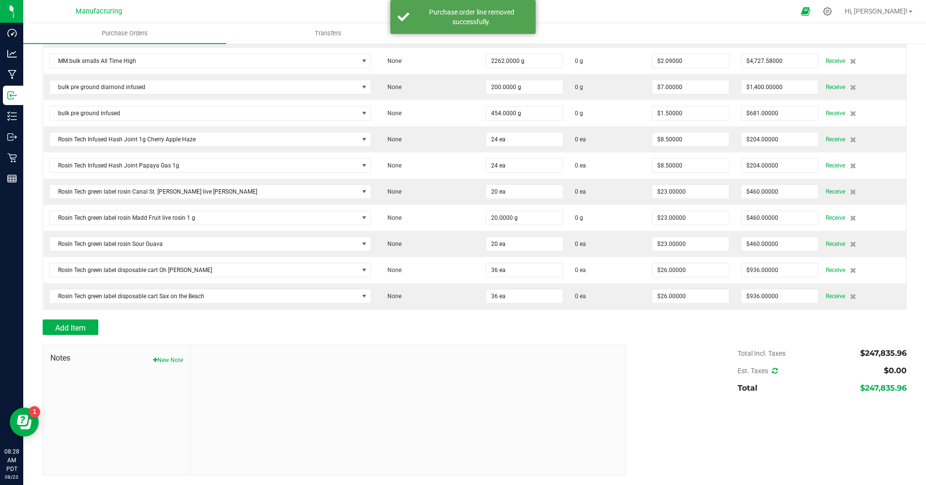
scroll to position [4000, 0]
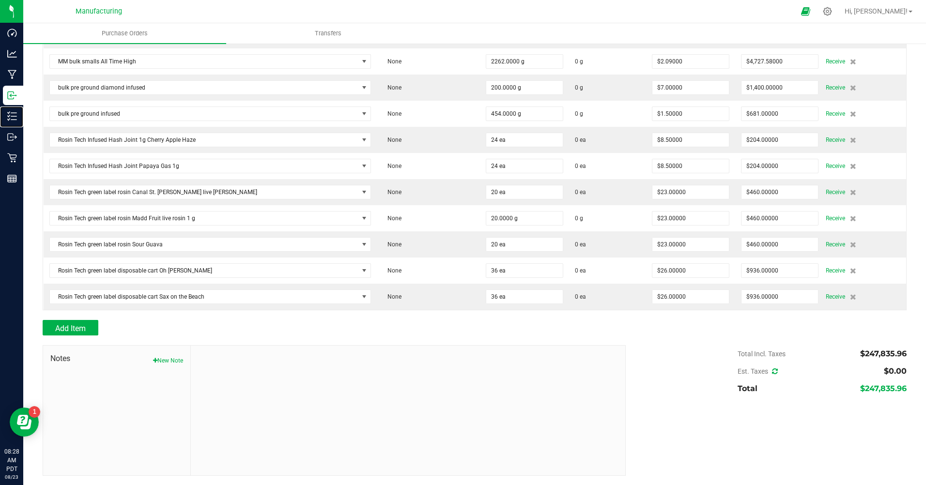
click at [0, 0] on p "Inventory" at bounding box center [0, 0] width 0 height 0
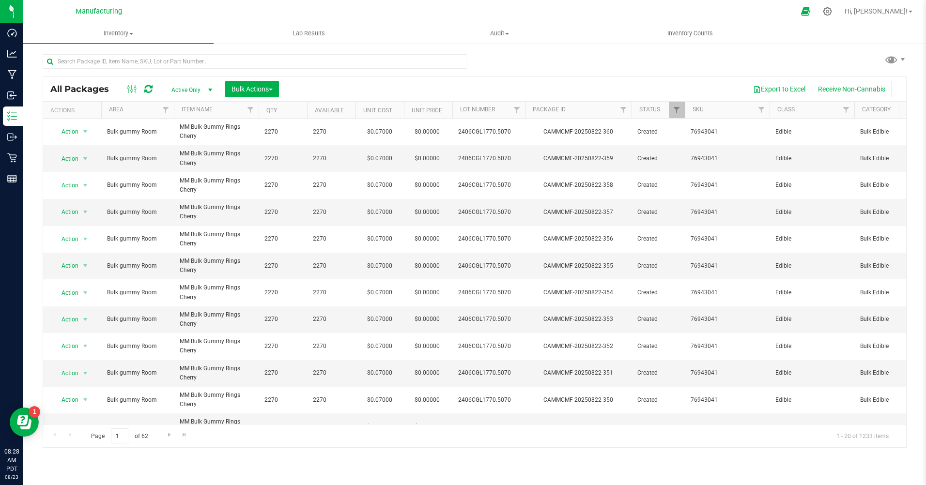
click at [658, 14] on div at bounding box center [827, 11] width 22 height 19
click at [658, 14] on icon at bounding box center [826, 11] width 9 height 9
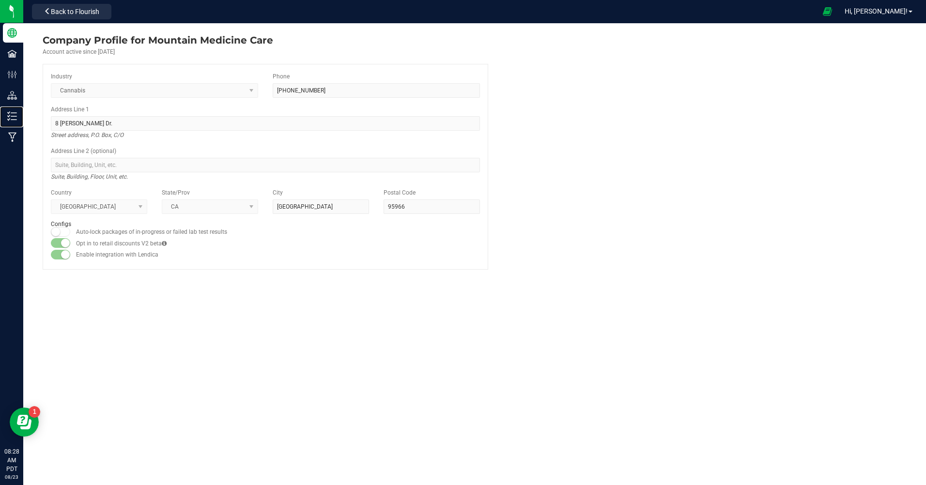
click at [11, 120] on icon at bounding box center [12, 116] width 10 height 10
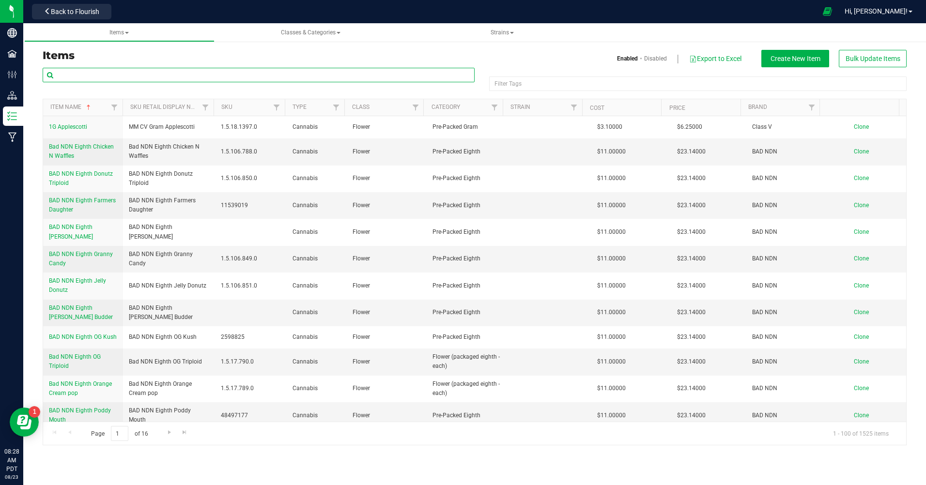
click at [105, 78] on input "text" at bounding box center [259, 75] width 432 height 15
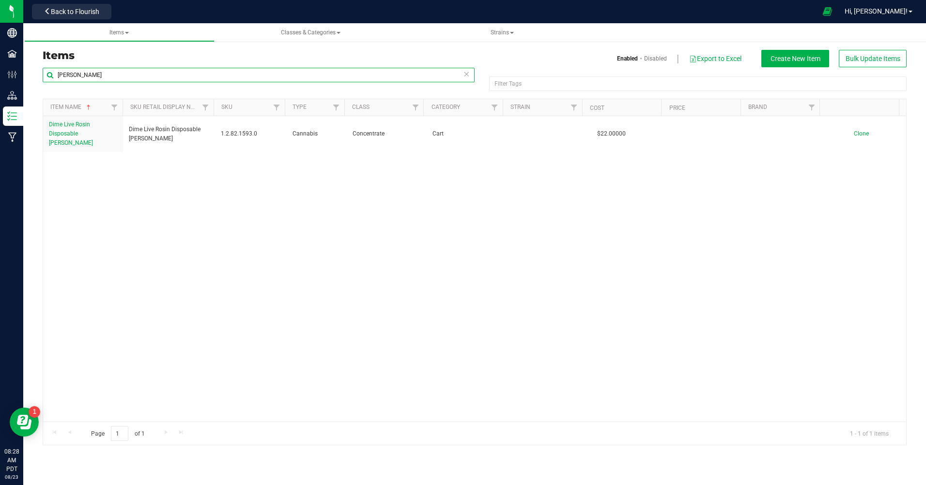
type input "[PERSON_NAME]"
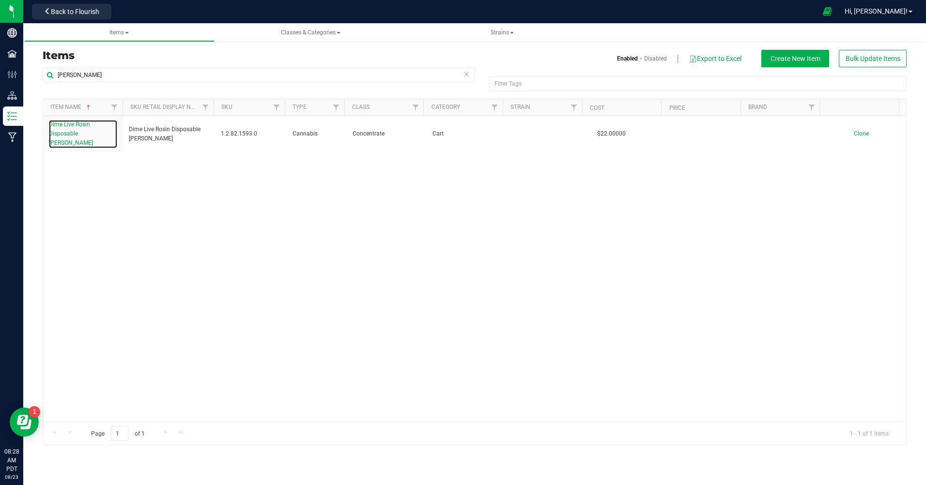
click at [76, 130] on link "Dime Live Rosin Disposable [PERSON_NAME]" at bounding box center [83, 134] width 68 height 28
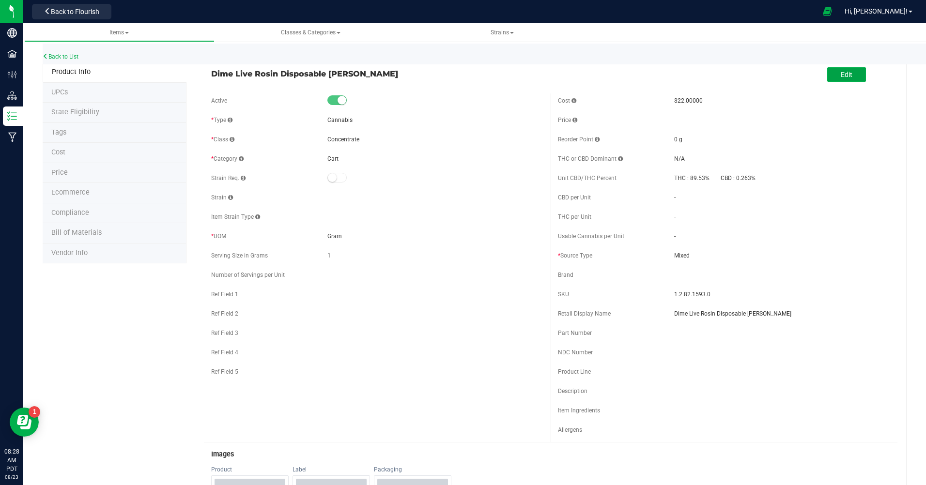
click at [658, 75] on button "Edit" at bounding box center [846, 74] width 39 height 15
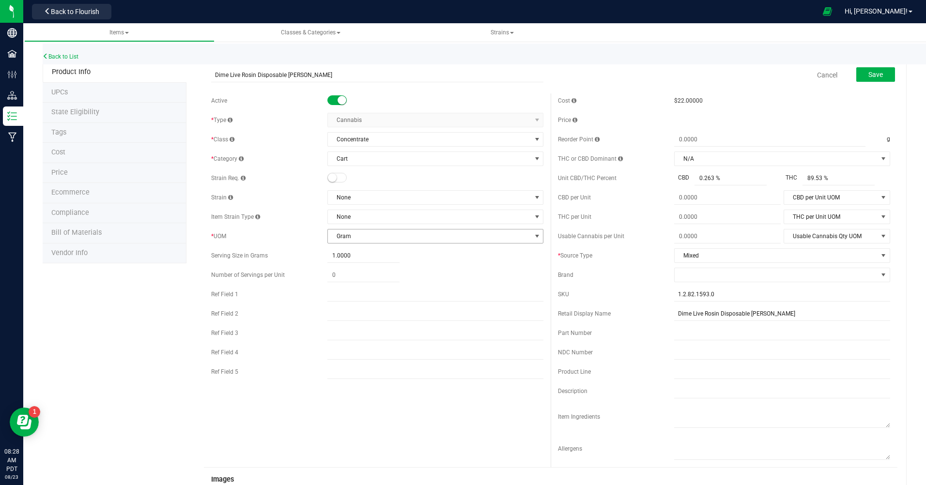
click at [354, 237] on span "Gram" at bounding box center [429, 236] width 203 height 14
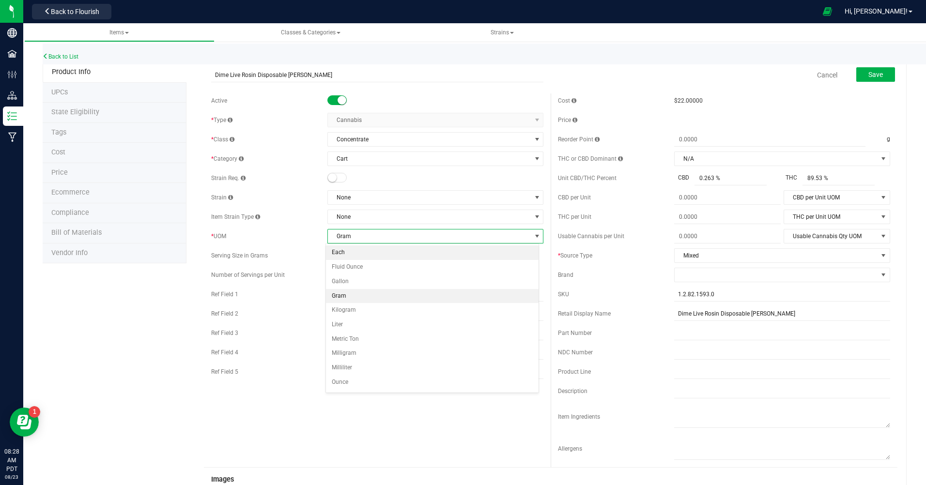
click at [343, 257] on li "Each" at bounding box center [432, 252] width 213 height 15
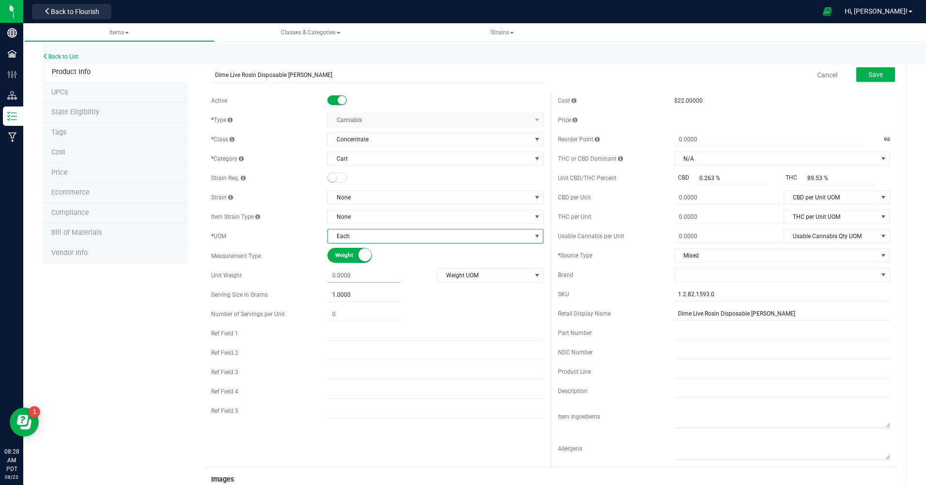
click at [348, 275] on span at bounding box center [363, 276] width 72 height 14
type input "1"
type input "1.0000"
click at [440, 279] on span "Weight UOM" at bounding box center [484, 276] width 93 height 14
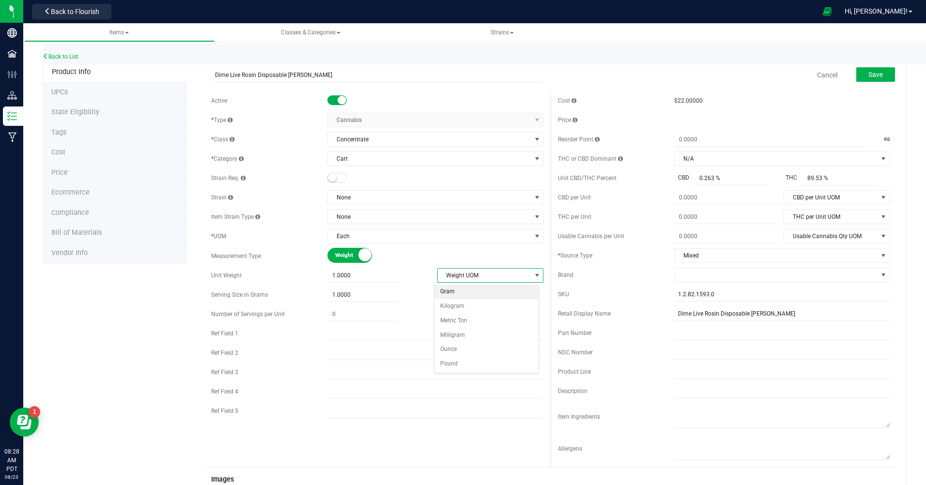
click at [441, 292] on li "Gram" at bounding box center [486, 292] width 104 height 15
click at [658, 74] on span "Save" at bounding box center [875, 75] width 15 height 8
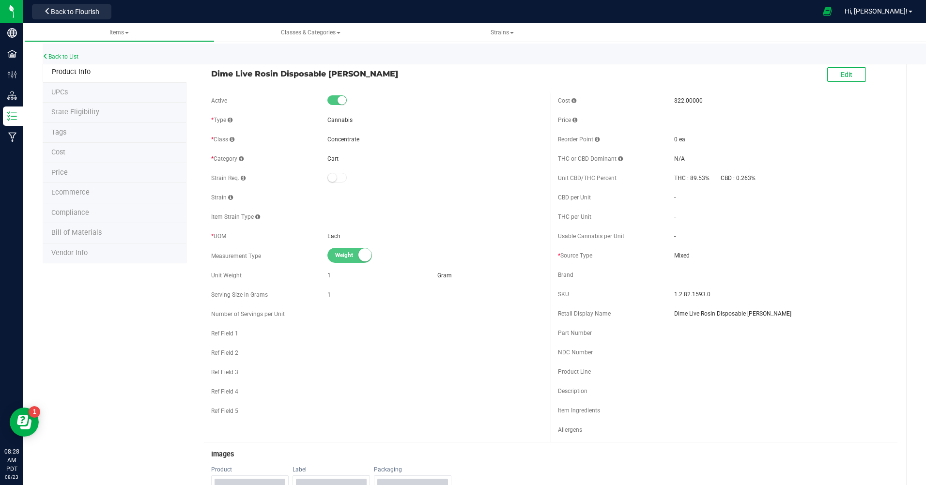
click at [80, 11] on span "Back to Flourish" at bounding box center [75, 12] width 48 height 8
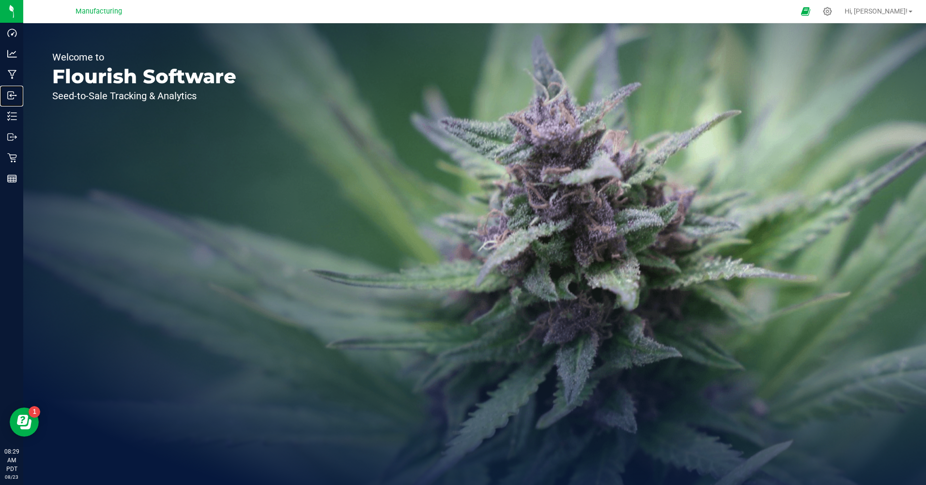
click at [0, 0] on p "Inbound" at bounding box center [0, 0] width 0 height 0
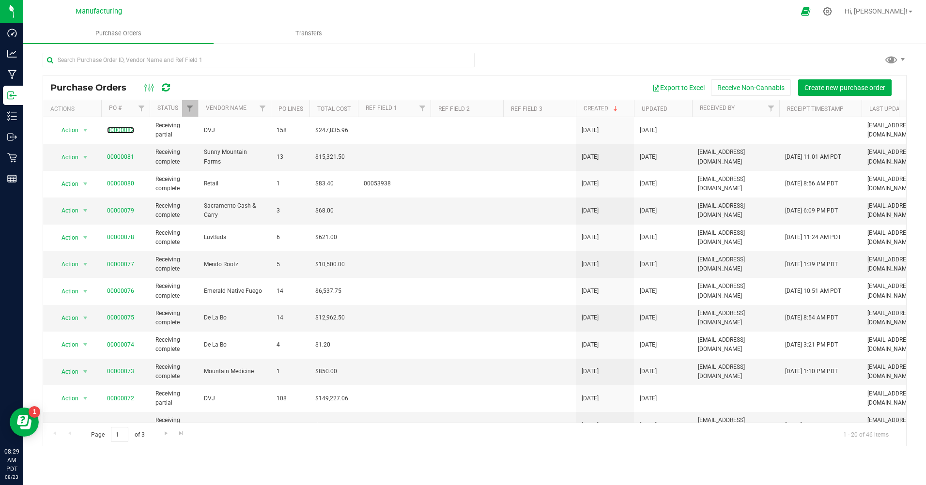
click at [122, 131] on link "00000082" at bounding box center [120, 130] width 27 height 7
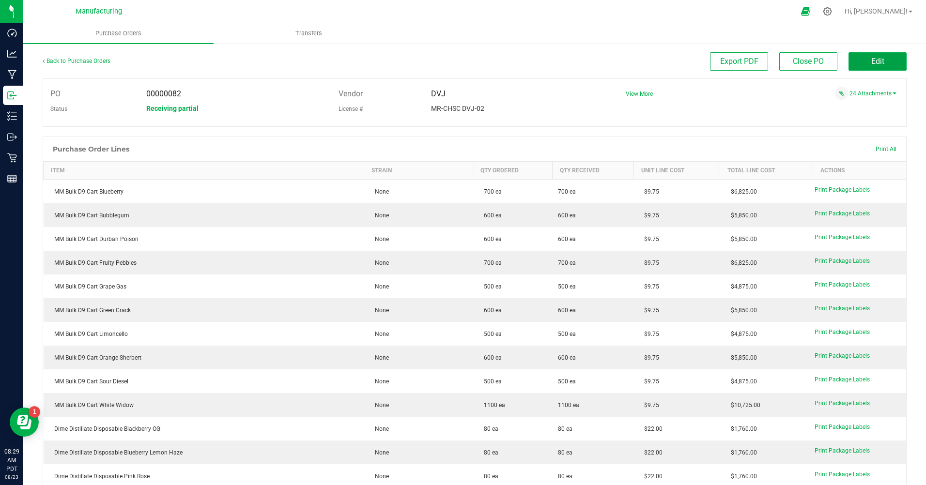
click at [658, 61] on button "Edit" at bounding box center [877, 61] width 58 height 18
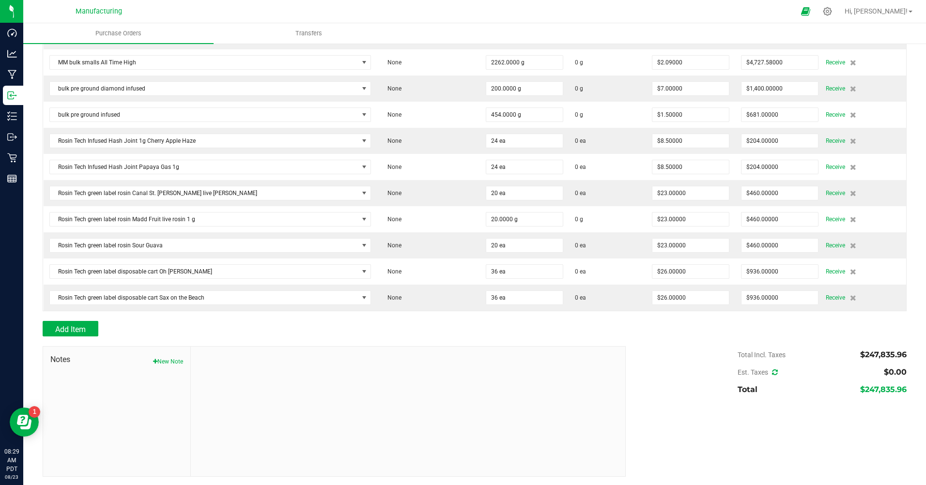
scroll to position [4000, 0]
click at [86, 324] on button "Add Item" at bounding box center [71, 327] width 56 height 15
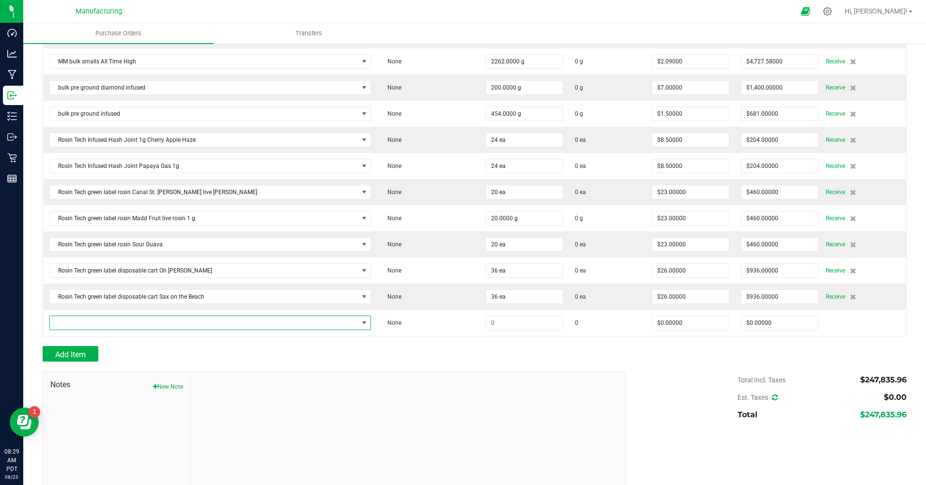
click at [86, 324] on span "NO DATA FOUND" at bounding box center [204, 323] width 309 height 14
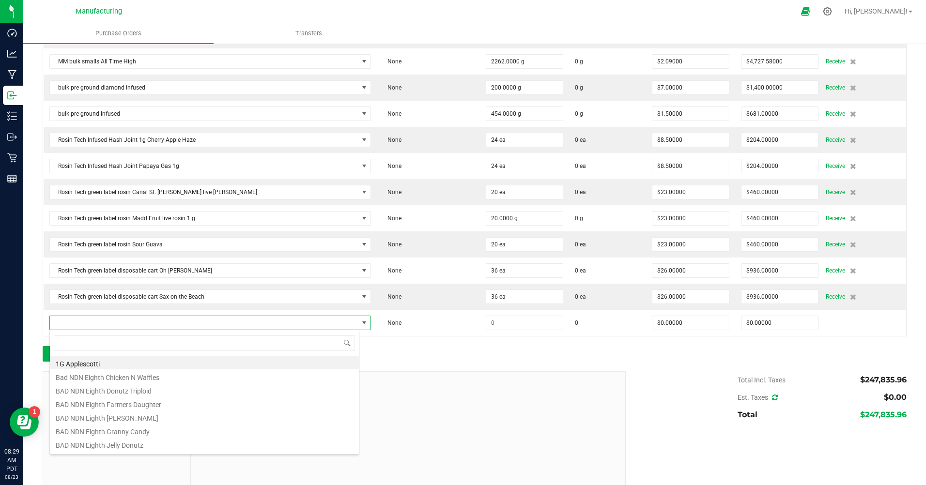
scroll to position [15, 273]
type input "dime"
click at [129, 380] on li "Dime Live Rosin Disposable [PERSON_NAME]" at bounding box center [204, 432] width 309 height 14
type input "$22.00000"
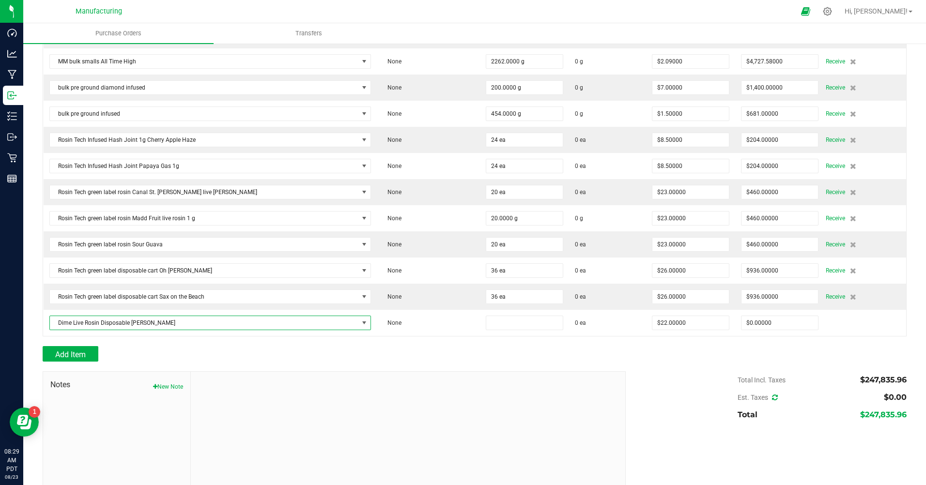
click at [486, 320] on input at bounding box center [524, 323] width 76 height 14
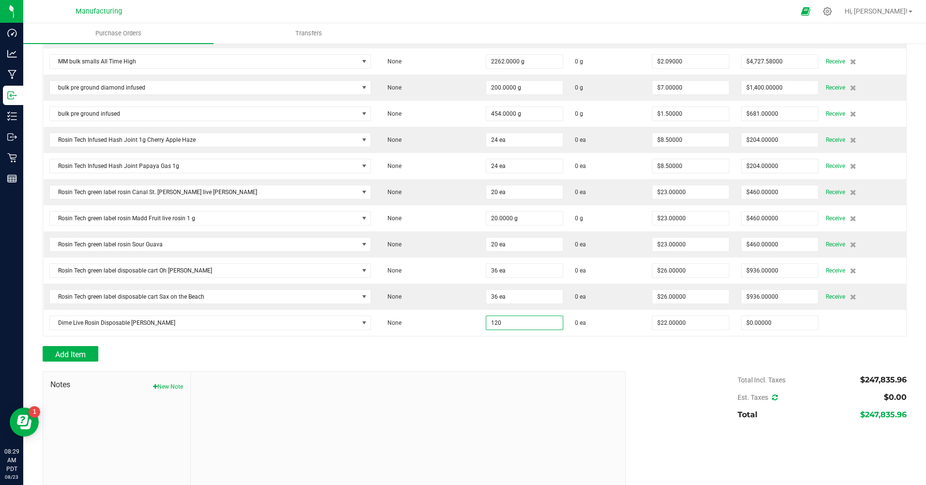
type input "120 ea"
click at [658, 380] on div "Total Incl. Taxes $247,835.96 Est. Taxes $0.00 Total $247,835.96" at bounding box center [762, 397] width 288 height 52
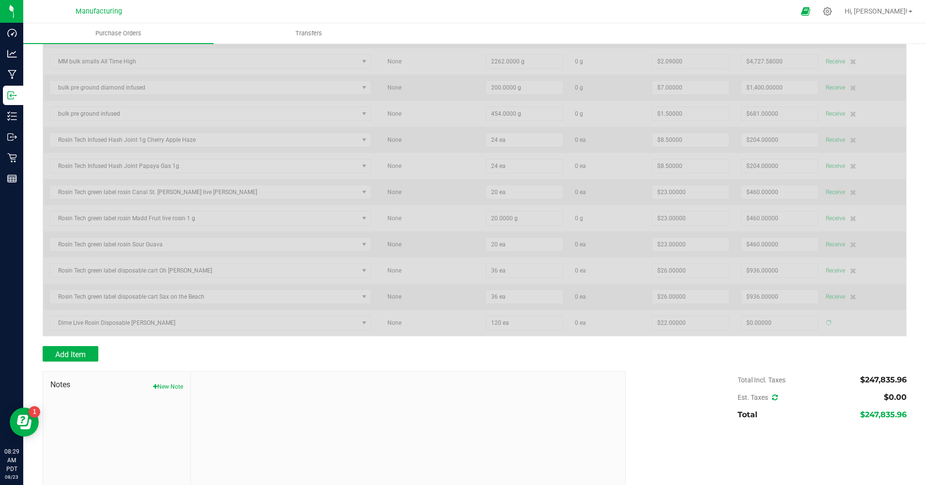
type input "$2,640.00000"
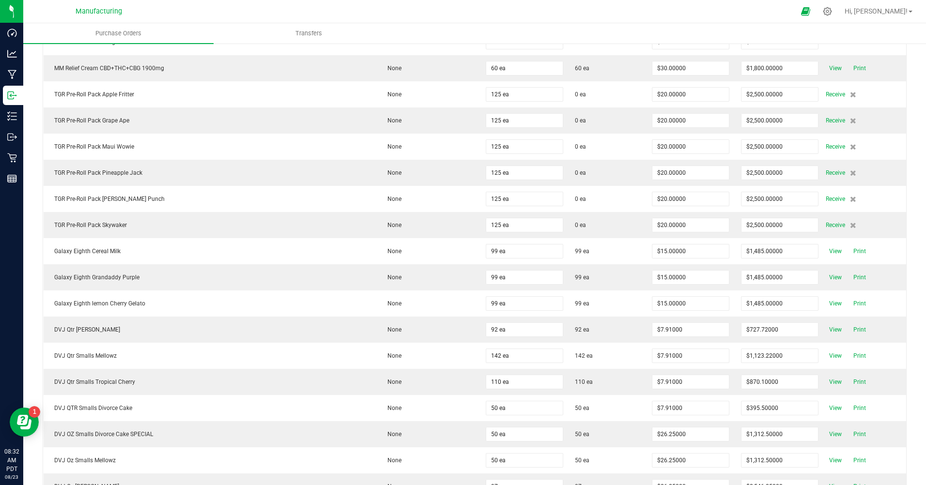
scroll to position [2403, 0]
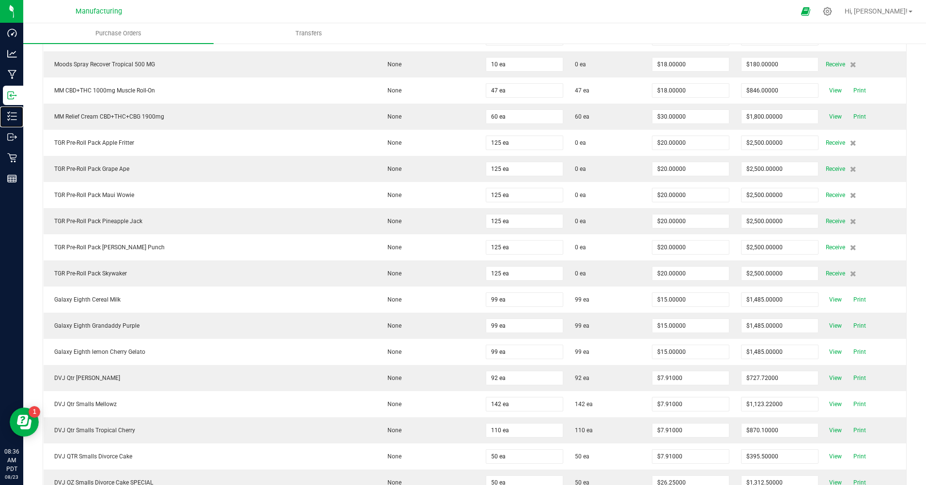
click at [0, 0] on p "Inventory" at bounding box center [0, 0] width 0 height 0
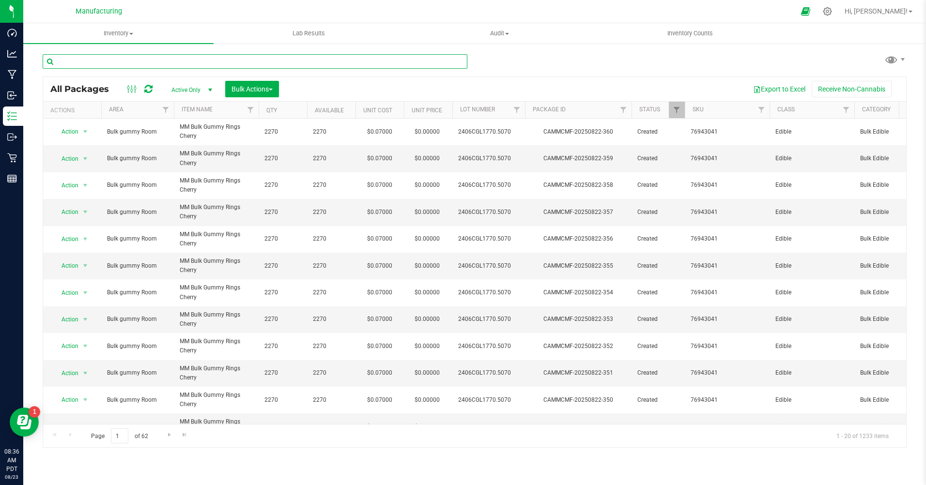
click at [133, 67] on input "text" at bounding box center [255, 61] width 425 height 15
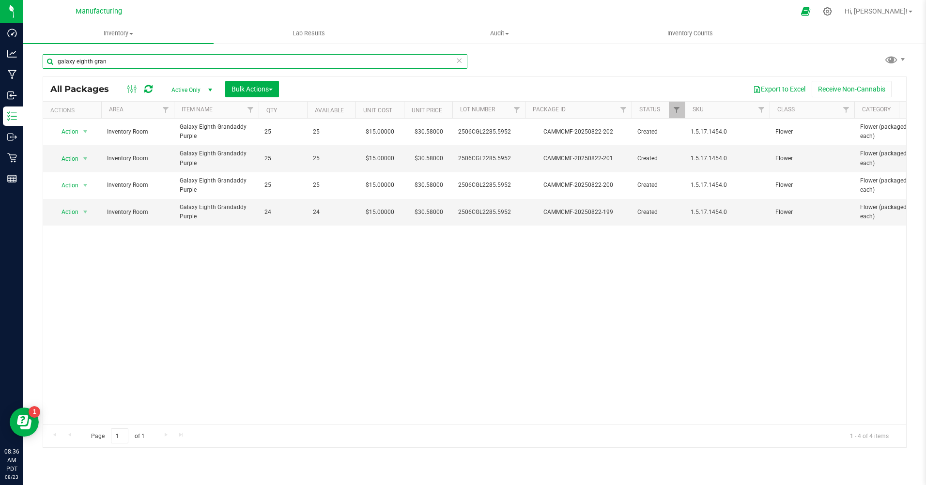
type input "galaxy eighth gran"
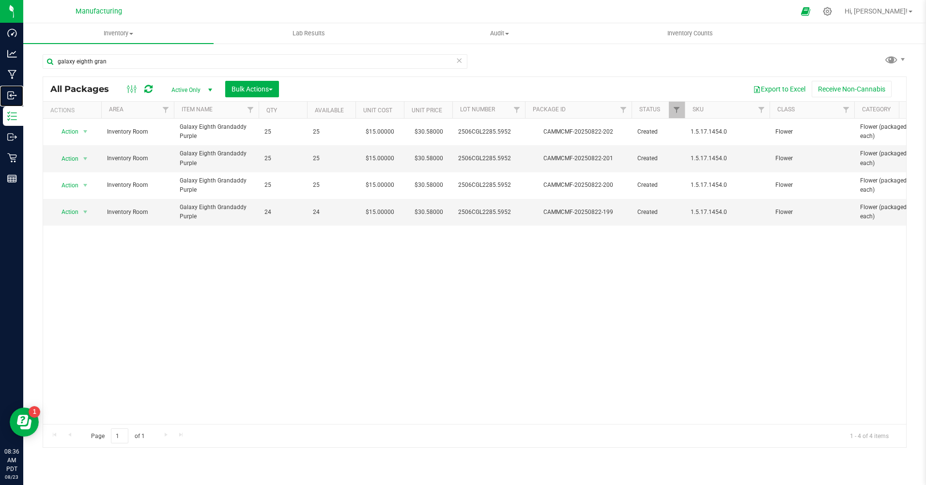
click at [0, 0] on p "Inbound" at bounding box center [0, 0] width 0 height 0
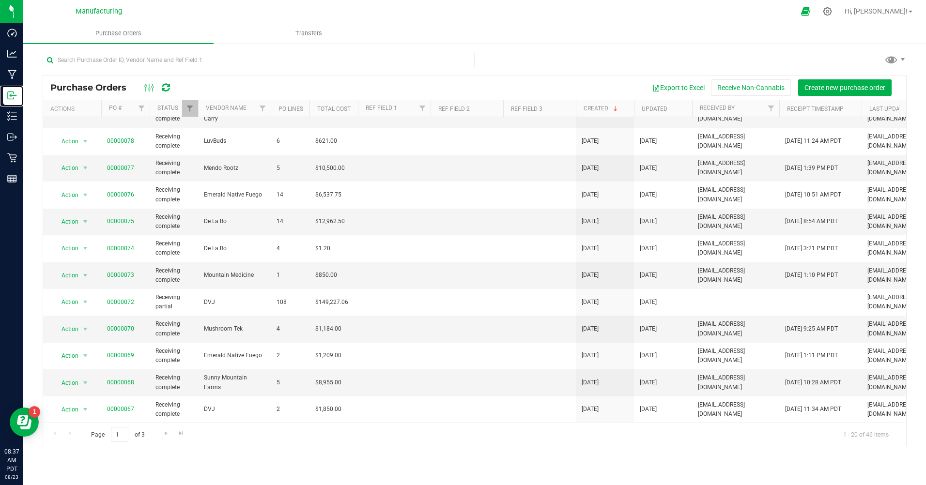
scroll to position [97, 0]
click at [118, 302] on link "00000072" at bounding box center [120, 301] width 27 height 7
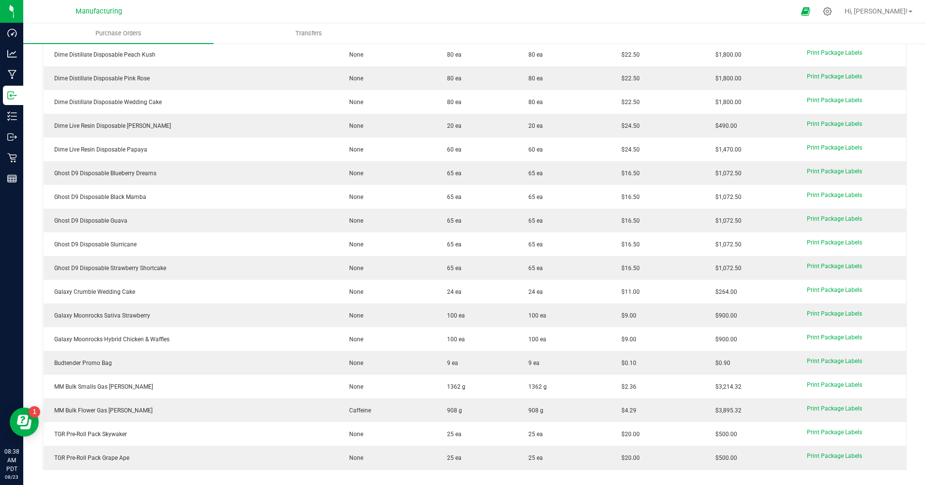
scroll to position [2320, 0]
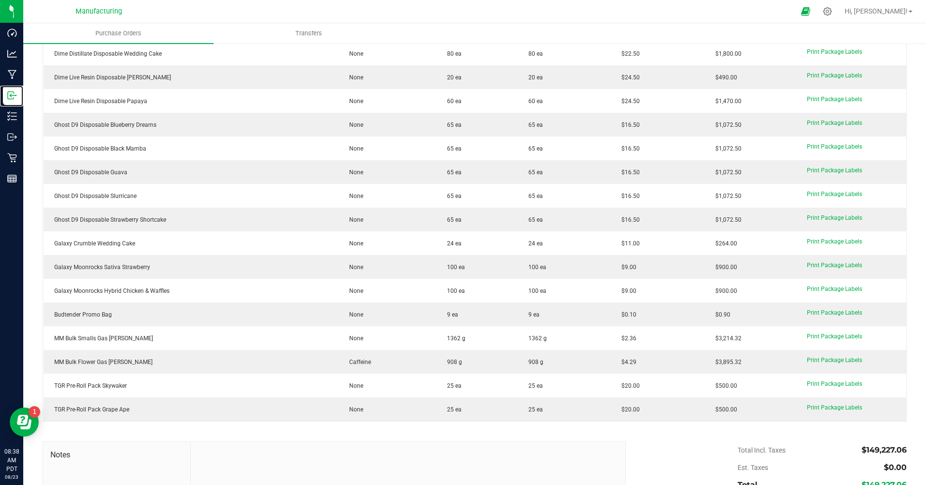
click at [23, 103] on div "Inbound" at bounding box center [13, 95] width 20 height 19
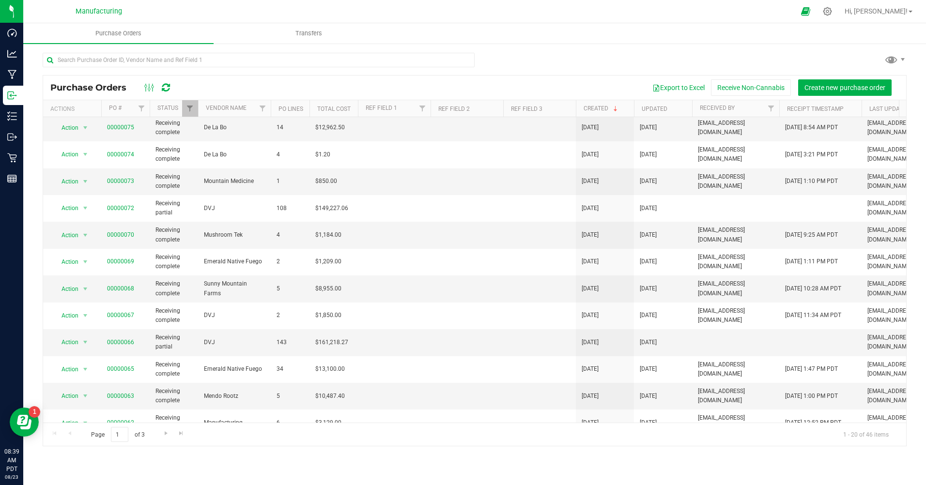
scroll to position [194, 0]
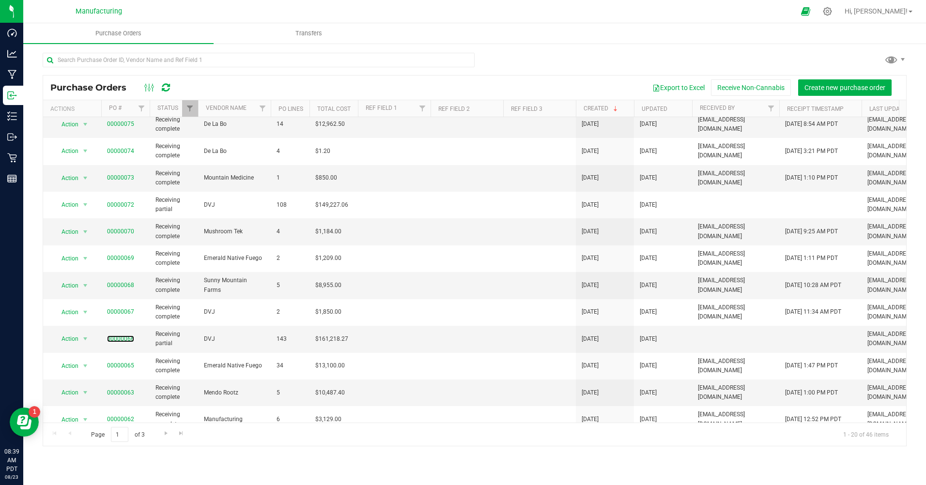
click at [120, 338] on link "00000066" at bounding box center [120, 338] width 27 height 7
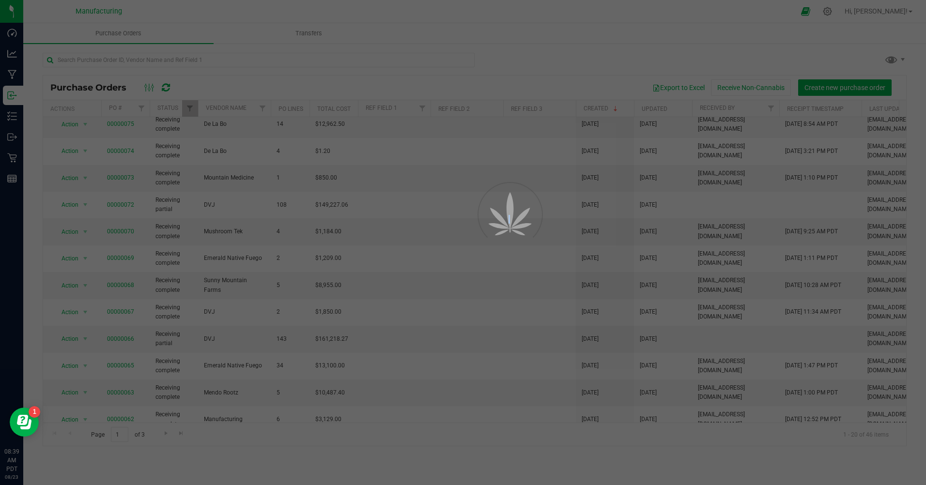
click at [120, 338] on div at bounding box center [463, 242] width 926 height 485
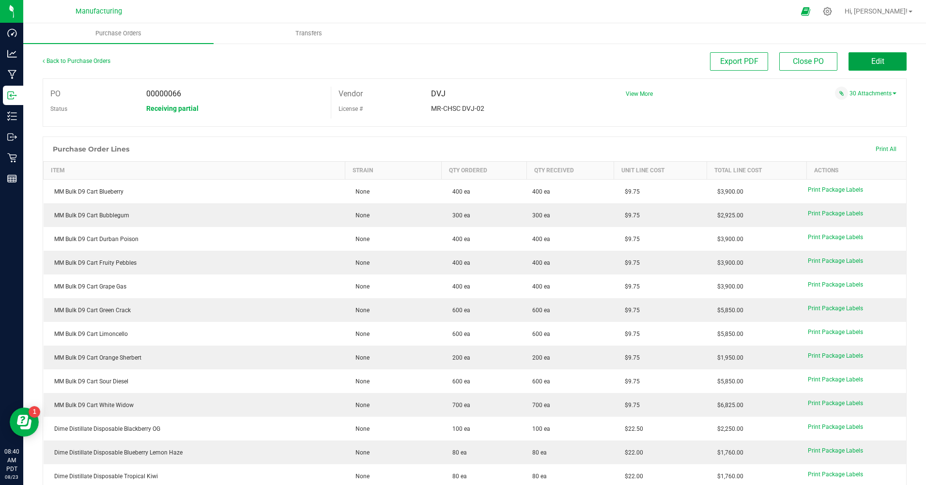
click at [658, 67] on button "Edit" at bounding box center [877, 61] width 58 height 18
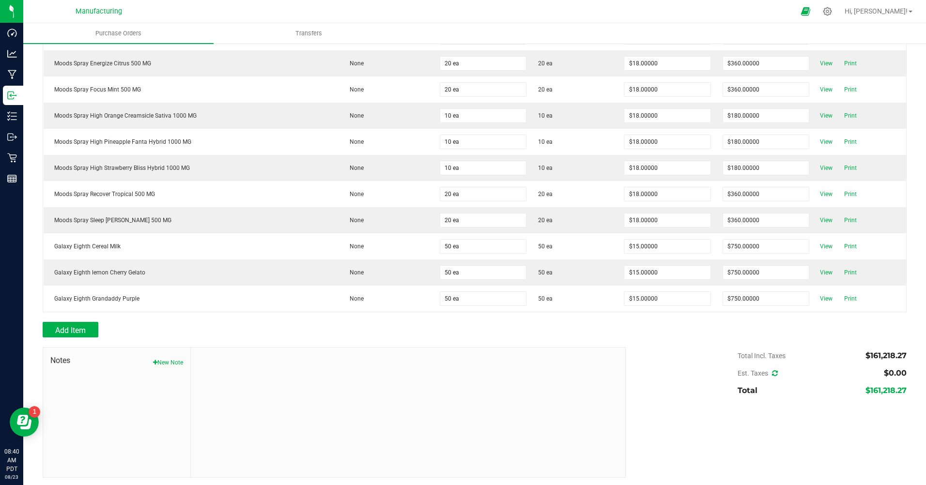
scroll to position [3608, 0]
click at [658, 296] on span "Print" at bounding box center [849, 297] width 19 height 12
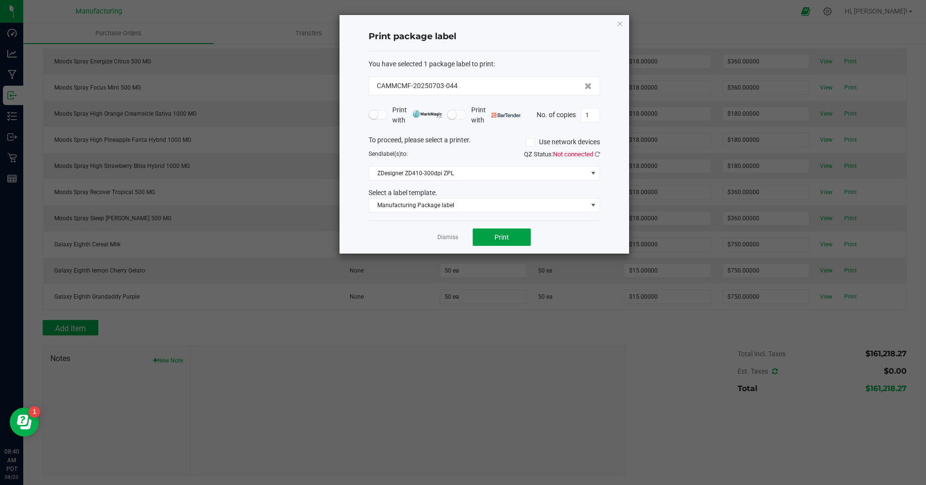
click at [518, 237] on button "Print" at bounding box center [501, 236] width 58 height 17
click at [442, 235] on link "Dismiss" at bounding box center [447, 237] width 21 height 8
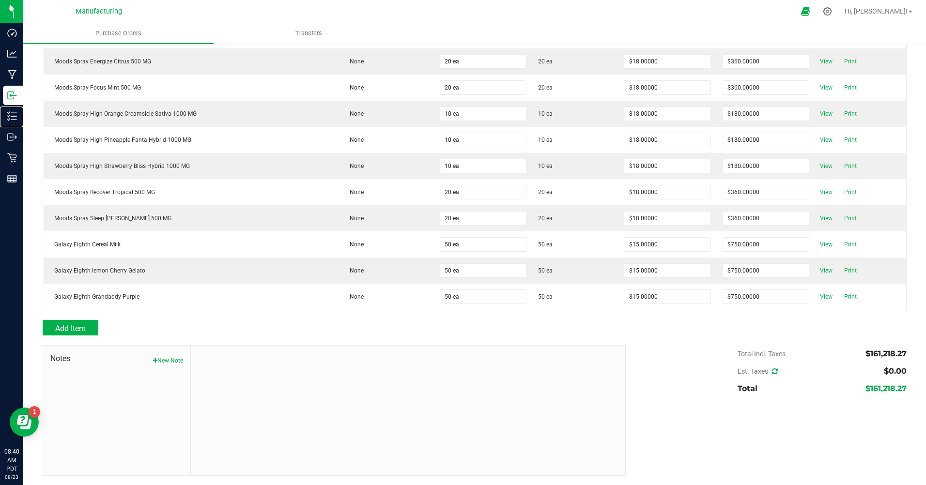
click at [11, 123] on div "Inventory" at bounding box center [13, 115] width 20 height 19
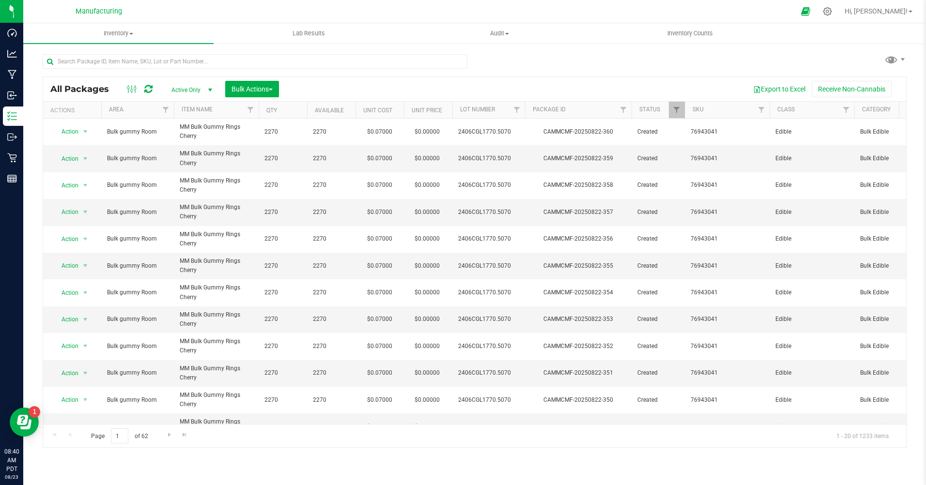
click at [185, 87] on span "Active Only" at bounding box center [189, 90] width 53 height 14
click at [178, 142] on li "All" at bounding box center [189, 148] width 52 height 15
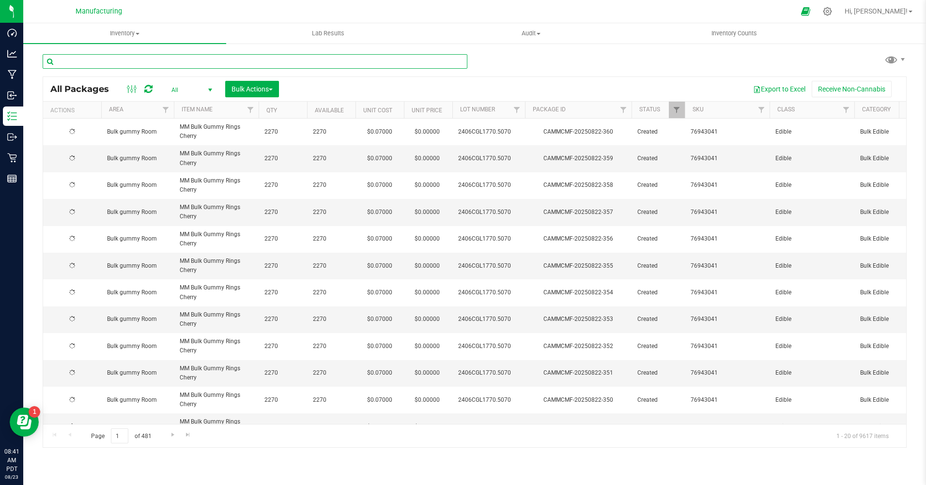
click at [90, 61] on input "text" at bounding box center [255, 61] width 425 height 15
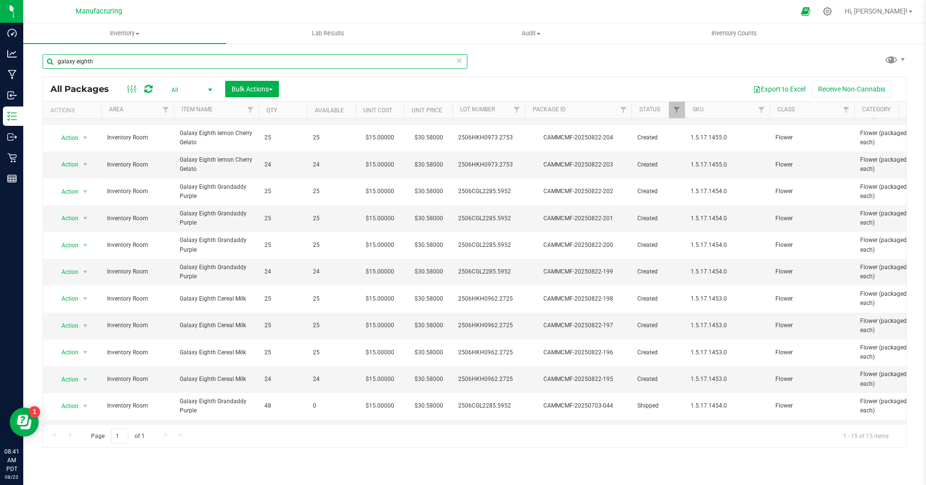
scroll to position [104, 0]
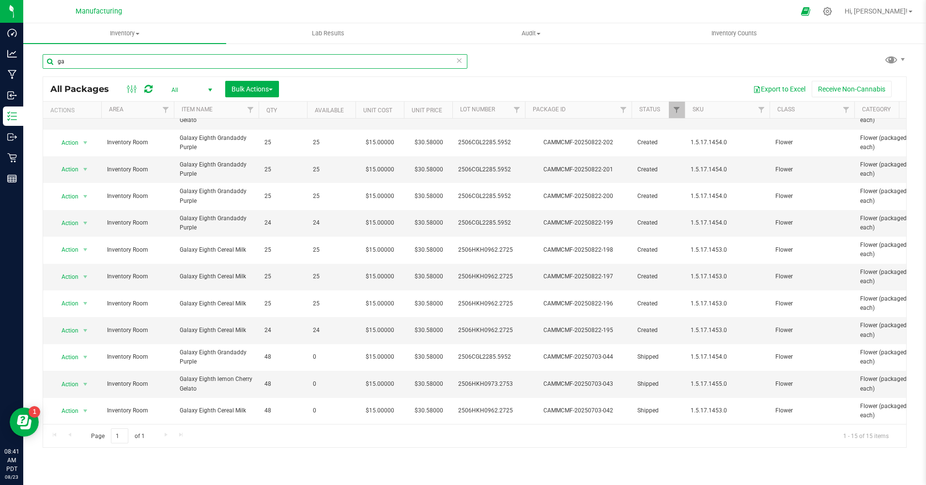
type input "g"
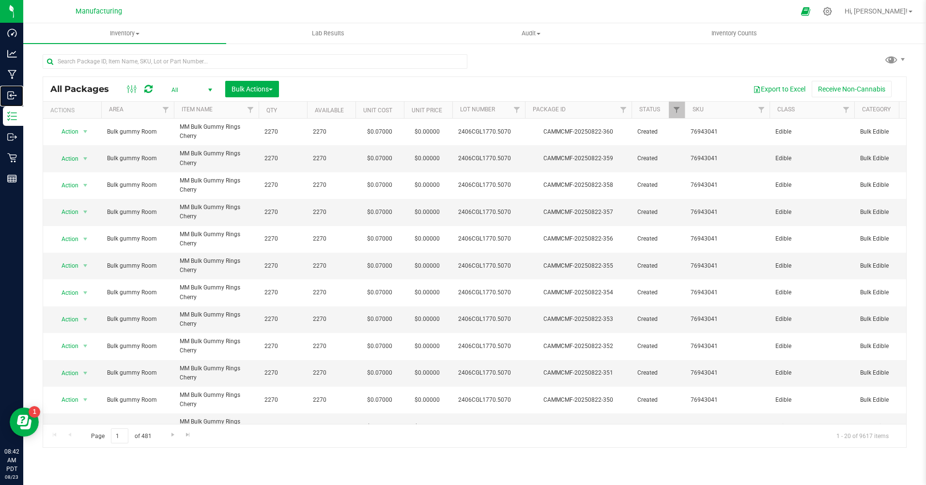
click at [0, 0] on p "Inbound" at bounding box center [0, 0] width 0 height 0
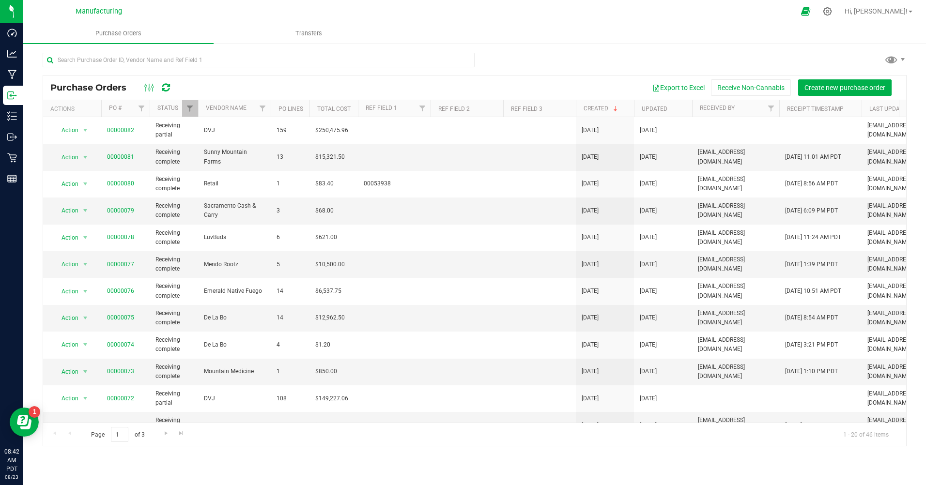
click at [121, 126] on span "00000082" at bounding box center [120, 130] width 27 height 9
click at [121, 132] on link "00000082" at bounding box center [120, 130] width 27 height 7
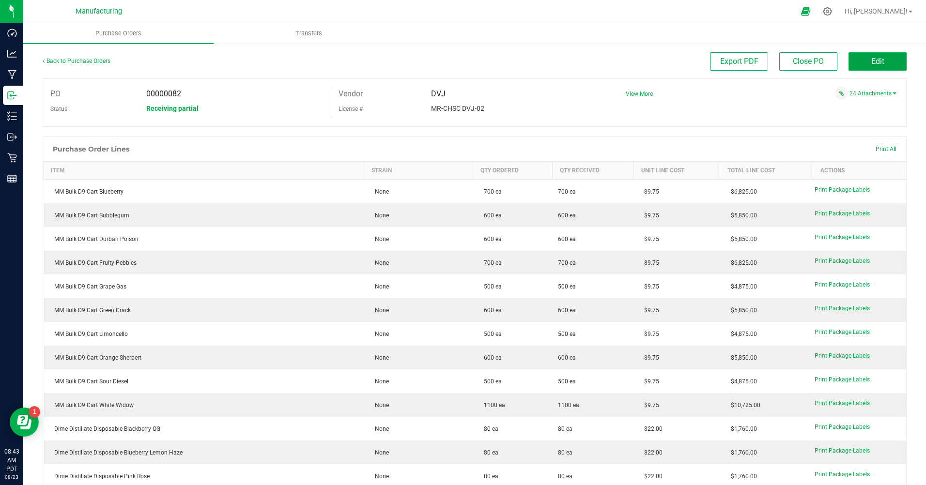
click at [658, 69] on button "Edit" at bounding box center [877, 61] width 58 height 18
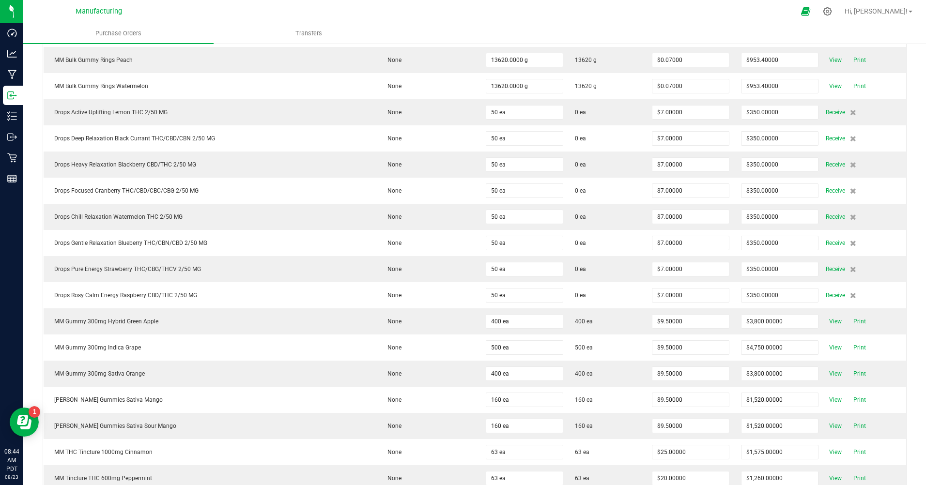
scroll to position [1791, 0]
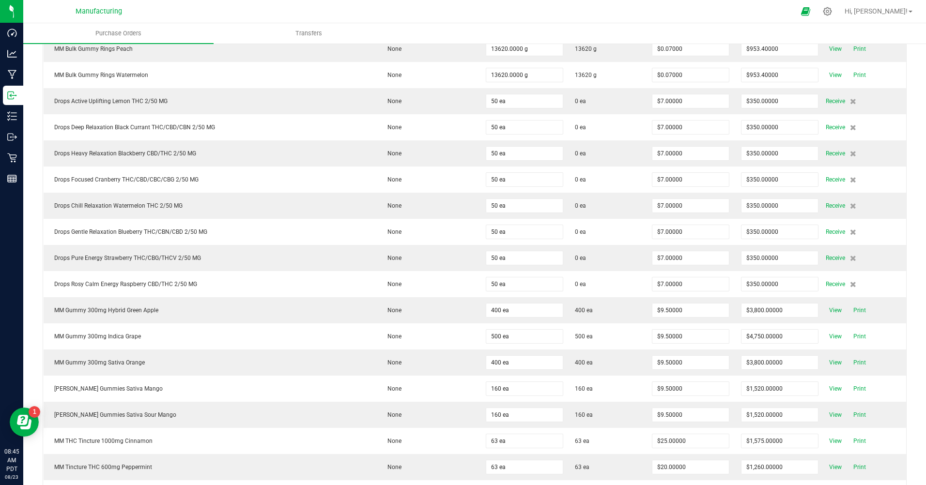
click at [658, 107] on td "Receive" at bounding box center [865, 101] width 82 height 26
click at [658, 99] on span "Receive" at bounding box center [834, 101] width 19 height 12
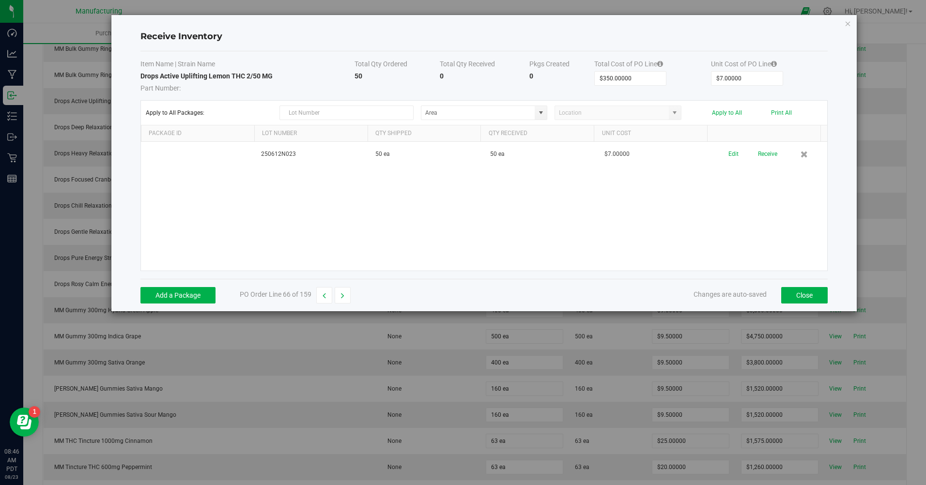
click at [658, 153] on button "Edit" at bounding box center [733, 154] width 10 height 17
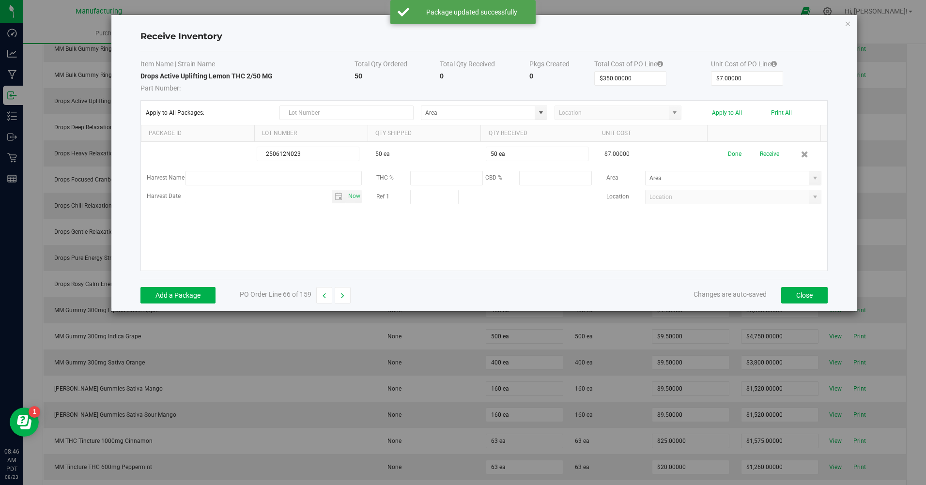
click at [658, 180] on span at bounding box center [815, 178] width 8 height 8
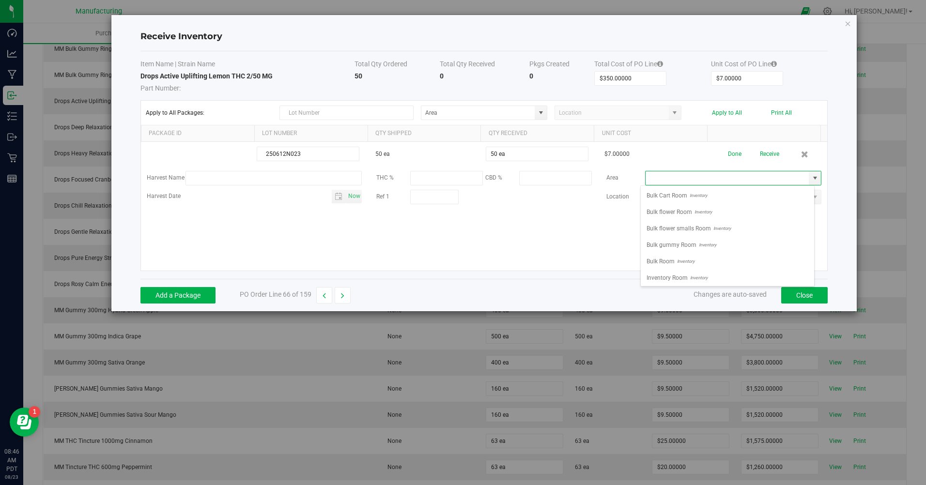
click at [658, 278] on span "Inventory Room" at bounding box center [666, 278] width 41 height 15
type input "Inventory Room"
click at [658, 158] on button "Done" at bounding box center [735, 154] width 14 height 17
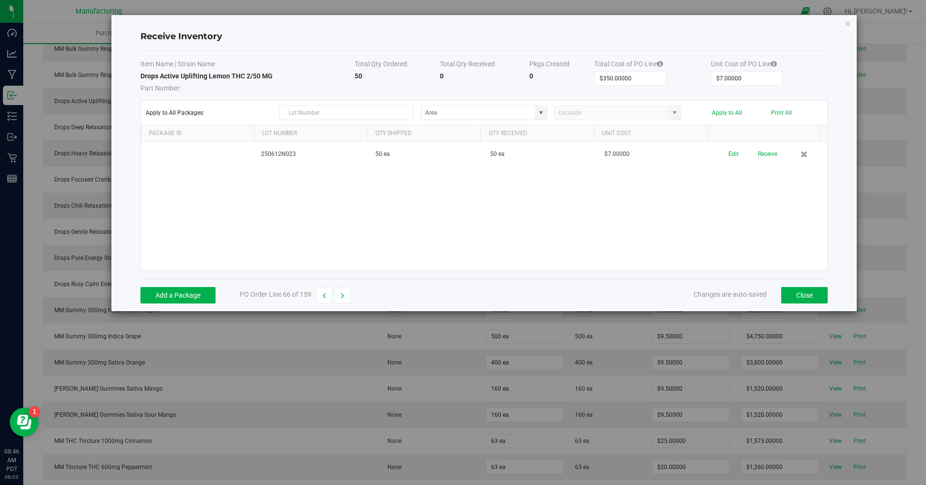
click at [658, 151] on button "Receive" at bounding box center [767, 154] width 19 height 17
click at [658, 154] on button "Print" at bounding box center [795, 150] width 13 height 9
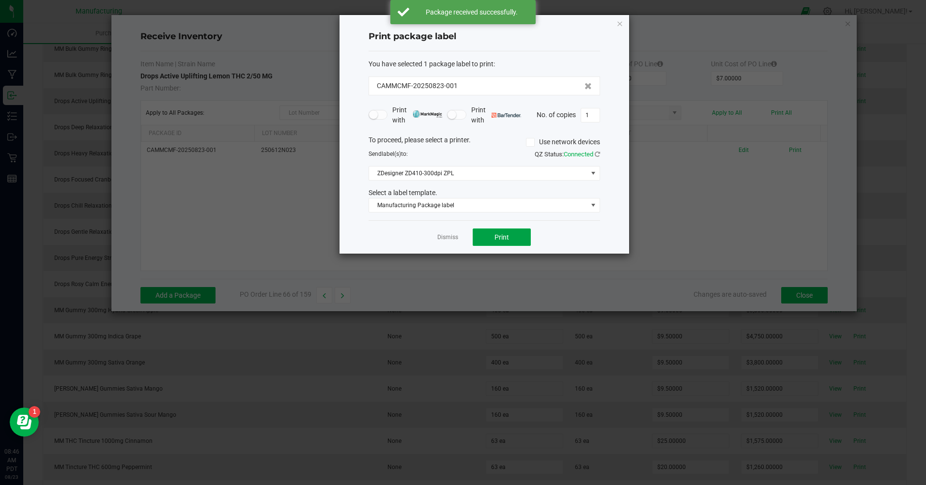
click at [509, 240] on button "Print" at bounding box center [501, 236] width 58 height 17
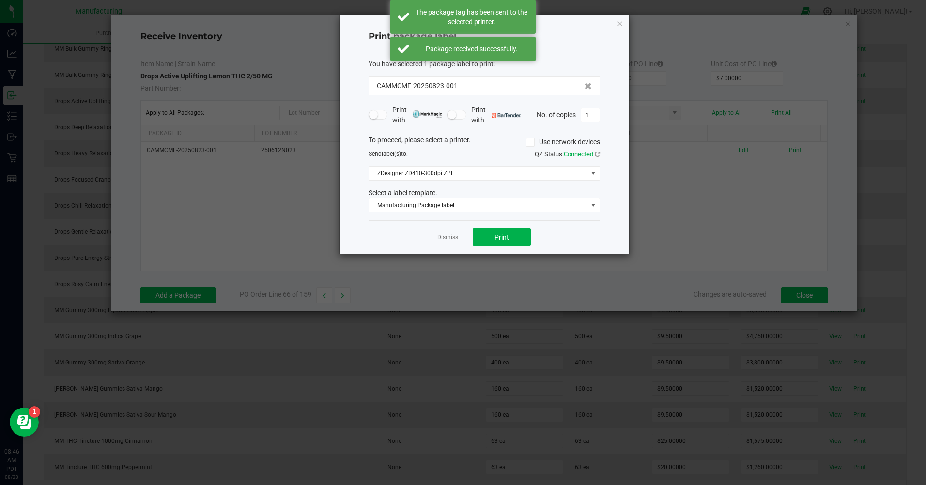
click at [444, 238] on link "Dismiss" at bounding box center [447, 237] width 21 height 8
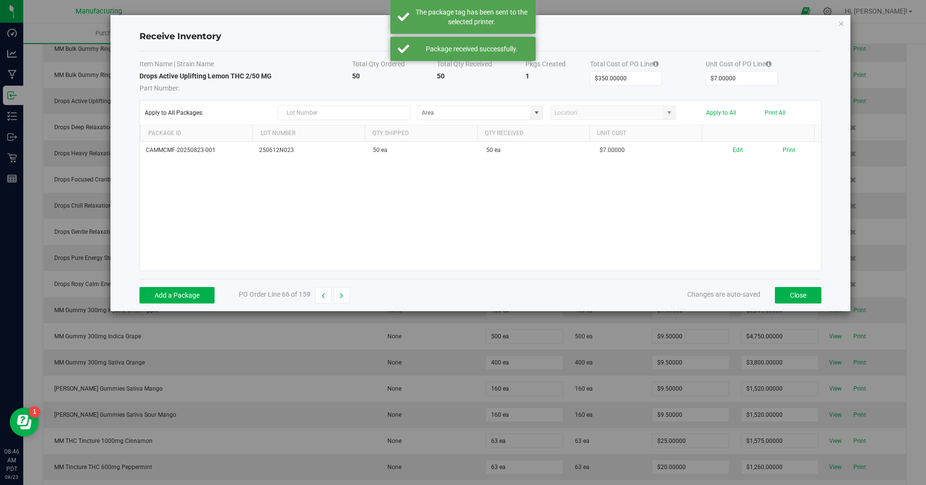
click at [344, 298] on button "button" at bounding box center [342, 295] width 16 height 16
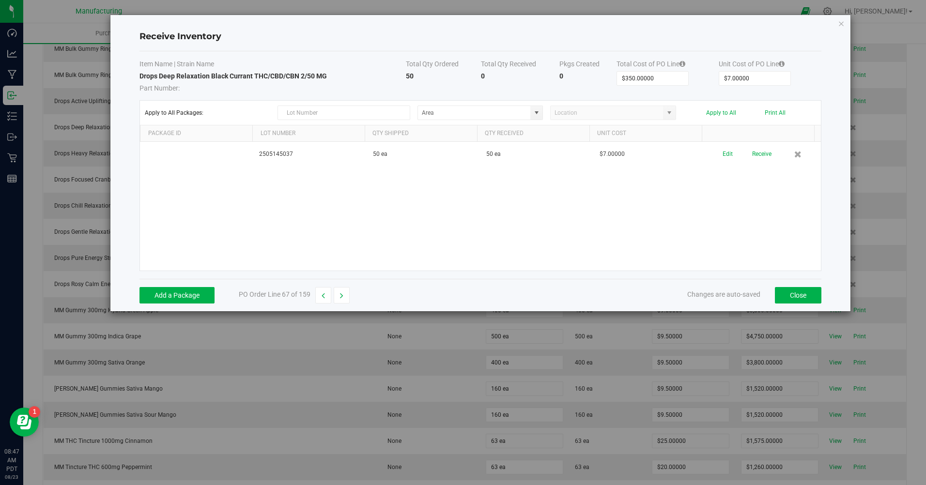
click at [658, 154] on button "Edit" at bounding box center [727, 154] width 10 height 17
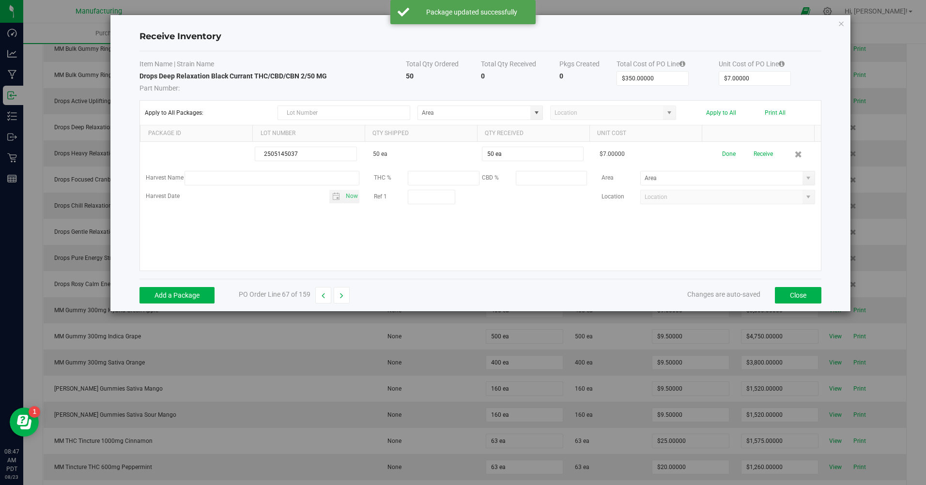
click at [658, 179] on span at bounding box center [808, 178] width 8 height 8
click at [658, 283] on span "Inventory Room" at bounding box center [661, 278] width 41 height 15
type input "Inventory Room"
click at [658, 160] on button "Done" at bounding box center [729, 154] width 14 height 17
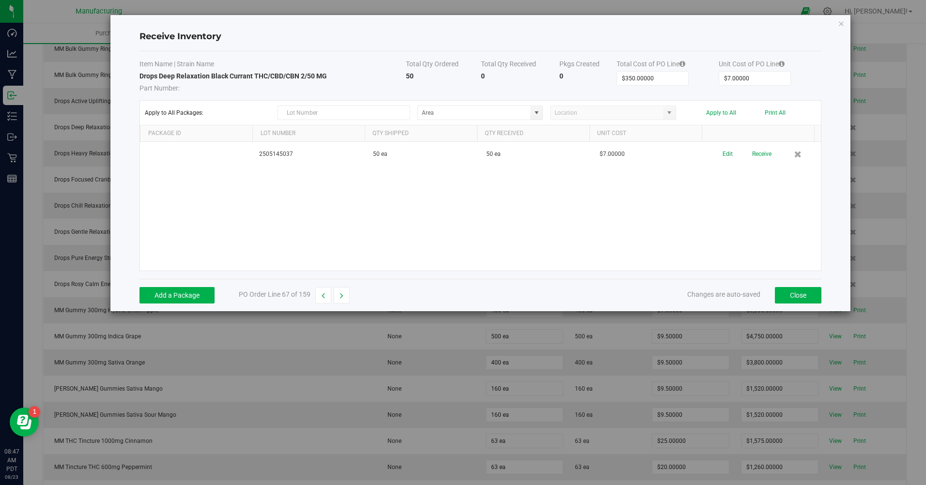
click at [658, 154] on button "Receive" at bounding box center [761, 154] width 19 height 17
click at [658, 149] on button "Print" at bounding box center [788, 150] width 13 height 9
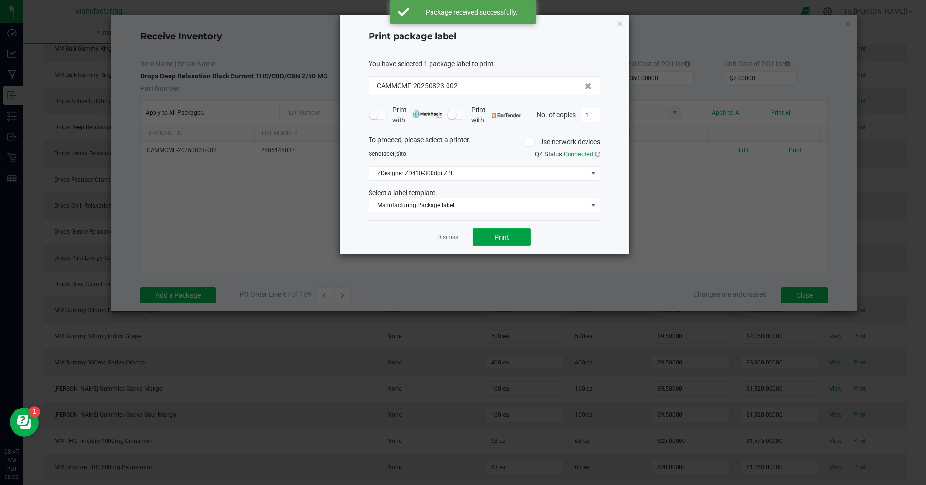
click at [502, 238] on span "Print" at bounding box center [501, 237] width 15 height 8
click at [455, 235] on link "Dismiss" at bounding box center [447, 237] width 21 height 8
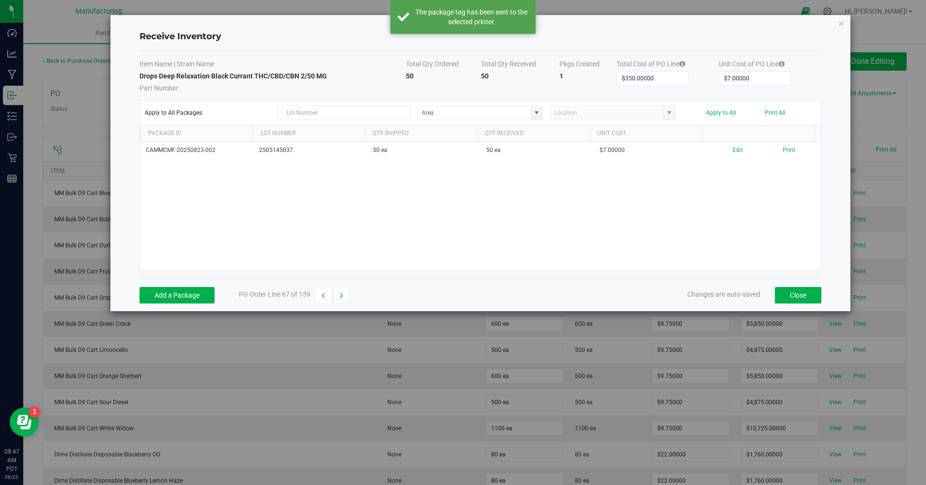
scroll to position [1791, 0]
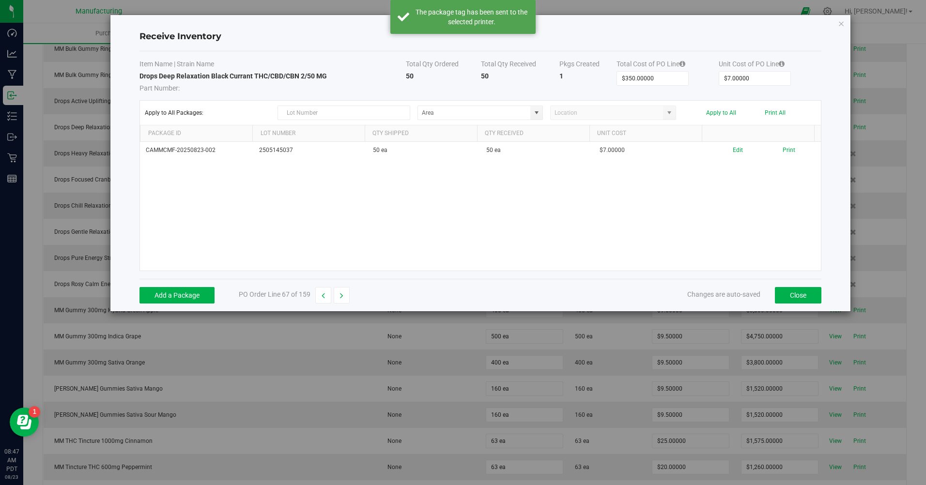
click at [347, 296] on button "button" at bounding box center [342, 295] width 16 height 16
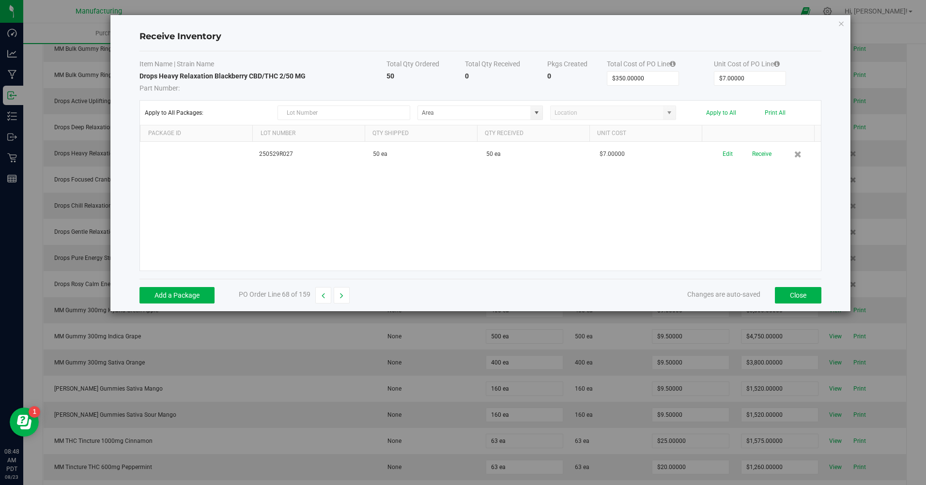
click at [534, 111] on span at bounding box center [536, 113] width 8 height 8
click at [454, 212] on span "Inventory Room" at bounding box center [444, 212] width 41 height 15
type input "Inventory Room"
click at [728, 115] on div "Apply to All Packages: Inventory Room Apply to All Print All" at bounding box center [480, 113] width 671 height 15
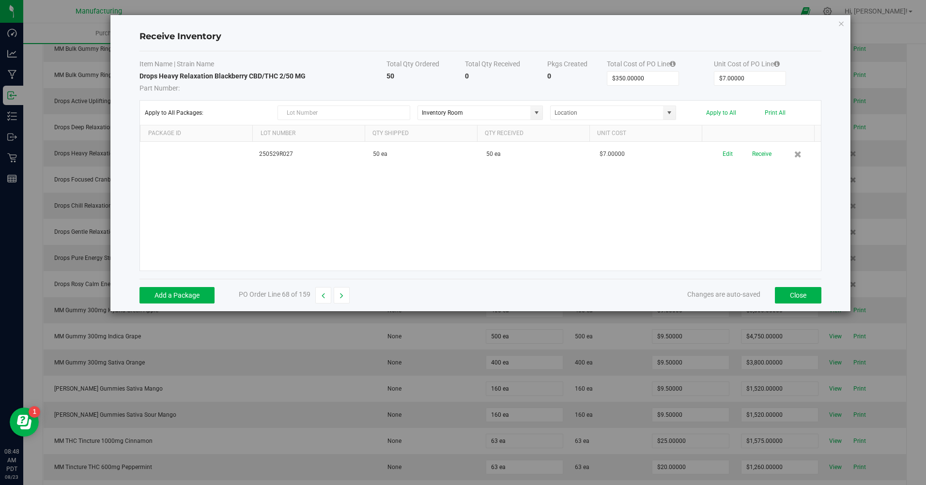
click at [727, 116] on div "Apply to All Packages: Inventory Room Apply to All Print All" at bounding box center [480, 113] width 671 height 15
click at [726, 110] on button "Apply to All" at bounding box center [721, 112] width 30 height 7
click at [764, 146] on button "Receive" at bounding box center [761, 154] width 19 height 17
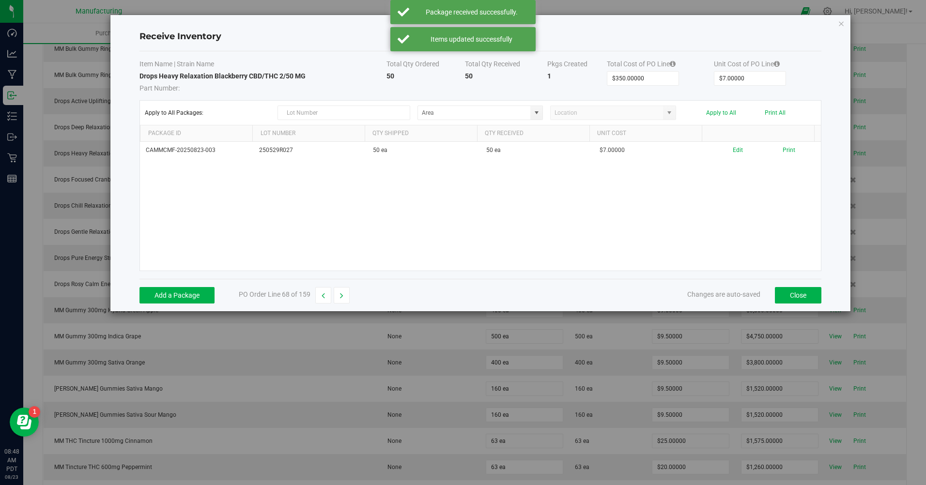
click at [788, 149] on button "Print" at bounding box center [788, 150] width 13 height 9
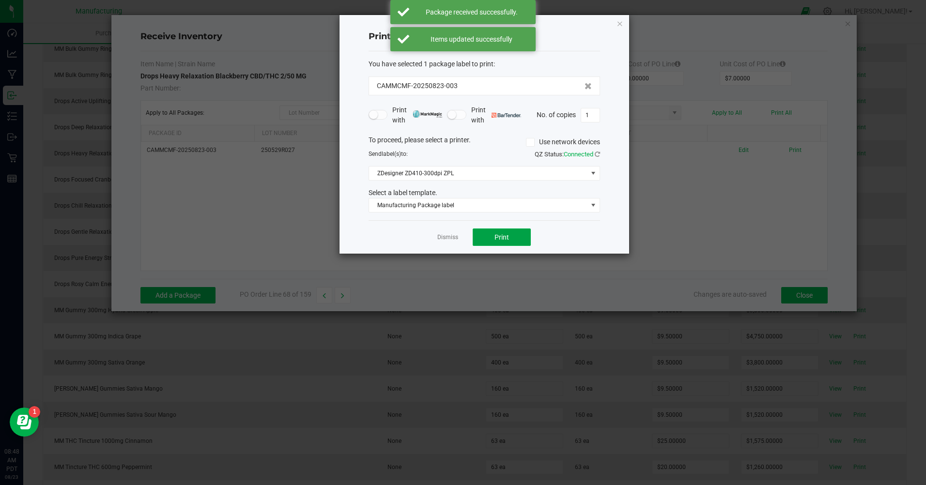
click at [500, 229] on button "Print" at bounding box center [501, 236] width 58 height 17
click at [501, 244] on button "Print" at bounding box center [501, 236] width 58 height 17
click at [444, 239] on link "Dismiss" at bounding box center [447, 237] width 21 height 8
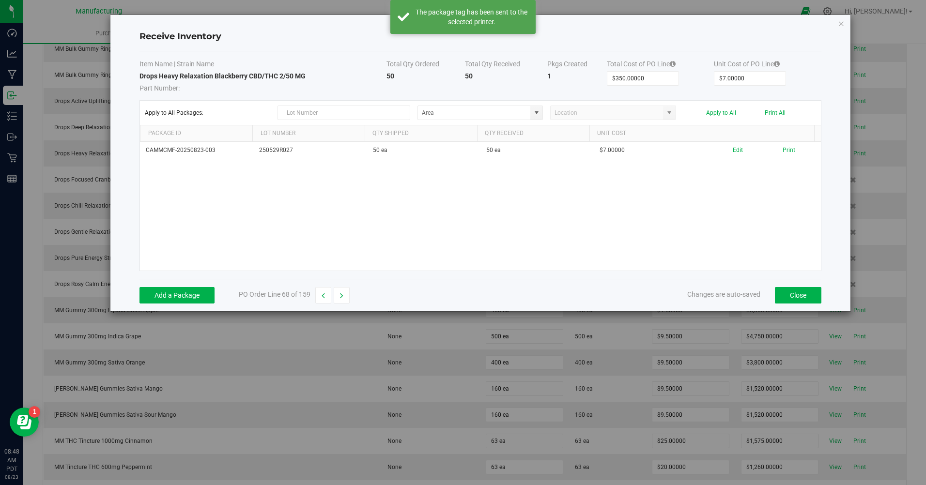
click at [337, 299] on button "button" at bounding box center [342, 295] width 16 height 16
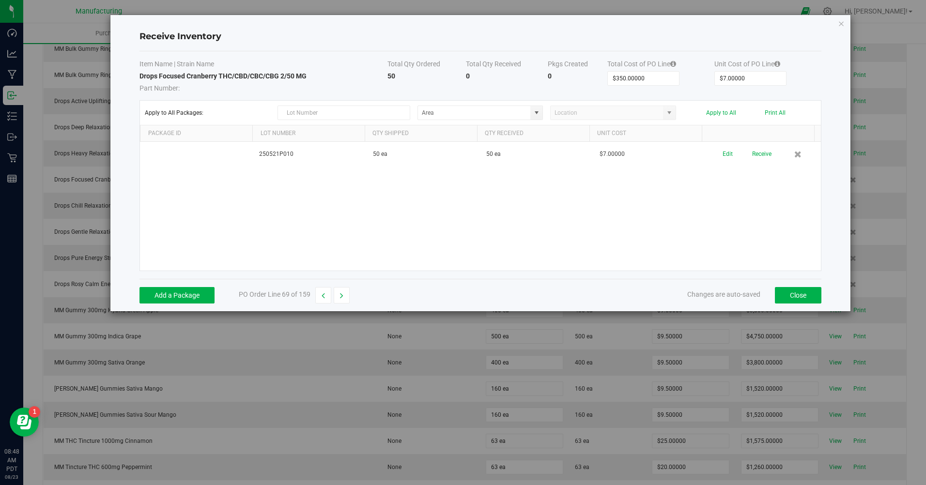
click at [540, 112] on span at bounding box center [536, 113] width 8 height 8
click at [439, 218] on div "Bulk Cart Room Inventory Bulk flower Room Inventory Bulk flower smalls Room Inv…" at bounding box center [479, 170] width 125 height 101
click at [478, 215] on span "Inventory" at bounding box center [475, 212] width 20 height 15
type input "Inventory Room"
click at [724, 114] on button "Apply to All" at bounding box center [721, 112] width 30 height 7
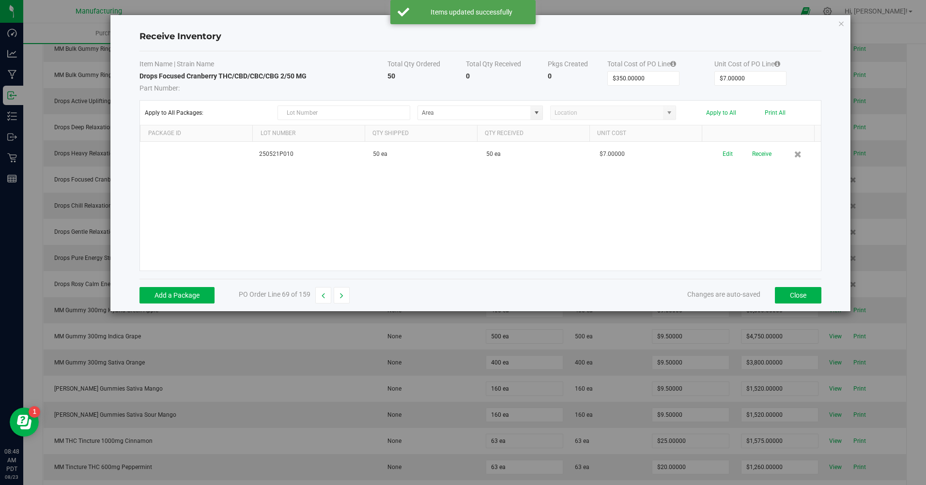
click at [755, 149] on button "Receive" at bounding box center [761, 154] width 19 height 17
click at [782, 150] on button "Print" at bounding box center [788, 150] width 13 height 9
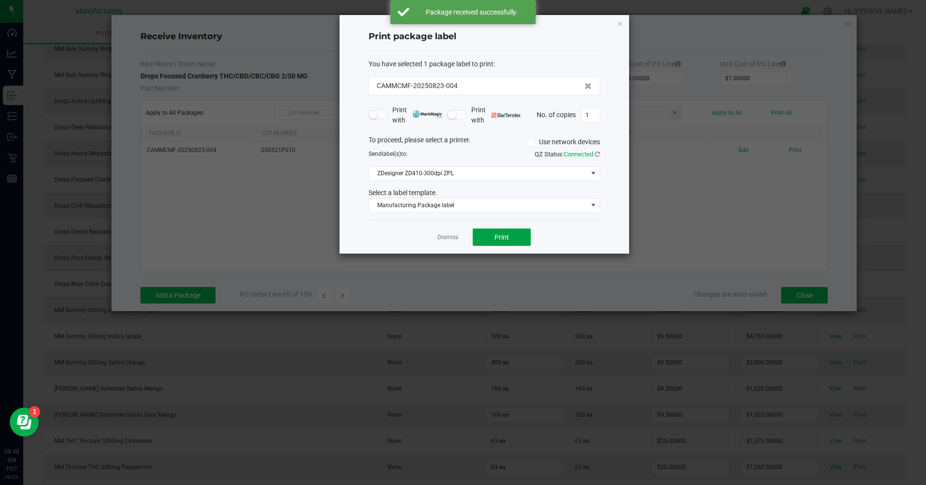
click at [511, 230] on button "Print" at bounding box center [501, 236] width 58 height 17
click at [449, 241] on link "Dismiss" at bounding box center [447, 237] width 21 height 8
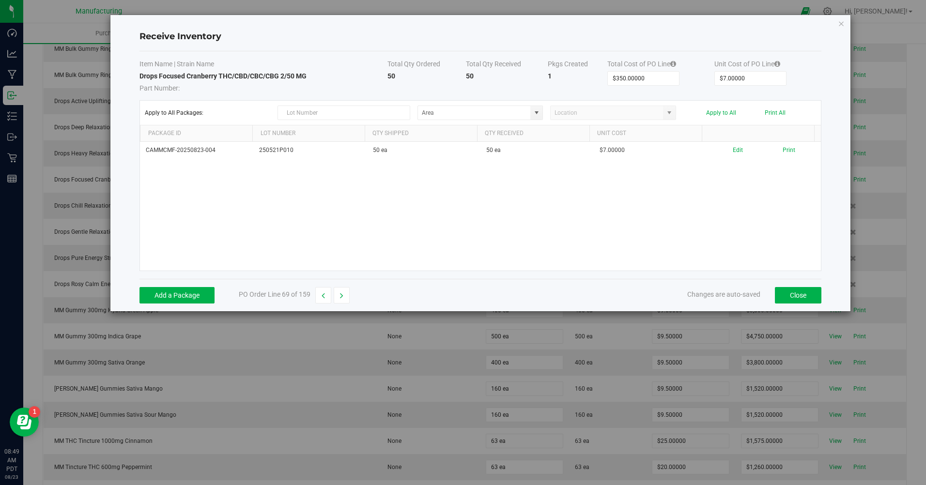
click at [337, 300] on button "button" at bounding box center [342, 295] width 16 height 16
click at [537, 120] on span at bounding box center [479, 113] width 125 height 15
click at [540, 113] on span at bounding box center [536, 113] width 8 height 8
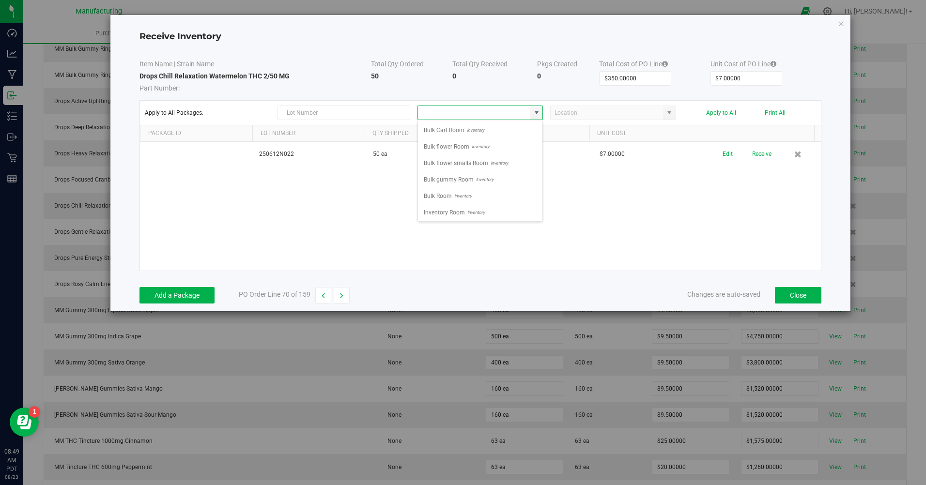
click at [461, 212] on span "Inventory Room" at bounding box center [444, 212] width 41 height 15
type input "Inventory Room"
click at [723, 116] on button "Apply to All" at bounding box center [721, 112] width 30 height 7
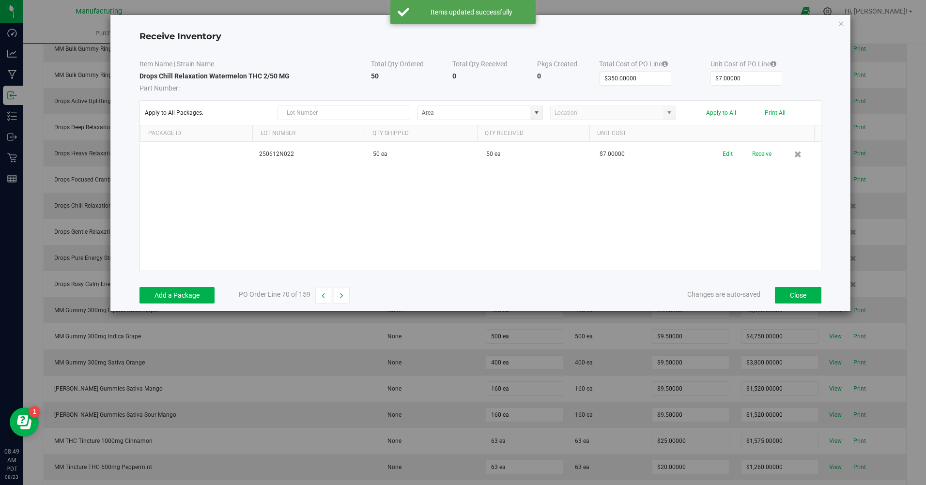
click at [755, 157] on button "Receive" at bounding box center [761, 154] width 19 height 17
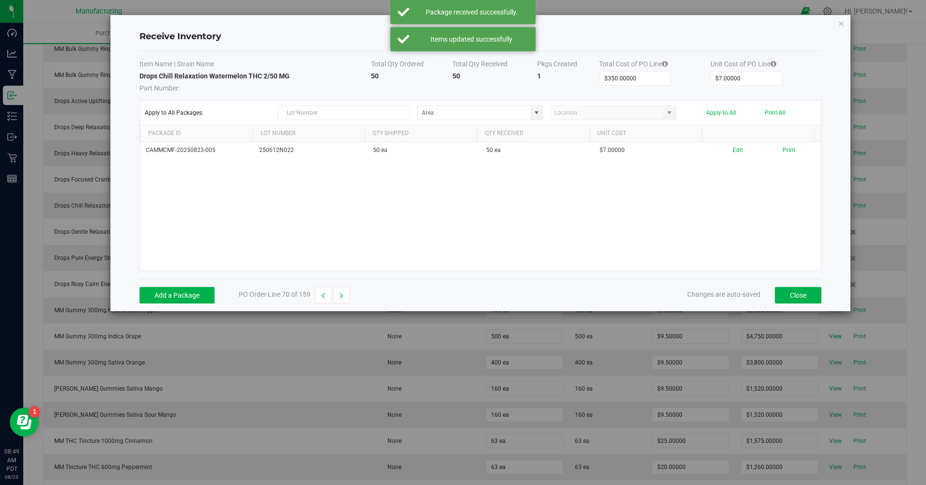
click at [787, 147] on button "Print" at bounding box center [788, 150] width 13 height 9
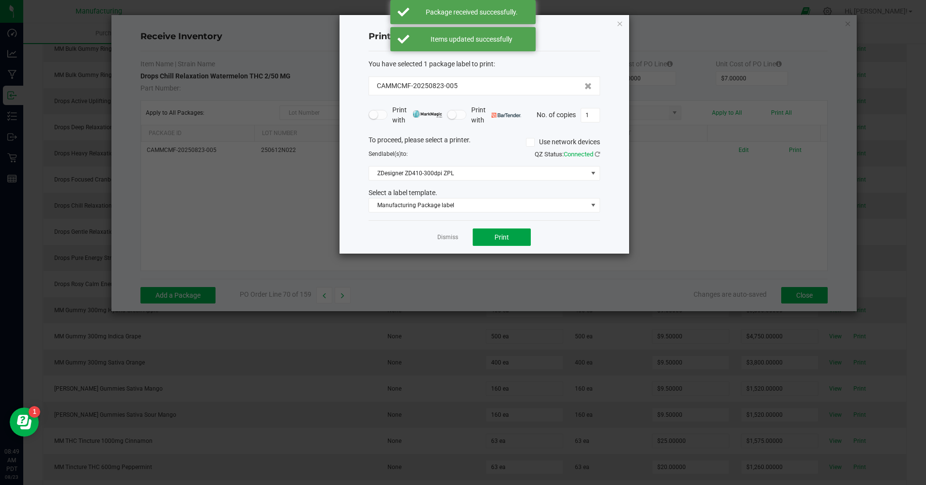
click at [498, 244] on button "Print" at bounding box center [501, 236] width 58 height 17
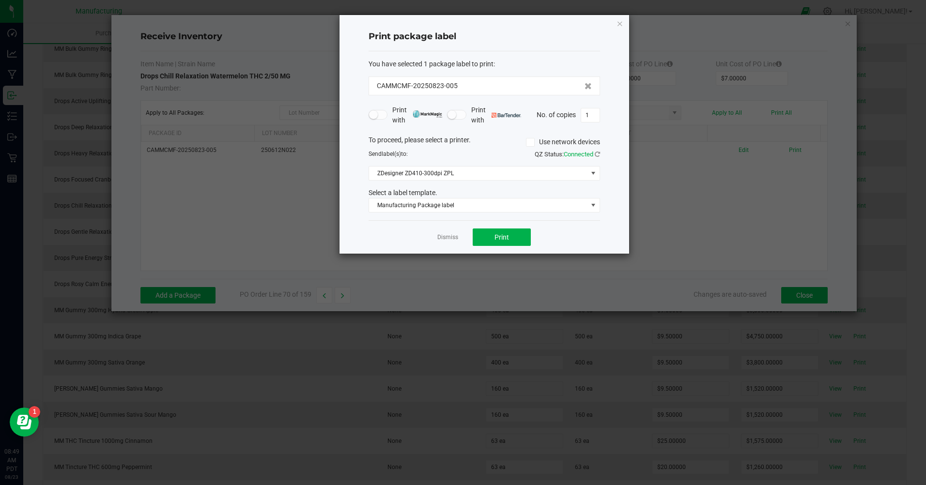
click at [456, 234] on link "Dismiss" at bounding box center [447, 237] width 21 height 8
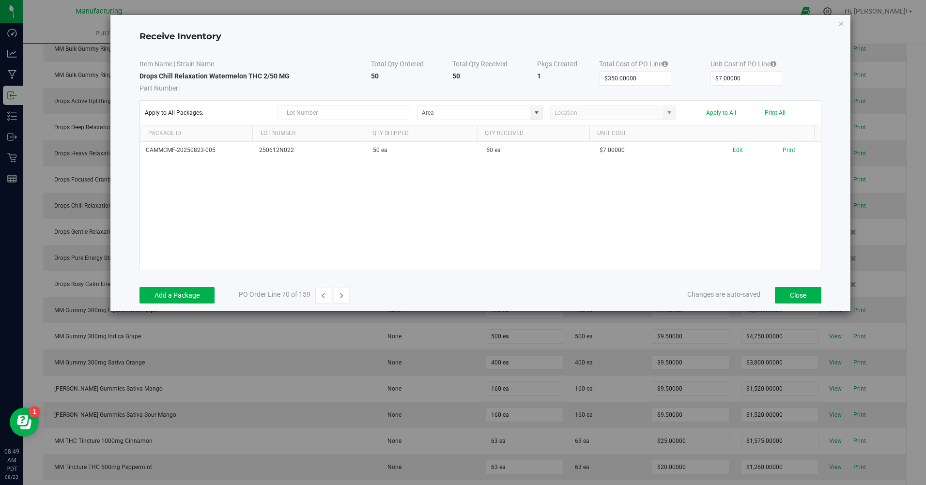
click at [341, 293] on icon "button" at bounding box center [341, 295] width 3 height 7
click at [724, 152] on button "Edit" at bounding box center [727, 154] width 10 height 17
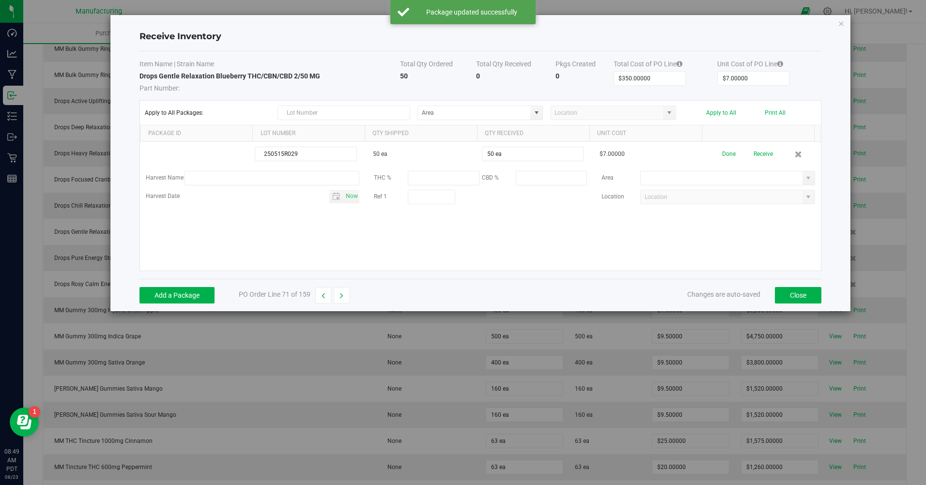
click at [701, 176] on input at bounding box center [721, 178] width 162 height 14
click at [804, 177] on span at bounding box center [808, 178] width 8 height 8
click at [668, 279] on span "Inventory Room" at bounding box center [661, 278] width 41 height 15
type input "Inventory Room"
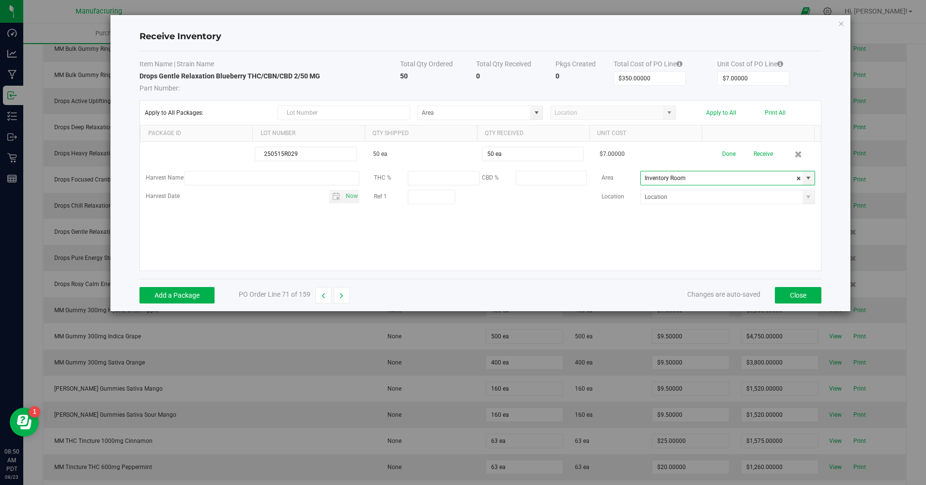
click at [722, 159] on button "Done" at bounding box center [729, 154] width 14 height 17
click at [755, 159] on button "Receive" at bounding box center [761, 154] width 19 height 17
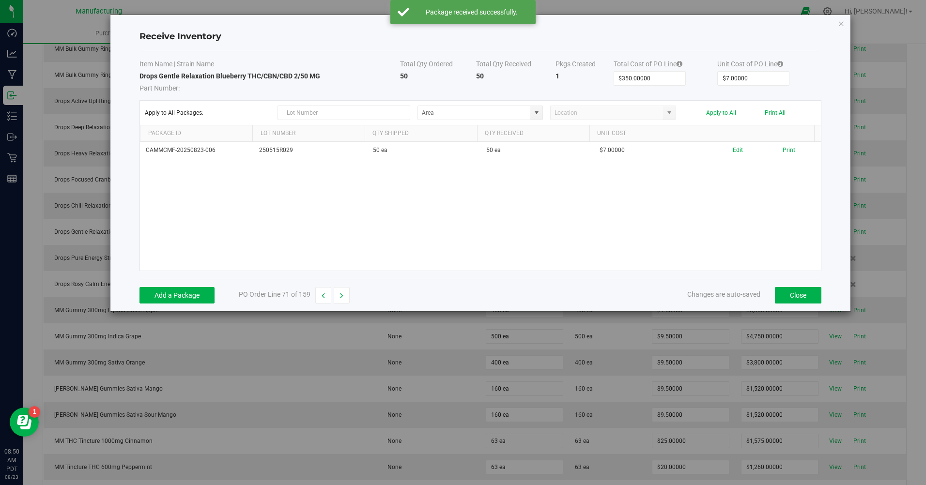
click at [788, 154] on div "Edit Print" at bounding box center [764, 150] width 102 height 9
click at [785, 150] on button "Print" at bounding box center [788, 150] width 13 height 9
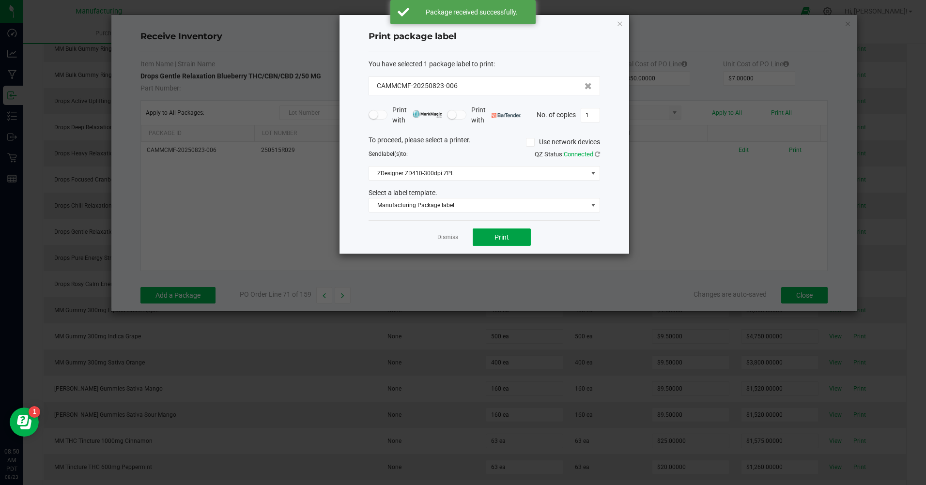
click at [506, 232] on button "Print" at bounding box center [501, 236] width 58 height 17
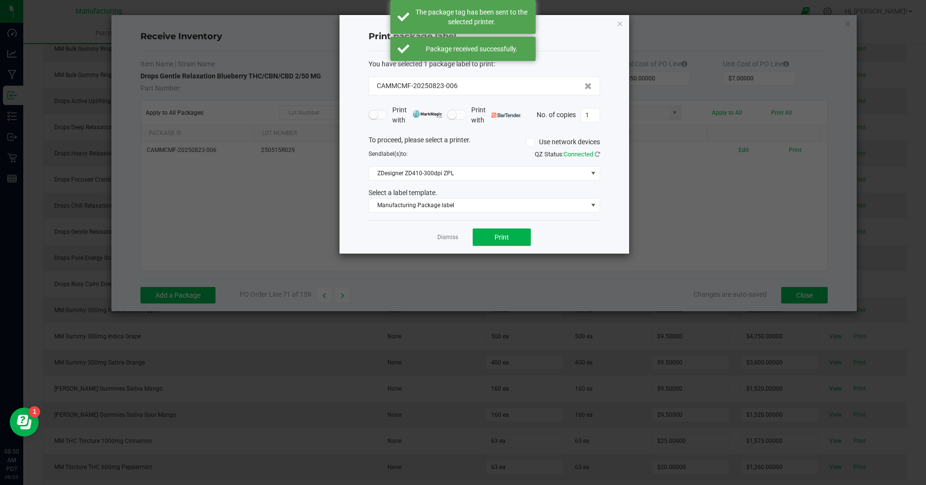
click at [449, 238] on link "Dismiss" at bounding box center [447, 237] width 21 height 8
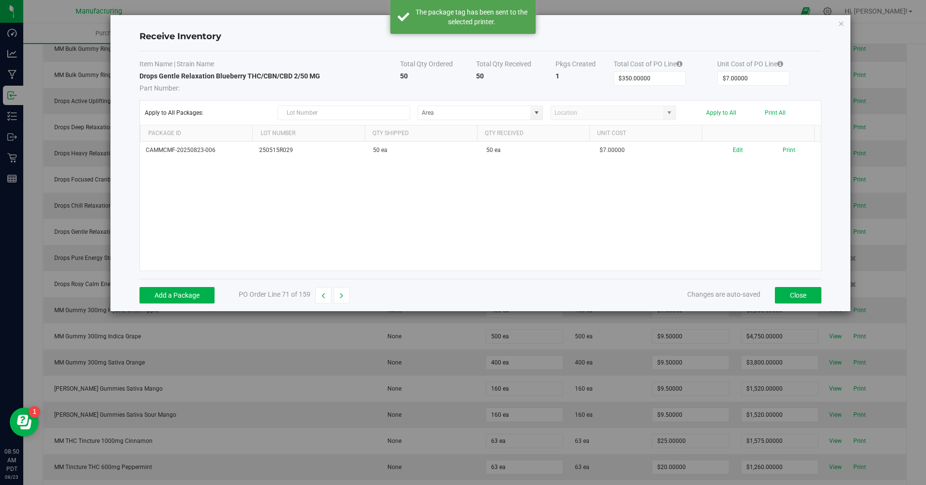
click at [344, 292] on button "button" at bounding box center [342, 295] width 16 height 16
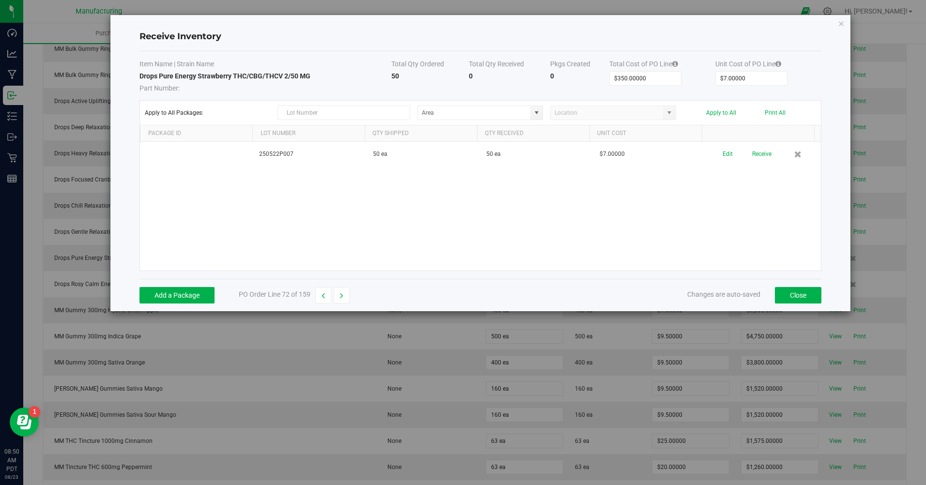
click at [542, 114] on span at bounding box center [536, 113] width 12 height 14
click at [452, 214] on span "Inventory Room" at bounding box center [444, 212] width 41 height 15
type input "Inventory Room"
click at [719, 111] on button "Apply to All" at bounding box center [721, 112] width 30 height 7
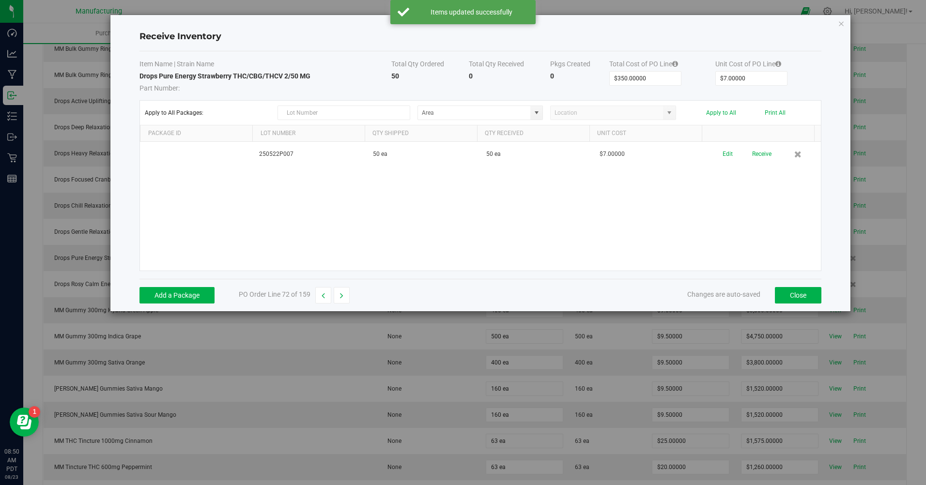
click at [757, 150] on button "Receive" at bounding box center [761, 154] width 19 height 17
click at [757, 158] on div at bounding box center [480, 206] width 681 height 129
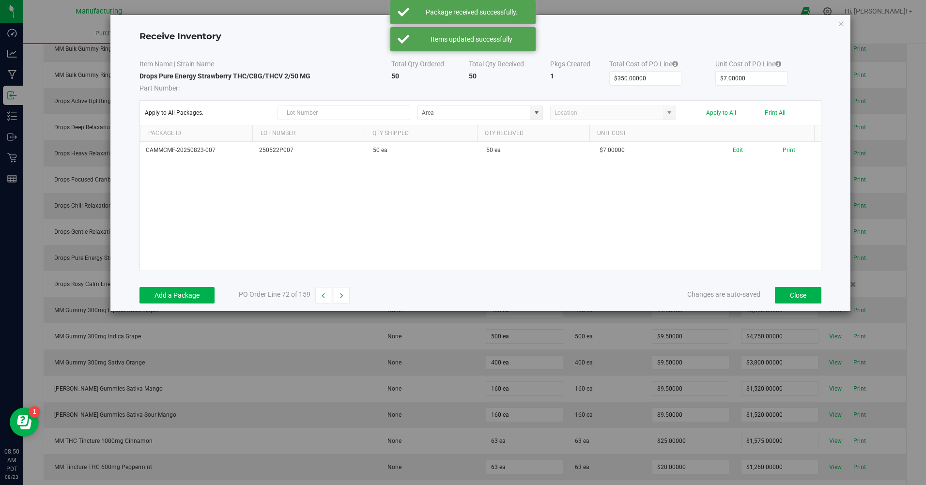
click at [784, 150] on button "Print" at bounding box center [788, 150] width 13 height 9
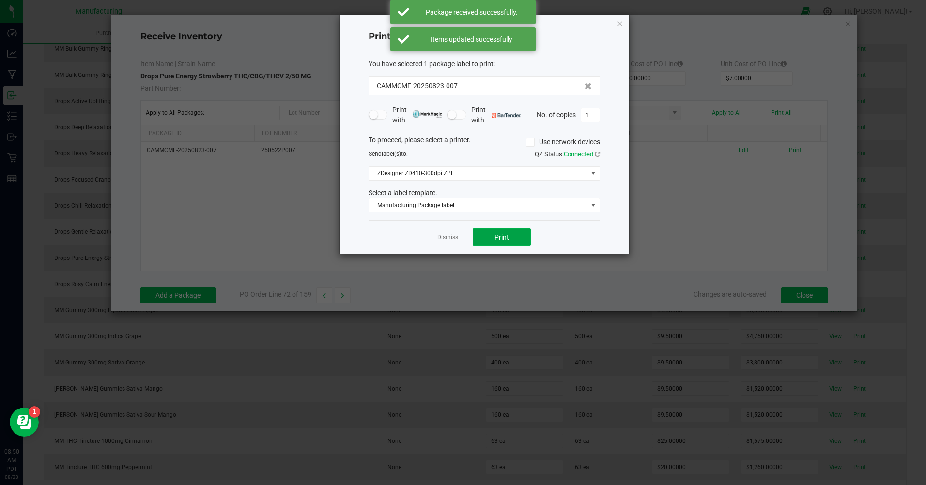
click at [502, 235] on span "Print" at bounding box center [501, 237] width 15 height 8
click at [449, 238] on link "Dismiss" at bounding box center [447, 237] width 21 height 8
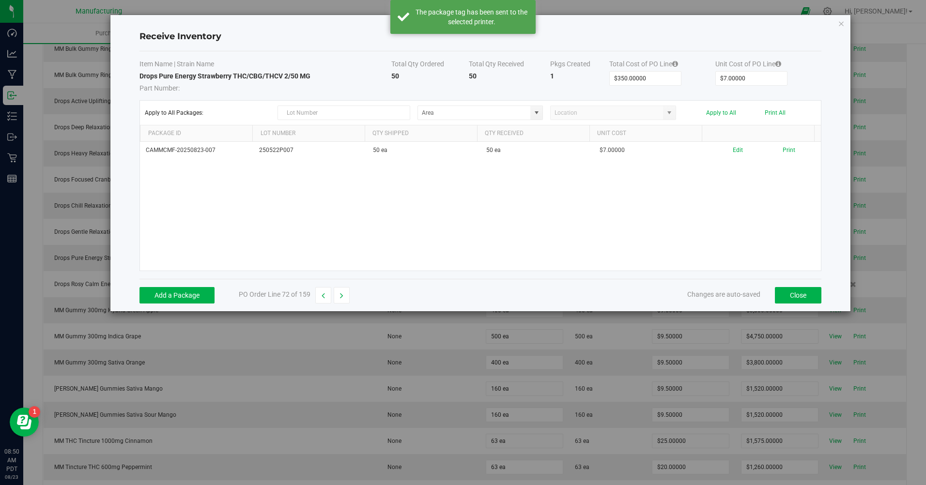
click at [347, 294] on button "button" at bounding box center [342, 295] width 16 height 16
click at [194, 296] on button "Add a Package" at bounding box center [176, 295] width 75 height 16
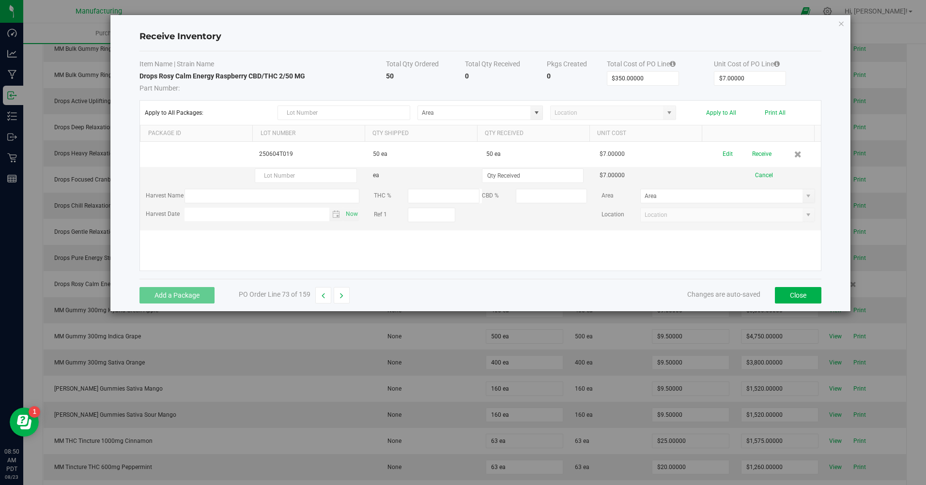
click at [759, 178] on button "Cancel" at bounding box center [764, 175] width 18 height 9
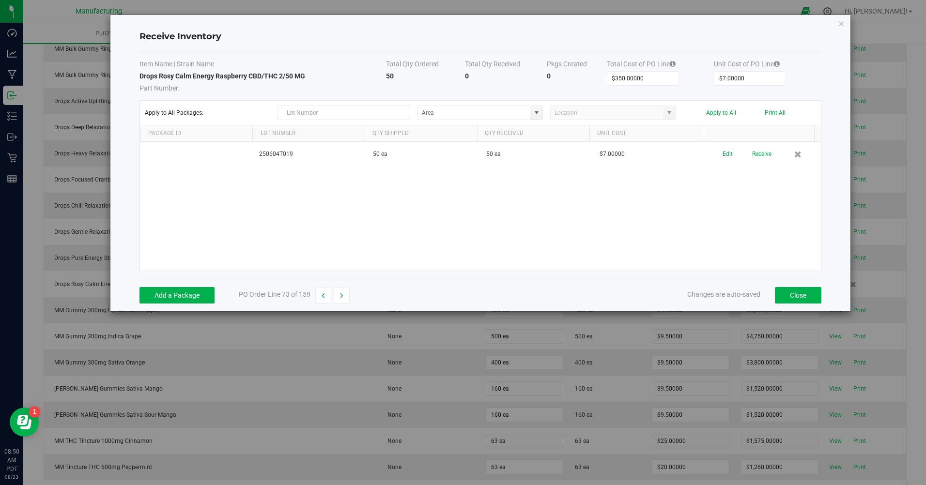
click at [533, 115] on span at bounding box center [536, 113] width 8 height 8
click at [435, 217] on span "Inventory Room" at bounding box center [444, 212] width 41 height 15
type input "Inventory Room"
click at [725, 113] on button "Apply to All" at bounding box center [721, 112] width 30 height 7
click at [763, 148] on button "Receive" at bounding box center [761, 154] width 19 height 17
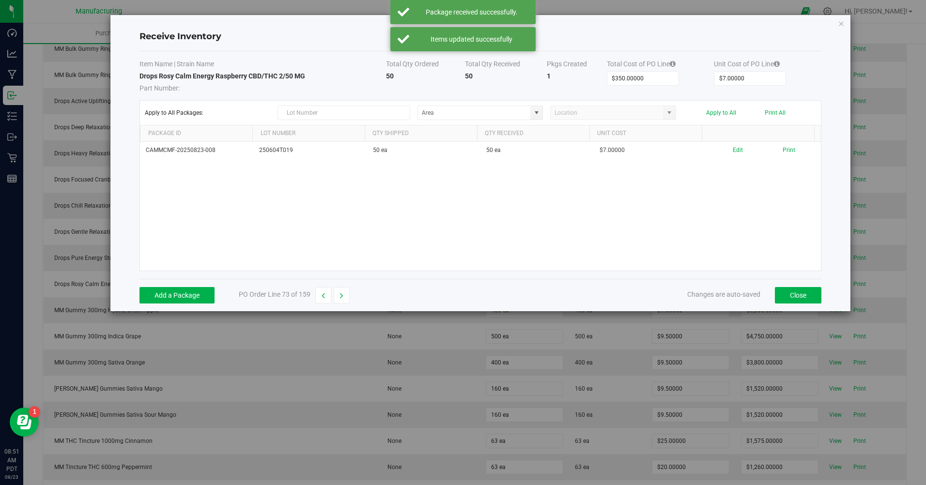
click at [787, 149] on button "Print" at bounding box center [788, 150] width 13 height 9
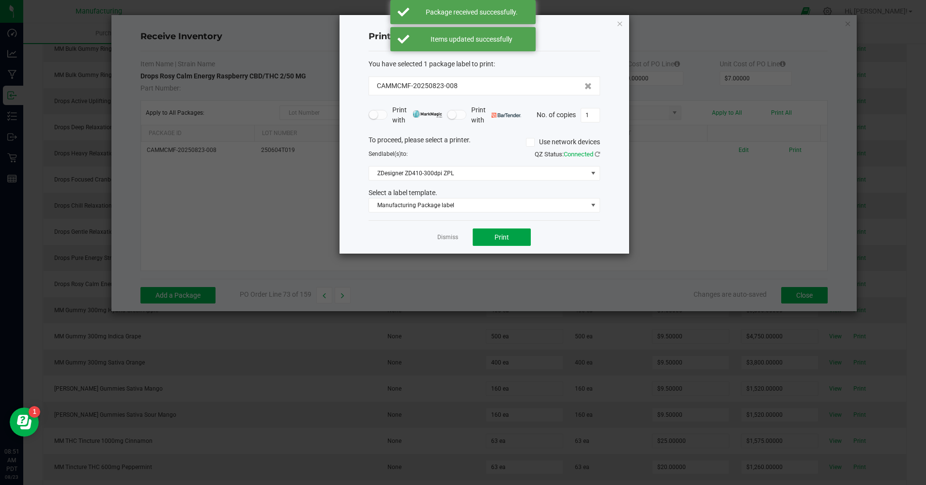
click at [506, 232] on button "Print" at bounding box center [501, 236] width 58 height 17
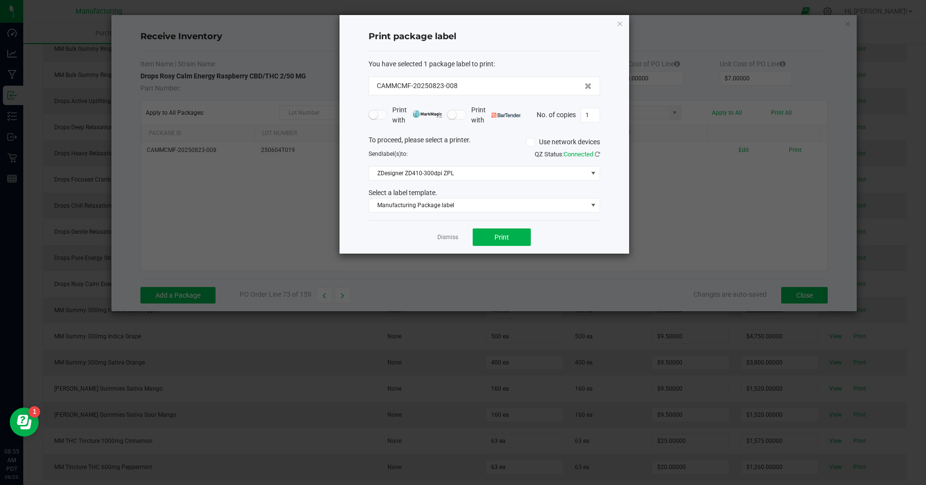
click at [441, 237] on link "Dismiss" at bounding box center [447, 237] width 21 height 8
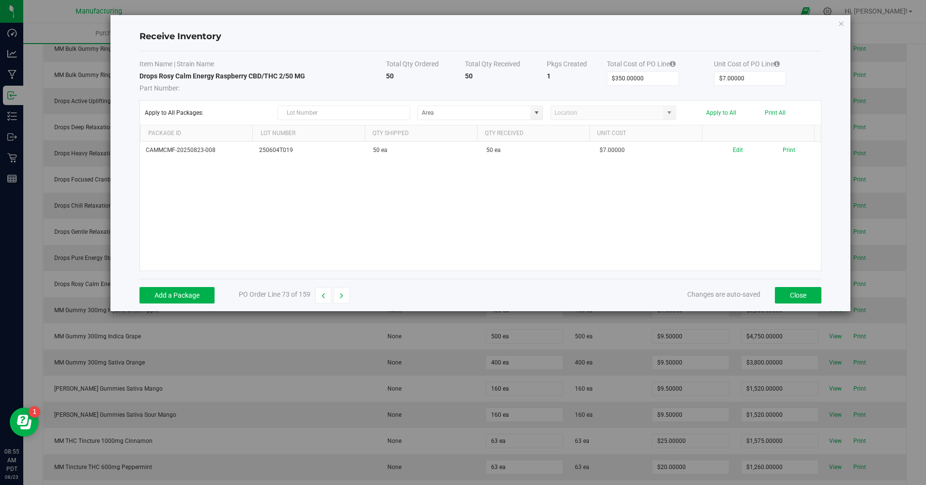
click at [345, 292] on button "button" at bounding box center [342, 295] width 16 height 16
type input "$3,800.00000"
type input "$9.50000"
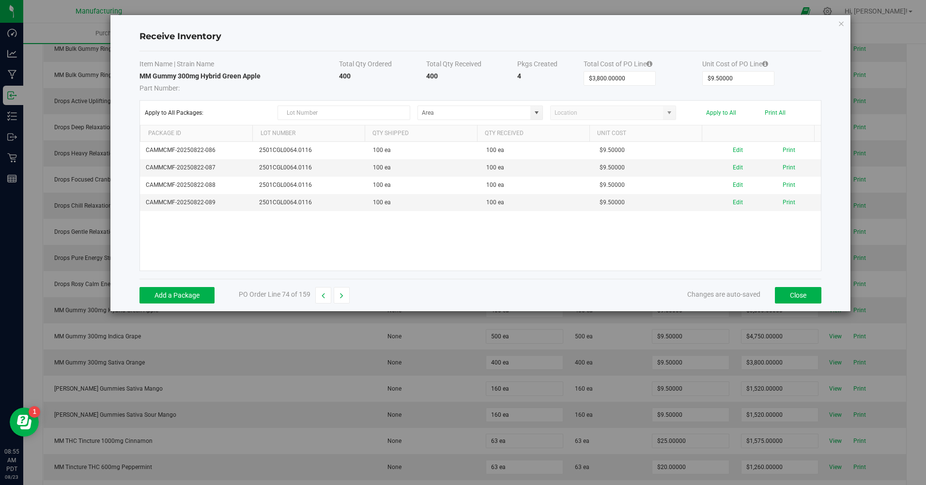
click at [345, 292] on button "button" at bounding box center [342, 295] width 16 height 16
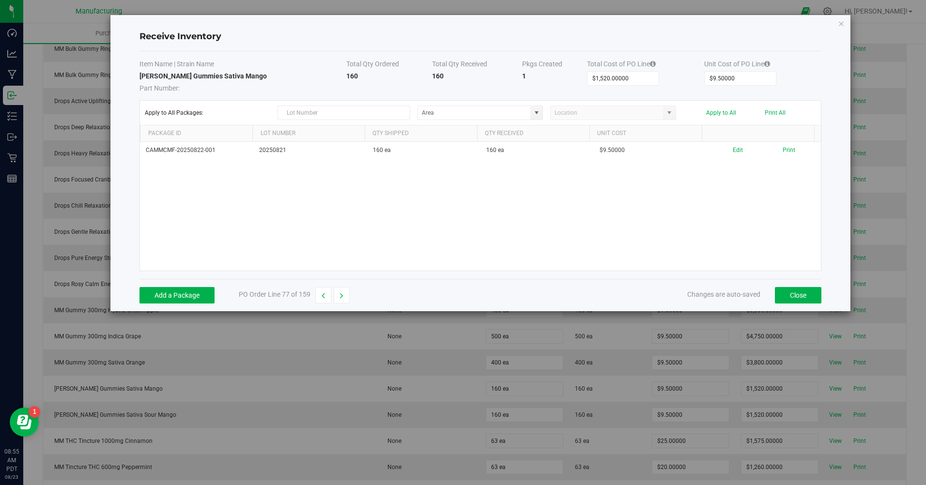
click at [345, 292] on button "button" at bounding box center [342, 295] width 16 height 16
type input "$1,575.00000"
type input "$25.00000"
